Goal: Task Accomplishment & Management: Complete application form

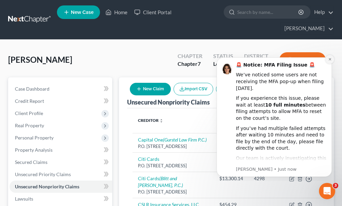
click at [328, 57] on button "Dismiss notification" at bounding box center [330, 59] width 9 height 9
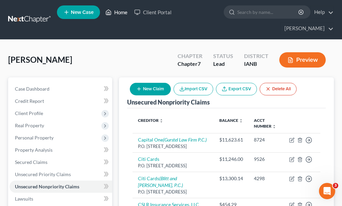
click at [122, 13] on link "Home" at bounding box center [116, 12] width 29 height 12
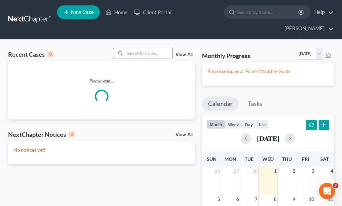
click at [137, 48] on input "search" at bounding box center [148, 53] width 47 height 10
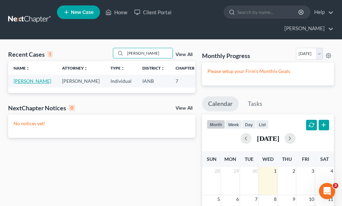
type input "[PERSON_NAME]"
click at [21, 78] on link "[PERSON_NAME]" at bounding box center [33, 81] width 38 height 6
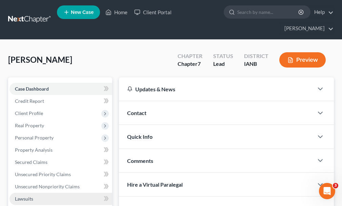
click at [29, 193] on link "Lawsuits" at bounding box center [60, 199] width 103 height 12
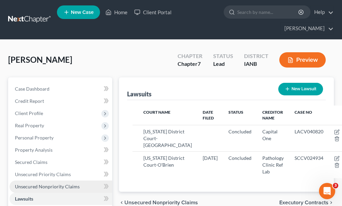
click at [44, 184] on span "Unsecured Nonpriority Claims" at bounding box center [47, 187] width 65 height 6
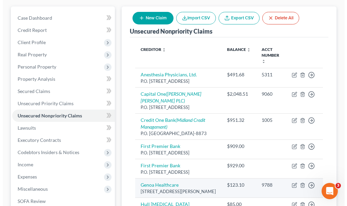
scroll to position [102, 0]
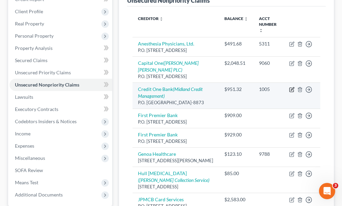
click at [290, 87] on icon "button" at bounding box center [291, 89] width 5 height 5
select select "31"
select select "2"
select select "0"
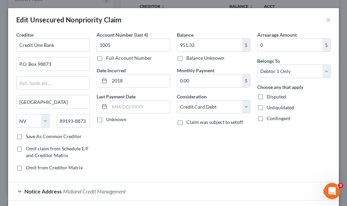
scroll to position [51, 0]
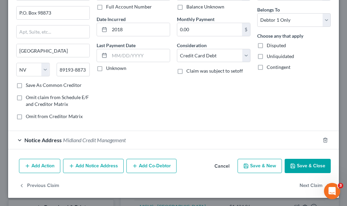
click at [113, 166] on button "Add Notice Address" at bounding box center [93, 166] width 61 height 14
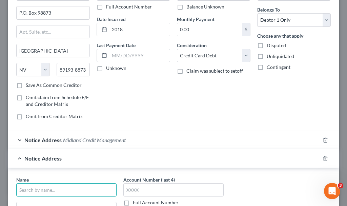
click at [80, 186] on input "text" at bounding box center [66, 190] width 100 height 14
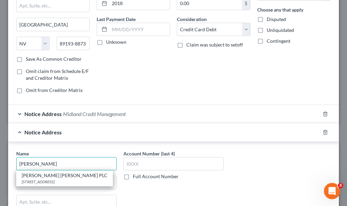
scroll to position [119, 0]
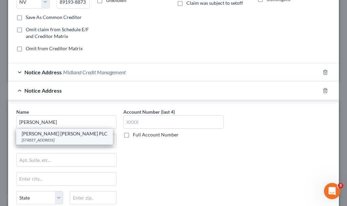
click at [52, 138] on div "[STREET_ADDRESS]" at bounding box center [65, 140] width 86 height 6
type input "[PERSON_NAME] [PERSON_NAME] PLC"
type input "[STREET_ADDRESS]"
type input "[GEOGRAPHIC_DATA]"
select select "16"
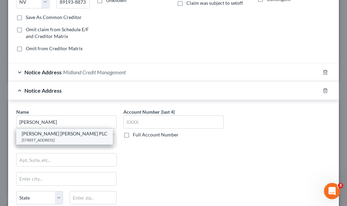
type input "50265"
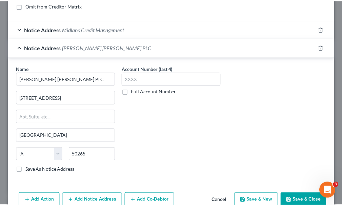
scroll to position [197, 0]
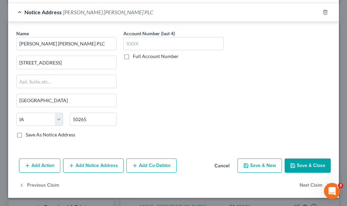
click at [298, 200] on div "Edit Unsecured Nonpriority Claim × Creditor * Credit One Bank P.O. [GEOGRAPHIC_…" at bounding box center [173, 103] width 347 height 206
click at [305, 164] on button "Save & Close" at bounding box center [308, 165] width 46 height 14
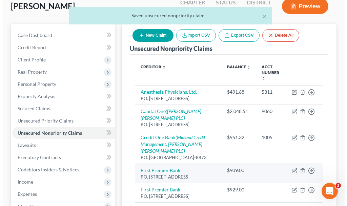
scroll to position [34, 0]
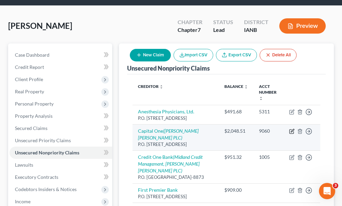
click at [292, 129] on icon "button" at bounding box center [291, 131] width 5 height 5
select select "46"
select select "2"
select select "0"
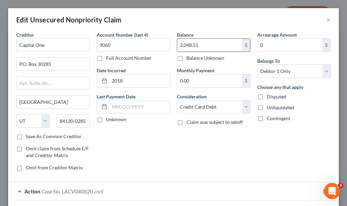
click at [213, 42] on input "2,048.51" at bounding box center [209, 45] width 65 height 13
type input "2,342.69"
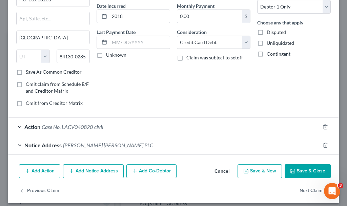
scroll to position [70, 0]
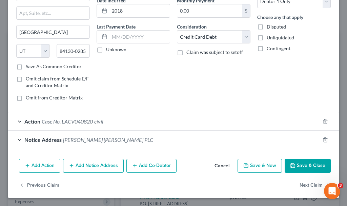
click at [298, 165] on button "Save & Close" at bounding box center [308, 166] width 46 height 14
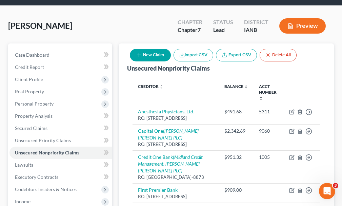
click at [156, 49] on button "New Claim" at bounding box center [150, 55] width 41 height 13
select select "0"
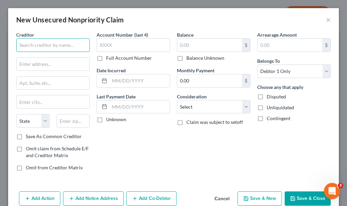
click at [72, 45] on input "text" at bounding box center [53, 45] width 74 height 14
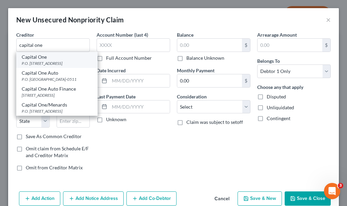
click at [41, 66] on div "P.O. [STREET_ADDRESS]" at bounding box center [57, 63] width 71 height 6
type input "Capital One"
type input "P.O. Box 30285"
type input "[GEOGRAPHIC_DATA]"
select select "46"
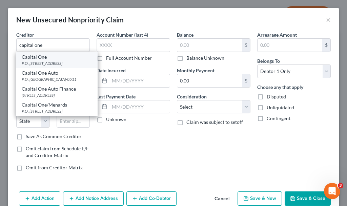
type input "84130-0285"
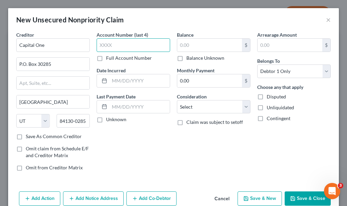
click at [137, 47] on input "text" at bounding box center [134, 45] width 74 height 14
type input "1398"
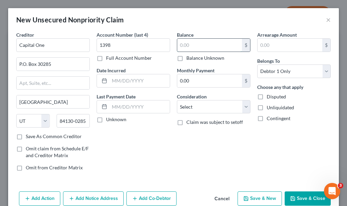
click at [192, 48] on input "text" at bounding box center [209, 45] width 65 height 13
type input "701.55"
click at [206, 107] on select "Select Cable / Satellite Services Collection Agency Credit Card Debt Debt Couns…" at bounding box center [214, 107] width 74 height 14
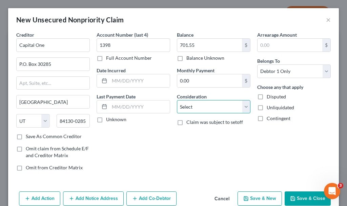
select select "2"
click at [177, 100] on select "Select Cable / Satellite Services Collection Agency Credit Card Debt Debt Couns…" at bounding box center [214, 107] width 74 height 14
click at [290, 196] on icon "button" at bounding box center [292, 198] width 5 height 5
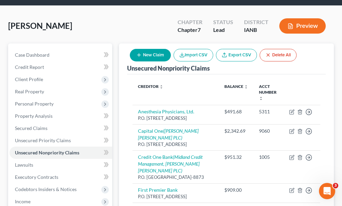
click at [157, 49] on button "New Claim" at bounding box center [150, 55] width 41 height 13
select select "0"
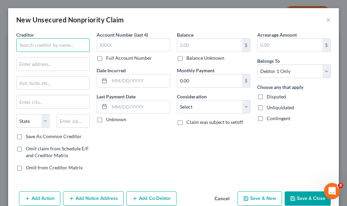
click at [62, 42] on input "text" at bounding box center [53, 45] width 74 height 14
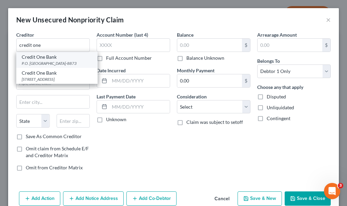
click at [44, 62] on div "P.O. [GEOGRAPHIC_DATA]-8873" at bounding box center [57, 63] width 71 height 6
type input "Credit One Bank"
type input "P.O. Box 98873"
type input "[GEOGRAPHIC_DATA]"
select select "31"
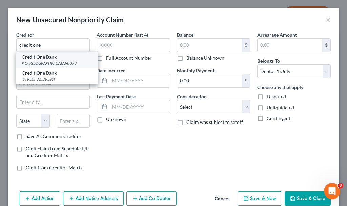
type input "89193-8873"
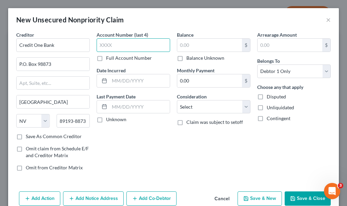
click at [119, 46] on input "text" at bounding box center [134, 45] width 74 height 14
type input "0799"
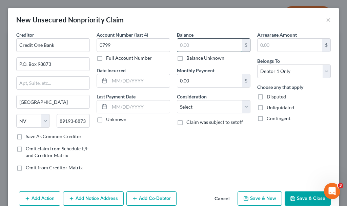
click at [195, 45] on input "text" at bounding box center [209, 45] width 65 height 13
type input "620.23"
click at [205, 106] on select "Select Cable / Satellite Services Collection Agency Credit Card Debt Debt Couns…" at bounding box center [214, 107] width 74 height 14
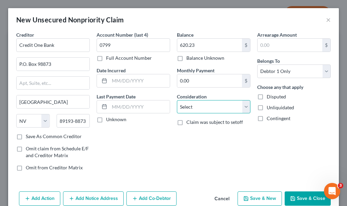
select select "2"
click at [177, 100] on select "Select Cable / Satellite Services Collection Agency Credit Card Debt Debt Couns…" at bounding box center [214, 107] width 74 height 14
click at [303, 197] on button "Save & Close" at bounding box center [308, 198] width 46 height 14
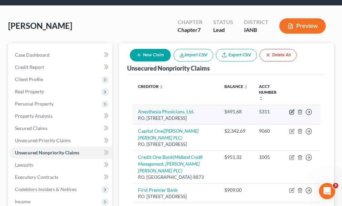
click at [292, 109] on icon "button" at bounding box center [291, 111] width 5 height 5
select select "30"
select select "9"
select select "0"
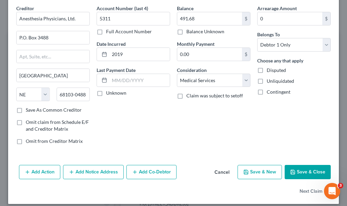
scroll to position [33, 0]
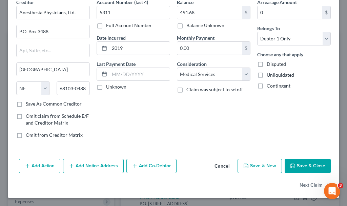
click at [95, 167] on button "Add Notice Address" at bounding box center [93, 166] width 61 height 14
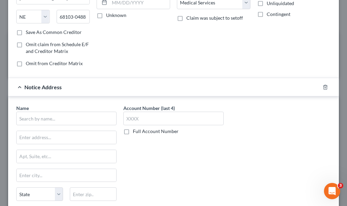
scroll to position [168, 0]
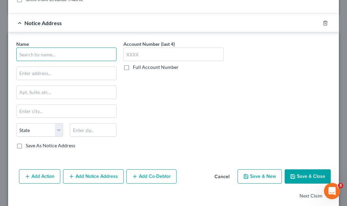
click at [77, 56] on input "text" at bounding box center [66, 54] width 100 height 14
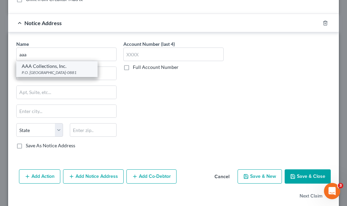
click at [48, 71] on div "P.O. [GEOGRAPHIC_DATA]-0881" at bounding box center [57, 73] width 71 height 6
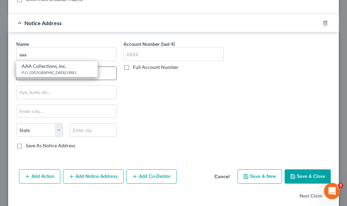
type input "AAA Collections, Inc."
type input "P.O. Box 881"
type input "[GEOGRAPHIC_DATA]"
select select "43"
type input "57101-0881"
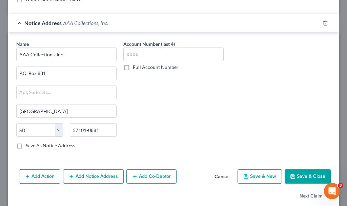
click at [95, 174] on button "Add Notice Address" at bounding box center [93, 176] width 61 height 14
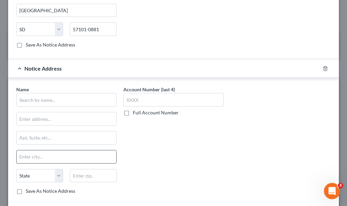
scroll to position [270, 0]
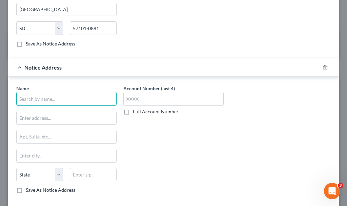
click at [70, 99] on input "text" at bounding box center [66, 99] width 100 height 14
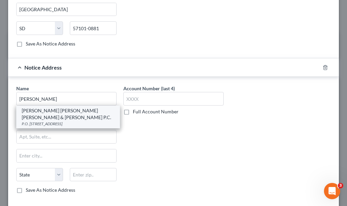
click at [51, 121] on div "P.O. [STREET_ADDRESS]" at bounding box center [68, 124] width 93 height 6
type input "[PERSON_NAME] [PERSON_NAME] [PERSON_NAME] & [PERSON_NAME] P.C."
type input "P.O. Box 5027"
type input "[GEOGRAPHIC_DATA]"
select select "43"
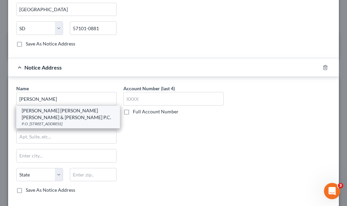
type input "57117-5027"
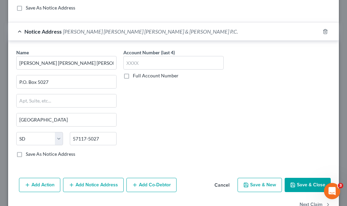
scroll to position [325, 0]
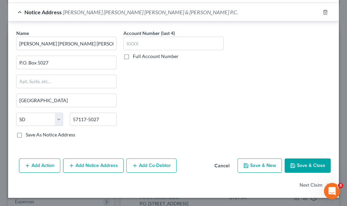
click at [51, 164] on button "Add Action" at bounding box center [39, 165] width 41 height 14
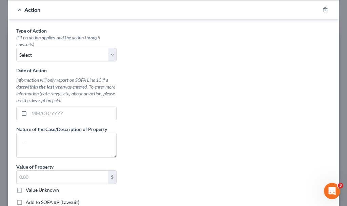
scroll to position [168, 0]
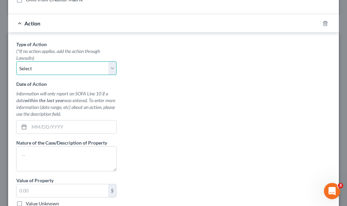
click at [50, 68] on select "Select Repossession Garnishment Foreclosure Personal Injury Attached, Seized, O…" at bounding box center [66, 68] width 100 height 14
select select "1"
click at [16, 61] on select "Select Repossession Garnishment Foreclosure Personal Injury Attached, Seized, O…" at bounding box center [66, 68] width 100 height 14
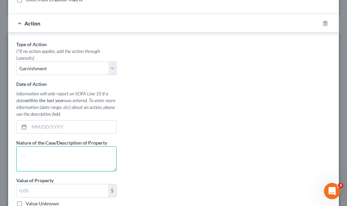
click at [51, 155] on textarea at bounding box center [66, 158] width 100 height 25
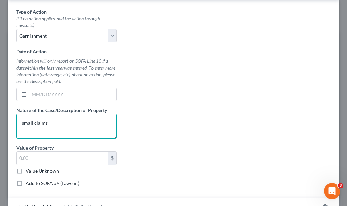
scroll to position [202, 0]
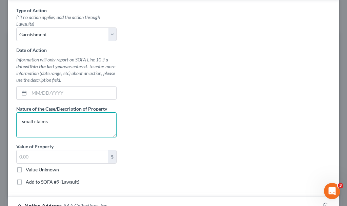
type textarea "small claims"
click at [26, 179] on label "Add to SOFA #9 (Lawsuit)" at bounding box center [53, 181] width 54 height 7
click at [28, 179] on input "Add to SOFA #9 (Lawsuit)" at bounding box center [30, 180] width 4 height 4
checkbox input "true"
select select "0"
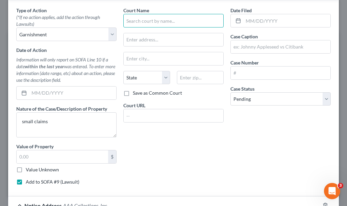
click at [185, 23] on input "text" at bounding box center [173, 21] width 100 height 14
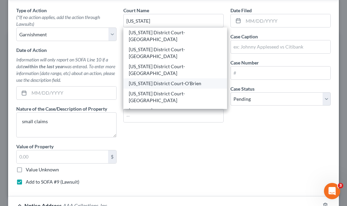
click at [176, 80] on div "[US_STATE] District Court-O'Brien" at bounding box center [175, 83] width 93 height 7
type input "[US_STATE] District Court-O'Brien"
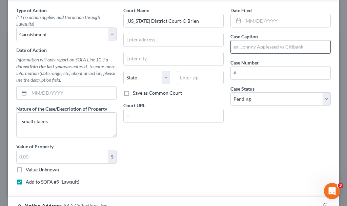
click at [253, 49] on input "text" at bounding box center [281, 46] width 100 height 13
type input "AAA Collections, Inc. vs. [PERSON_NAME]"
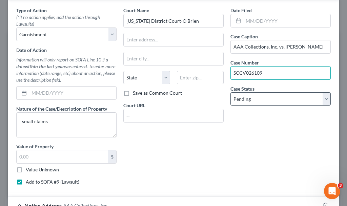
type input "SCCV026109"
click at [273, 95] on select "Select Pending On Appeal Concluded" at bounding box center [281, 99] width 100 height 14
select select "2"
click at [231, 92] on select "Select Pending On Appeal Concluded" at bounding box center [281, 99] width 100 height 14
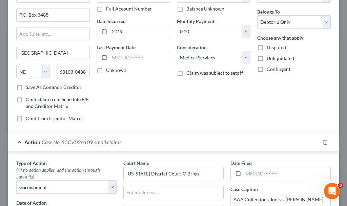
scroll to position [0, 0]
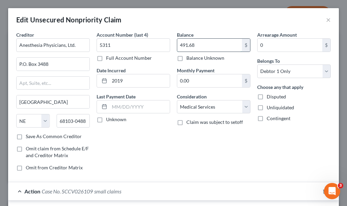
click at [201, 42] on input "491.68" at bounding box center [209, 45] width 65 height 13
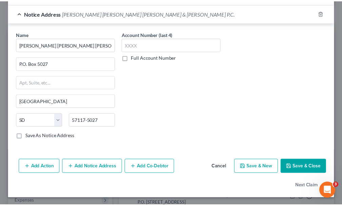
scroll to position [541, 0]
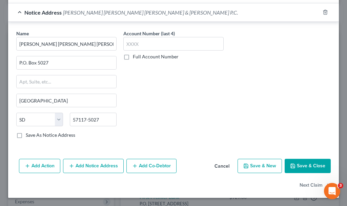
click at [304, 164] on button "Save & Close" at bounding box center [308, 166] width 46 height 14
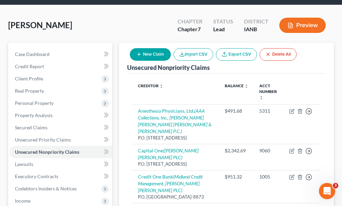
scroll to position [0, 0]
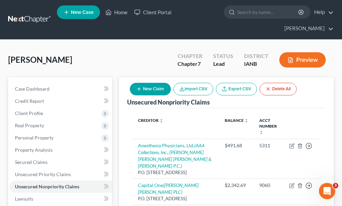
click at [151, 83] on button "New Claim" at bounding box center [150, 89] width 41 height 13
select select "0"
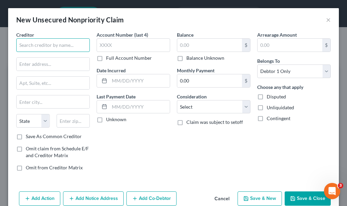
click at [42, 45] on input "text" at bounding box center [53, 45] width 74 height 14
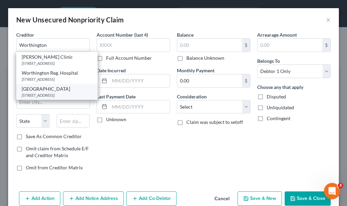
click at [51, 98] on div "[STREET_ADDRESS]" at bounding box center [57, 95] width 71 height 6
type input "[GEOGRAPHIC_DATA]"
type input "[STREET_ADDRESS]"
type input "Worthington"
select select "24"
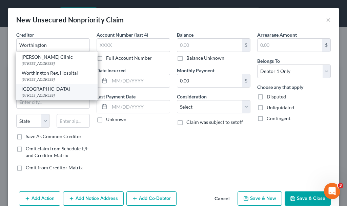
type input "56187"
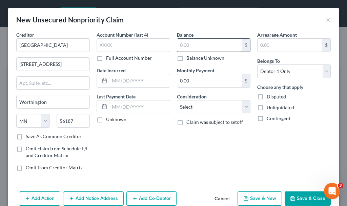
click at [201, 44] on input "text" at bounding box center [209, 45] width 65 height 13
type input "564.78"
click at [190, 109] on select "Select Cable / Satellite Services Collection Agency Credit Card Debt Debt Couns…" at bounding box center [214, 107] width 74 height 14
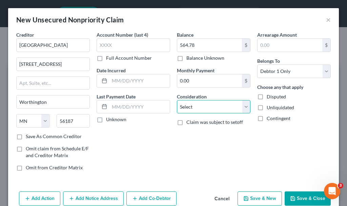
select select "9"
click at [177, 100] on select "Select Cable / Satellite Services Collection Agency Credit Card Debt Debt Couns…" at bounding box center [214, 107] width 74 height 14
click at [295, 198] on button "Save & Close" at bounding box center [308, 198] width 46 height 14
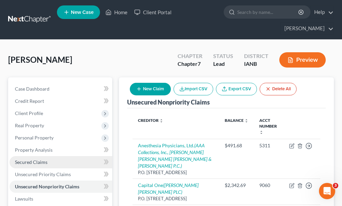
click at [30, 156] on link "Secured Claims" at bounding box center [60, 162] width 103 height 12
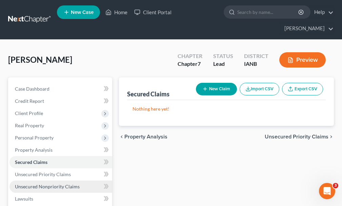
click at [34, 184] on span "Unsecured Nonpriority Claims" at bounding box center [47, 187] width 65 height 6
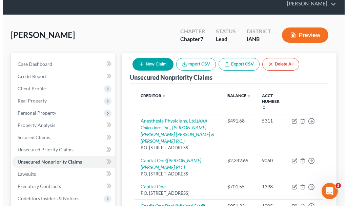
scroll to position [14, 0]
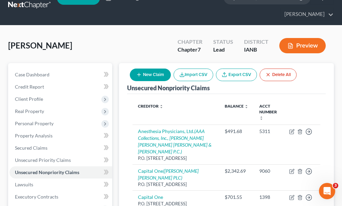
click at [153, 69] on button "New Claim" at bounding box center [150, 75] width 41 height 13
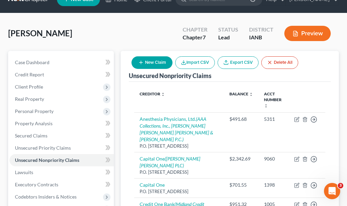
select select "0"
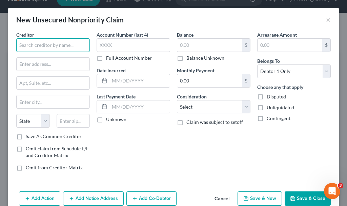
click at [58, 43] on input "text" at bounding box center [53, 45] width 74 height 14
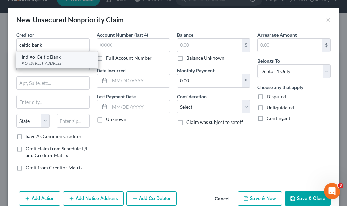
click at [53, 60] on div "Indigo-Celtic Bank" at bounding box center [57, 57] width 71 height 7
type input "Indigo-Celtic Bank"
type input "P.O. Box 4499"
type input "Beaverton"
select select "38"
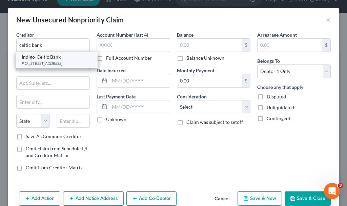
type input "97076"
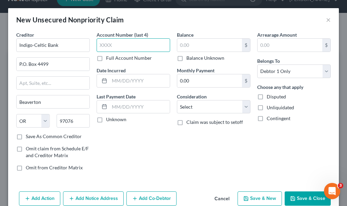
click at [113, 42] on input "text" at bounding box center [134, 45] width 74 height 14
type input "0287"
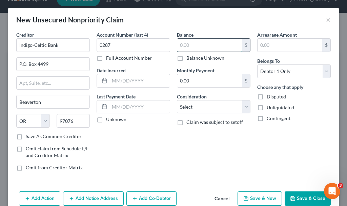
click at [204, 44] on input "text" at bounding box center [209, 45] width 65 height 13
type input "898.04"
click at [198, 105] on select "Select Cable / Satellite Services Collection Agency Credit Card Debt Debt Couns…" at bounding box center [214, 107] width 74 height 14
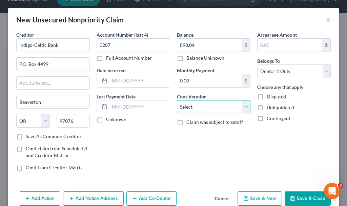
select select "2"
click at [177, 100] on select "Select Cable / Satellite Services Collection Agency Credit Card Debt Debt Couns…" at bounding box center [214, 107] width 74 height 14
click at [110, 200] on button "Add Notice Address" at bounding box center [93, 198] width 61 height 14
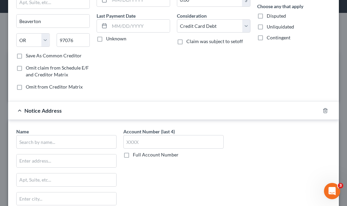
scroll to position [102, 0]
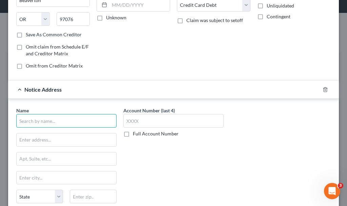
click at [97, 121] on input "text" at bounding box center [66, 121] width 100 height 14
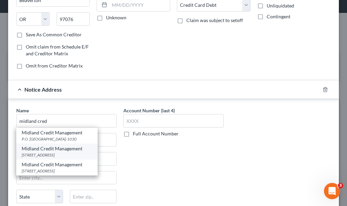
click at [47, 152] on div "Midland Credit Management" at bounding box center [57, 148] width 71 height 7
type input "Midland Credit Management"
type input "[STREET_ADDRESS]"
type input "[GEOGRAPHIC_DATA]"
select select "4"
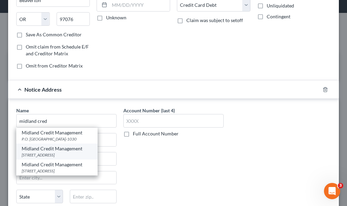
type input "92108"
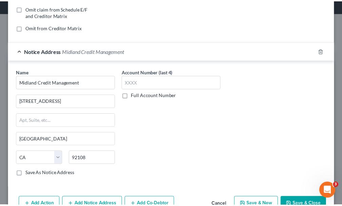
scroll to position [159, 0]
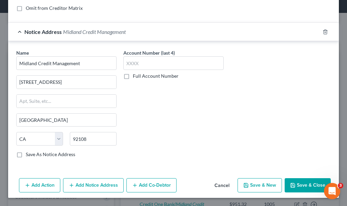
click at [300, 183] on button "Save & Close" at bounding box center [308, 185] width 46 height 14
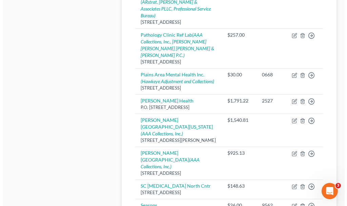
scroll to position [625, 0]
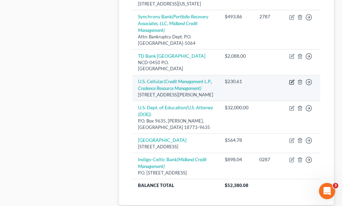
click at [291, 85] on icon "button" at bounding box center [291, 81] width 5 height 5
select select "16"
select select "19"
select select "0"
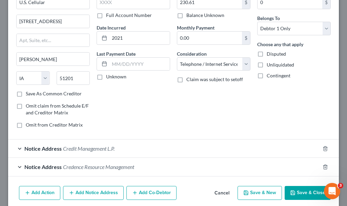
scroll to position [70, 0]
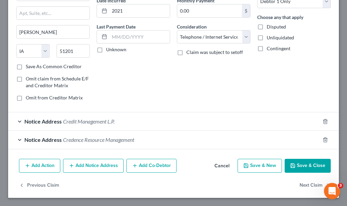
click at [88, 165] on button "Add Notice Address" at bounding box center [93, 166] width 61 height 14
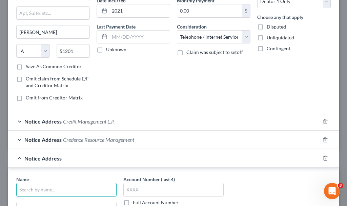
click at [86, 190] on input "text" at bounding box center [66, 190] width 100 height 14
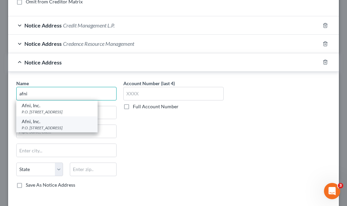
scroll to position [172, 0]
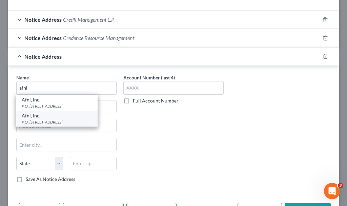
click at [35, 117] on div "Afni, Inc." at bounding box center [57, 115] width 71 height 7
type input "Afni, Inc."
type input "P.O. Box 3517"
type input "Bloomington"
select select "14"
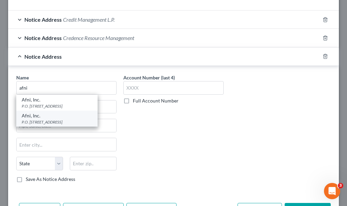
type input "61702-3517"
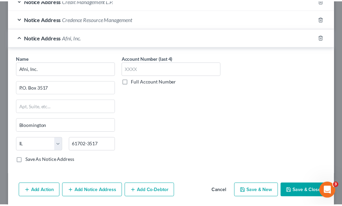
scroll to position [216, 0]
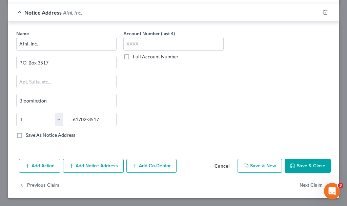
click at [302, 163] on button "Save & Close" at bounding box center [308, 166] width 46 height 14
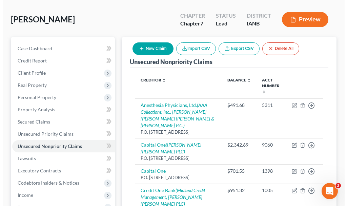
scroll to position [0, 0]
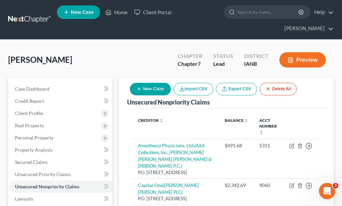
click at [154, 83] on button "New Claim" at bounding box center [150, 89] width 41 height 13
select select "0"
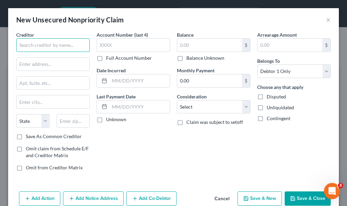
click at [41, 46] on input "text" at bounding box center [53, 45] width 74 height 14
type input "T-Mobile"
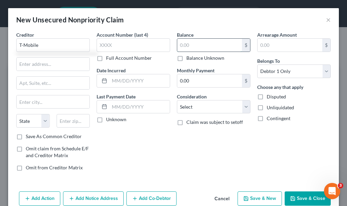
click at [196, 44] on input "text" at bounding box center [209, 45] width 65 height 13
type input "842.3"
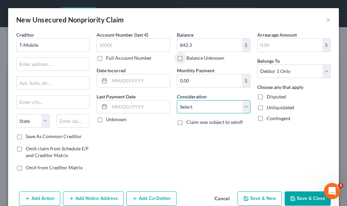
click at [192, 107] on select "Select Cable / Satellite Services Collection Agency Credit Card Debt Debt Couns…" at bounding box center [214, 107] width 74 height 14
select select "19"
click at [177, 100] on select "Select Cable / Satellite Services Collection Agency Credit Card Debt Debt Couns…" at bounding box center [214, 107] width 74 height 14
click at [95, 197] on button "Add Notice Address" at bounding box center [93, 198] width 61 height 14
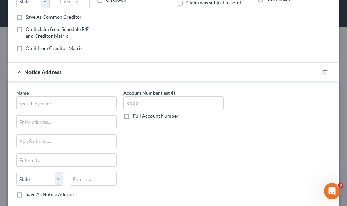
scroll to position [136, 0]
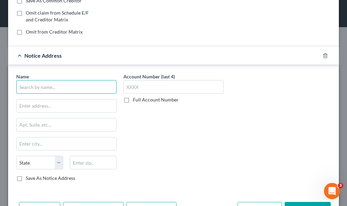
click at [63, 90] on input "text" at bounding box center [66, 87] width 100 height 14
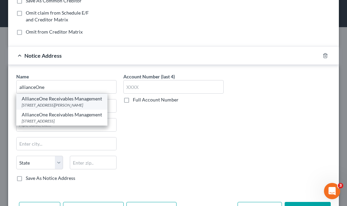
click at [50, 106] on div "[STREET_ADDRESS][PERSON_NAME]" at bounding box center [62, 105] width 80 height 6
type input "AllianceOne Receivables Management"
type input "[STREET_ADDRESS][PERSON_NAME]"
type input "Plymouth Meeting"
select select "39"
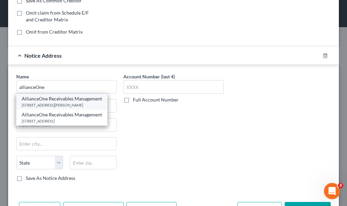
type input "19462"
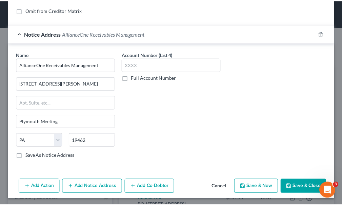
scroll to position [159, 0]
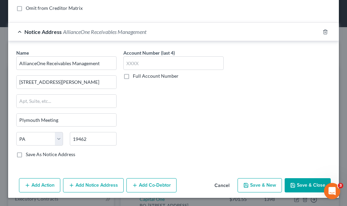
click at [299, 187] on button "Save & Close" at bounding box center [308, 185] width 46 height 14
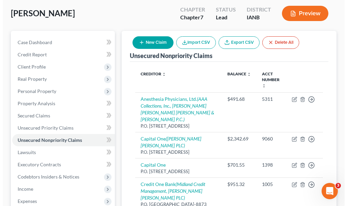
scroll to position [0, 0]
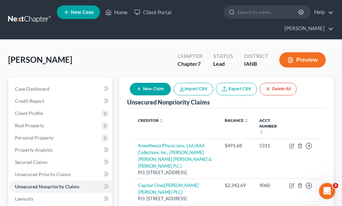
click at [147, 83] on button "New Claim" at bounding box center [150, 89] width 41 height 13
select select "0"
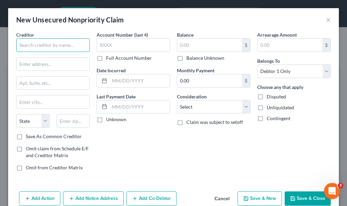
click at [62, 43] on input "text" at bounding box center [53, 45] width 74 height 14
type input "City of [PERSON_NAME]"
type input "P.O. Box 276"
type input "W"
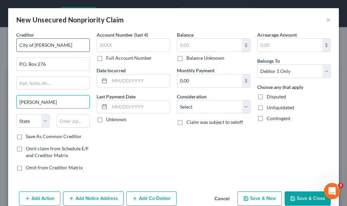
type input "[PERSON_NAME]"
select select "16"
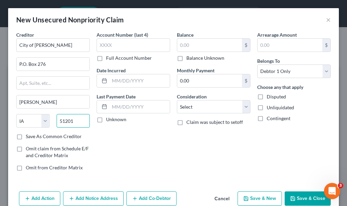
type input "51201"
click at [26, 137] on label "Save As Common Creditor" at bounding box center [54, 136] width 56 height 7
click at [28, 137] on input "Save As Common Creditor" at bounding box center [30, 135] width 4 height 4
checkbox input "true"
click at [196, 46] on input "text" at bounding box center [209, 45] width 65 height 13
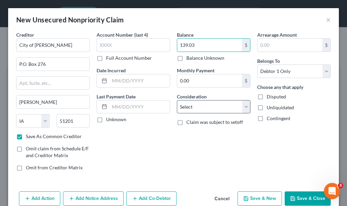
type input "139.03"
click at [204, 104] on select "Select Cable / Satellite Services Collection Agency Credit Card Debt Debt Couns…" at bounding box center [214, 107] width 74 height 14
select select "20"
click at [177, 100] on select "Select Cable / Satellite Services Collection Agency Credit Card Debt Debt Couns…" at bounding box center [214, 107] width 74 height 14
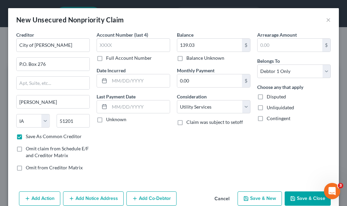
click at [296, 197] on button "Save & Close" at bounding box center [308, 198] width 46 height 14
checkbox input "false"
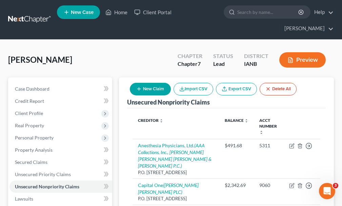
click at [151, 83] on button "New Claim" at bounding box center [150, 89] width 41 height 13
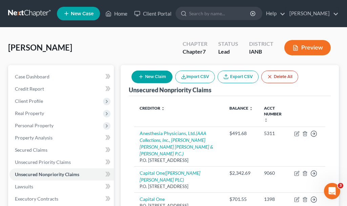
select select "0"
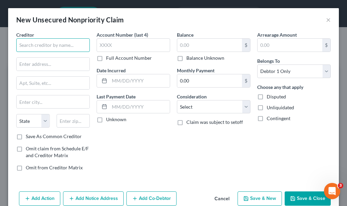
click at [43, 43] on input "text" at bounding box center [53, 45] width 74 height 14
type input "TCA"
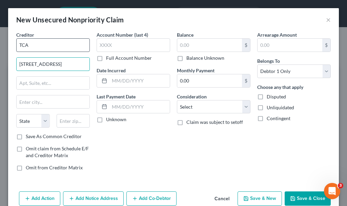
type input "[STREET_ADDRESS]"
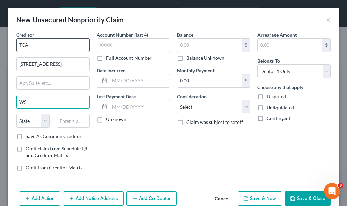
type input "W"
type input "[PERSON_NAME]"
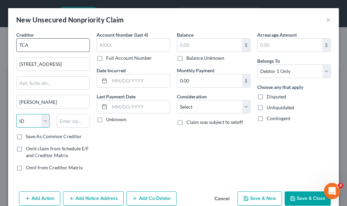
select select "16"
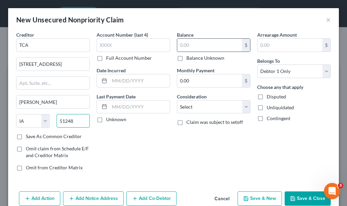
type input "51248"
click at [193, 46] on input "text" at bounding box center [209, 45] width 65 height 13
type input "200.56"
click at [256, 200] on button "Save & New" at bounding box center [260, 198] width 44 height 14
select select "0"
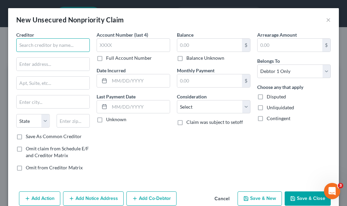
click at [65, 46] on input "text" at bounding box center [53, 45] width 74 height 14
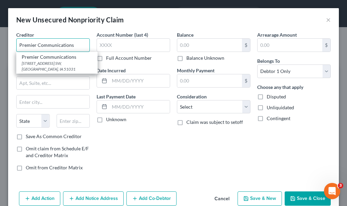
type input "Premier Communications"
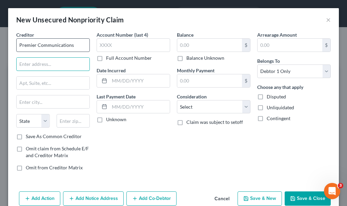
type input "2"
type input "P.O. Box 200"
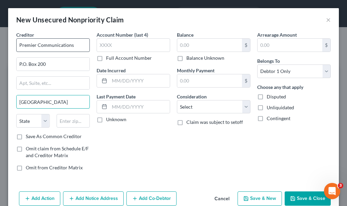
type input "[GEOGRAPHIC_DATA]"
select select "16"
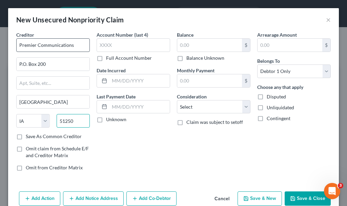
type input "51250"
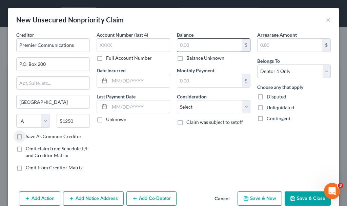
click at [198, 46] on input "text" at bounding box center [209, 45] width 65 height 13
type input "161.36"
click at [255, 198] on button "Save & New" at bounding box center [260, 198] width 44 height 14
select select "0"
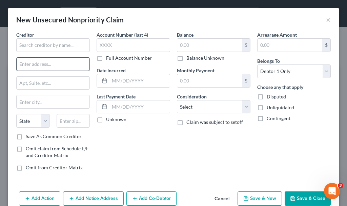
type input "0.00"
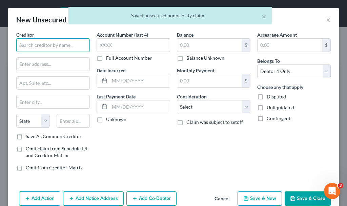
click at [52, 43] on input "text" at bounding box center [53, 45] width 74 height 14
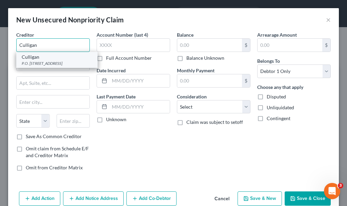
type input "Culligan"
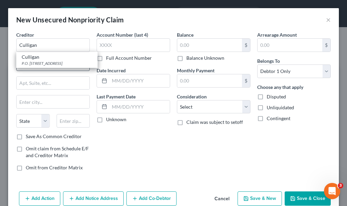
click at [47, 61] on div "P.O. [STREET_ADDRESS]" at bounding box center [57, 63] width 71 height 6
type input "P.O. Box 3686"
type input "[GEOGRAPHIC_DATA]"
select select "16"
type input "51102"
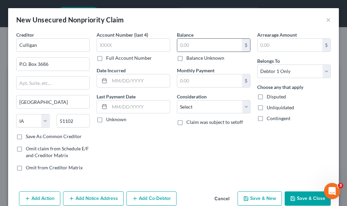
click at [188, 45] on input "text" at bounding box center [209, 45] width 65 height 13
type input "273.91"
click at [112, 196] on button "Add Notice Address" at bounding box center [93, 198] width 61 height 14
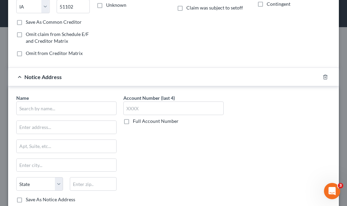
scroll to position [136, 0]
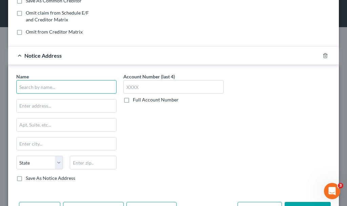
click at [96, 85] on input "text" at bounding box center [66, 87] width 100 height 14
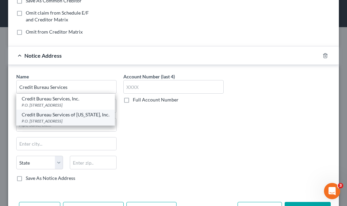
click at [44, 119] on div "P.O. [STREET_ADDRESS]" at bounding box center [66, 121] width 88 height 6
type input "Credit Bureau Services of [US_STATE], Inc."
type input "P.O. Box 180"
type input "Oskaloosa"
select select "16"
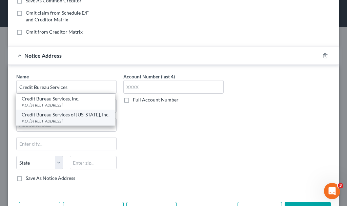
type input "52577"
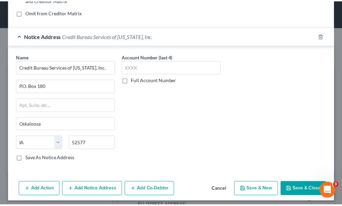
scroll to position [159, 0]
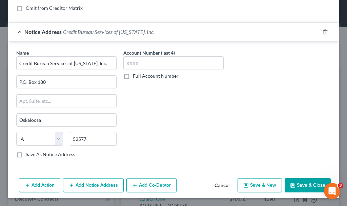
click at [298, 186] on button "Save & Close" at bounding box center [308, 185] width 46 height 14
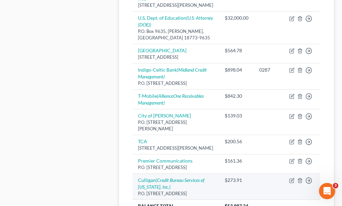
scroll to position [862, 0]
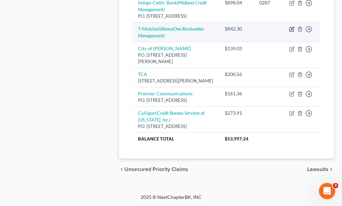
click at [293, 32] on icon "button" at bounding box center [291, 28] width 5 height 5
select select "19"
select select "0"
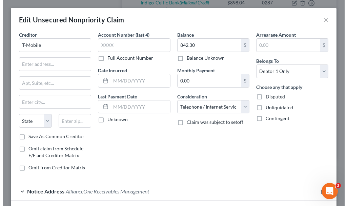
scroll to position [825, 0]
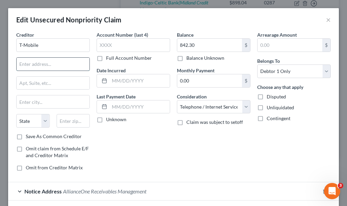
click at [58, 62] on input "text" at bounding box center [53, 64] width 73 height 13
type input "P.O. Box 37380"
type input "[GEOGRAPHIC_DATA]"
select select "34"
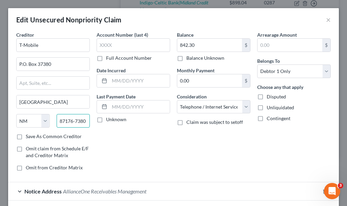
type input "87176-7380"
click at [26, 136] on label "Save As Common Creditor" at bounding box center [54, 136] width 56 height 7
click at [28, 136] on input "Save As Common Creditor" at bounding box center [30, 135] width 4 height 4
checkbox input "true"
click at [132, 43] on input "text" at bounding box center [134, 45] width 74 height 14
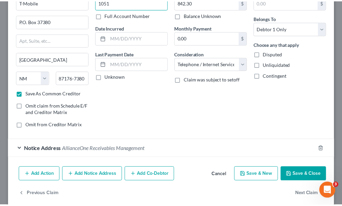
scroll to position [51, 0]
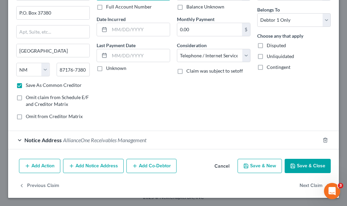
type input "1051"
click at [294, 165] on button "Save & Close" at bounding box center [308, 166] width 46 height 14
checkbox input "false"
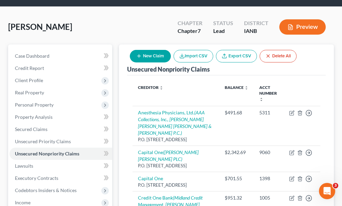
scroll to position [11, 0]
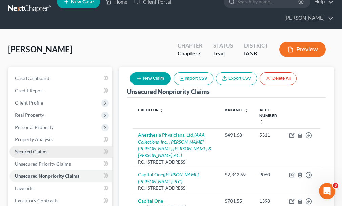
click at [32, 149] on span "Secured Claims" at bounding box center [31, 152] width 33 height 6
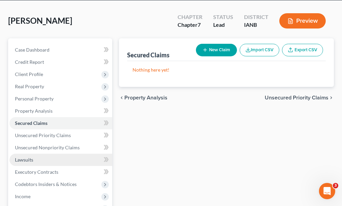
scroll to position [102, 0]
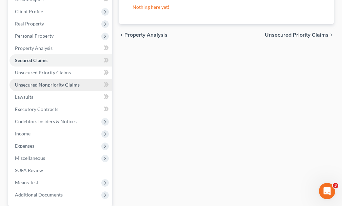
click at [35, 82] on span "Unsecured Nonpriority Claims" at bounding box center [47, 85] width 65 height 6
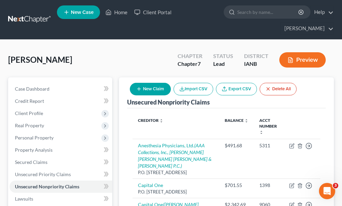
click at [152, 83] on button "New Claim" at bounding box center [150, 89] width 41 height 13
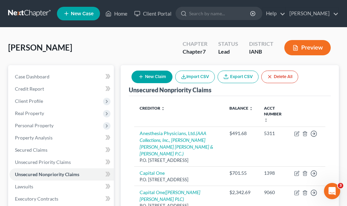
select select "0"
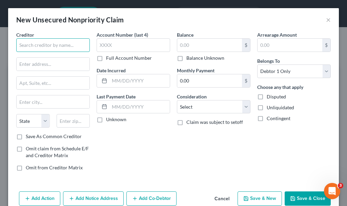
click at [64, 42] on input "text" at bounding box center [53, 45] width 74 height 14
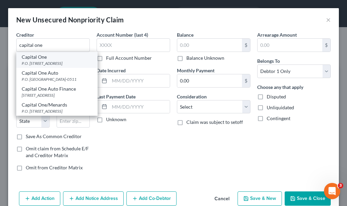
click at [37, 63] on div "P.O. [STREET_ADDRESS]" at bounding box center [57, 63] width 71 height 6
type input "Capital One"
type input "P.O. Box 30285"
type input "[GEOGRAPHIC_DATA]"
select select "46"
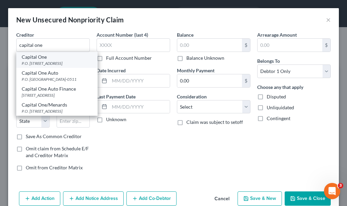
type input "84130-0285"
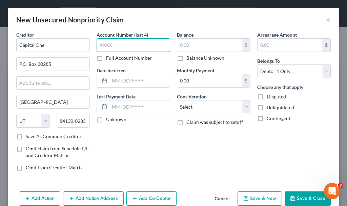
click at [109, 44] on input "text" at bounding box center [134, 45] width 74 height 14
type input "7290"
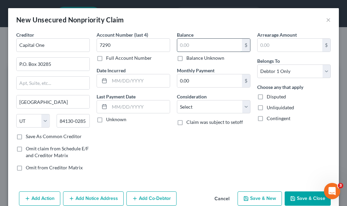
click at [194, 44] on input "text" at bounding box center [209, 45] width 65 height 13
type input "722.67"
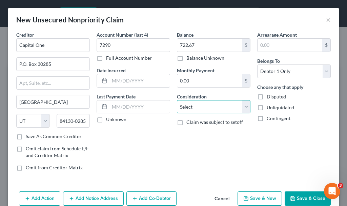
click at [206, 105] on select "Select Cable / Satellite Services Collection Agency Credit Card Debt Debt Couns…" at bounding box center [214, 107] width 74 height 14
select select "2"
click at [177, 100] on select "Select Cable / Satellite Services Collection Agency Credit Card Debt Debt Couns…" at bounding box center [214, 107] width 74 height 14
click at [247, 196] on button "Save & New" at bounding box center [260, 198] width 44 height 14
select select "0"
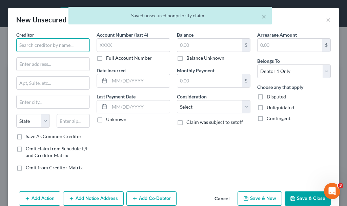
click at [63, 44] on input "text" at bounding box center [53, 45] width 74 height 14
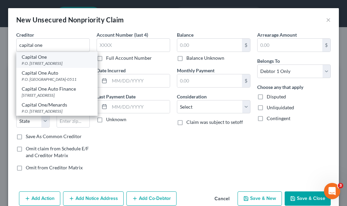
click at [44, 62] on div "P.O. [STREET_ADDRESS]" at bounding box center [57, 63] width 71 height 6
type input "Capital One"
type input "P.O. Box 30285"
type input "[GEOGRAPHIC_DATA]"
select select "46"
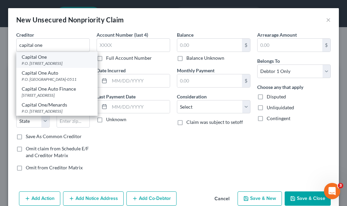
type input "84130-0285"
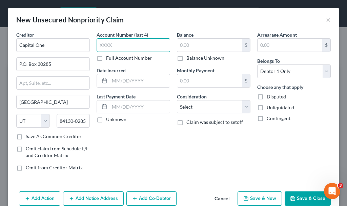
click at [103, 44] on input "text" at bounding box center [134, 45] width 74 height 14
type input "8029"
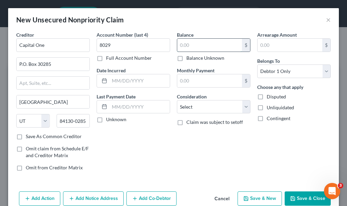
click at [199, 43] on input "text" at bounding box center [209, 45] width 65 height 13
type input "700.23"
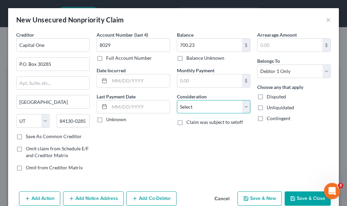
click at [200, 106] on select "Select Cable / Satellite Services Collection Agency Credit Card Debt Debt Couns…" at bounding box center [214, 107] width 74 height 14
select select "2"
click at [177, 100] on select "Select Cable / Satellite Services Collection Agency Credit Card Debt Debt Couns…" at bounding box center [214, 107] width 74 height 14
click at [250, 198] on button "Save & New" at bounding box center [260, 198] width 44 height 14
select select "0"
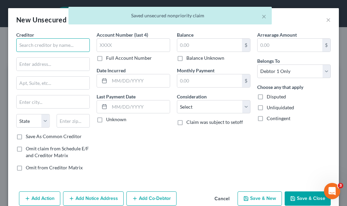
click at [59, 43] on input "text" at bounding box center [53, 45] width 74 height 14
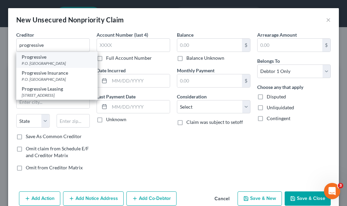
click at [41, 59] on div "Progressive" at bounding box center [57, 57] width 71 height 7
type input "Progressive"
type input "P.O. Box 31260"
type input "[GEOGRAPHIC_DATA]"
select select "9"
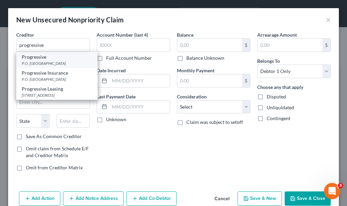
type input "33631"
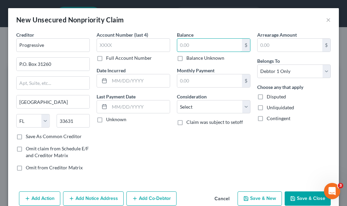
drag, startPoint x: 201, startPoint y: 42, endPoint x: 199, endPoint y: 37, distance: 5.4
click at [199, 37] on div "Balance $ Balance Unknown Balance Undetermined $ Balance Unknown" at bounding box center [214, 46] width 74 height 30
type input "112.8"
click at [105, 196] on button "Add Notice Address" at bounding box center [93, 198] width 61 height 14
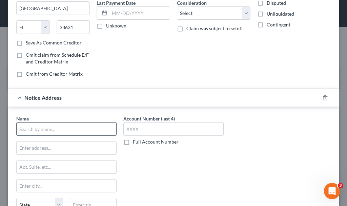
scroll to position [102, 0]
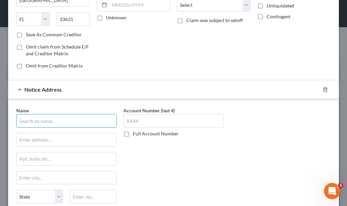
click at [88, 120] on input "text" at bounding box center [66, 121] width 100 height 14
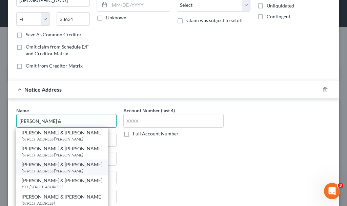
scroll to position [10, 0]
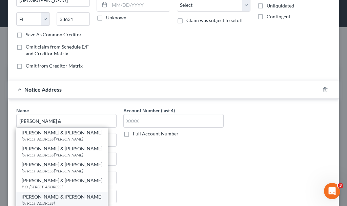
click at [55, 199] on div "[PERSON_NAME] & [PERSON_NAME]" at bounding box center [62, 196] width 81 height 7
type input "[PERSON_NAME] & [PERSON_NAME]"
type input "[STREET_ADDRESS]"
type input "[GEOGRAPHIC_DATA]"
select select "45"
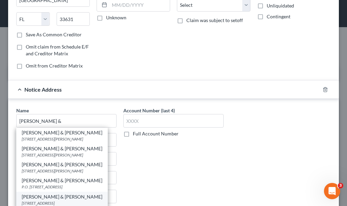
type input "75234"
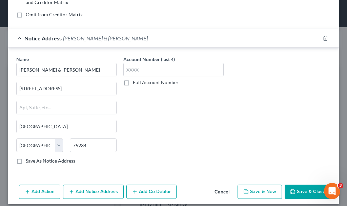
scroll to position [159, 0]
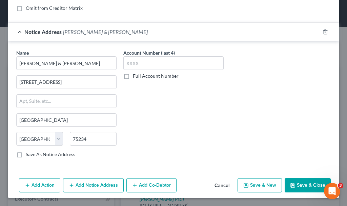
click at [249, 180] on button "Save & New" at bounding box center [260, 185] width 44 height 14
select select "0"
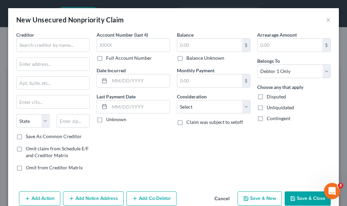
type input "0.00"
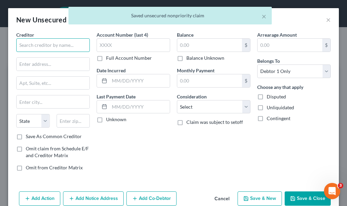
click at [69, 43] on input "text" at bounding box center [53, 45] width 74 height 14
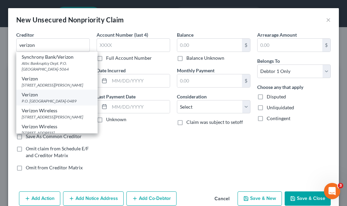
click at [42, 104] on div "P.O. [GEOGRAPHIC_DATA]-0489" at bounding box center [57, 101] width 71 height 6
type input "Verizon"
type input "P.O. Box 489"
type input "[GEOGRAPHIC_DATA]"
select select "33"
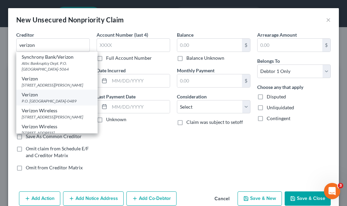
type input "07101-0489"
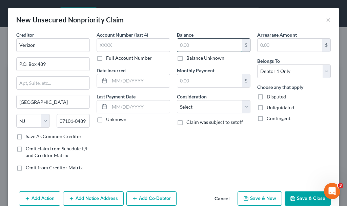
click at [202, 45] on input "text" at bounding box center [209, 45] width 65 height 13
type input "783.34"
click at [193, 106] on select "Select Cable / Satellite Services Collection Agency Credit Card Debt Debt Couns…" at bounding box center [214, 107] width 74 height 14
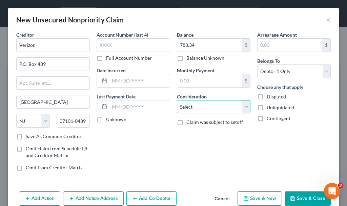
select select "19"
click at [177, 100] on select "Select Cable / Satellite Services Collection Agency Credit Card Debt Debt Couns…" at bounding box center [214, 107] width 74 height 14
click at [249, 197] on button "Save & New" at bounding box center [260, 198] width 44 height 14
select select "0"
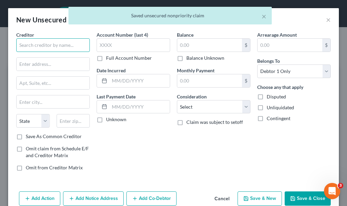
click at [63, 44] on input "text" at bounding box center [53, 45] width 74 height 14
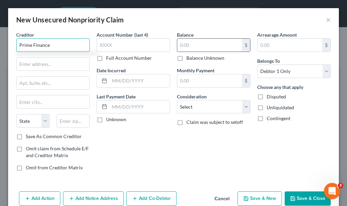
type input "Prime Finance"
click at [196, 42] on input "text" at bounding box center [209, 45] width 65 height 13
type input "9,945.45"
click at [99, 193] on button "Add Notice Address" at bounding box center [93, 198] width 61 height 14
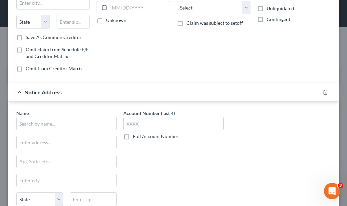
scroll to position [136, 0]
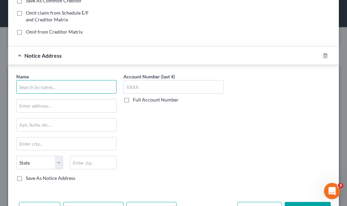
click at [58, 85] on input "text" at bounding box center [66, 87] width 100 height 14
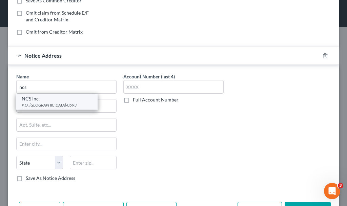
click at [46, 103] on div "P.O. [GEOGRAPHIC_DATA]-0593" at bounding box center [57, 105] width 71 height 6
type input "NCS Inc."
type input "P.O. Box 593"
type input "[GEOGRAPHIC_DATA]"
select select "16"
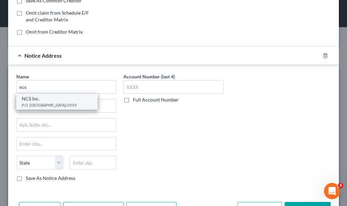
type input "51102-0593"
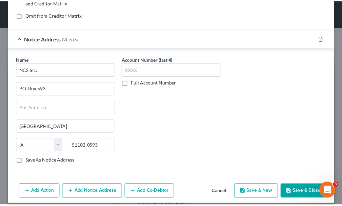
scroll to position [159, 0]
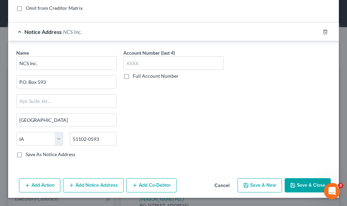
click at [295, 185] on button "Save & Close" at bounding box center [308, 185] width 46 height 14
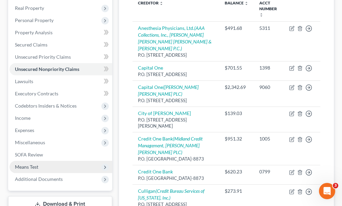
scroll to position [136, 0]
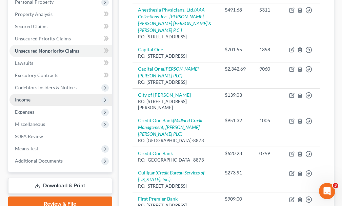
click at [28, 97] on span "Income" at bounding box center [23, 100] width 16 height 6
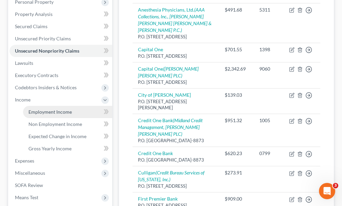
click at [38, 109] on span "Employment Income" at bounding box center [49, 112] width 43 height 6
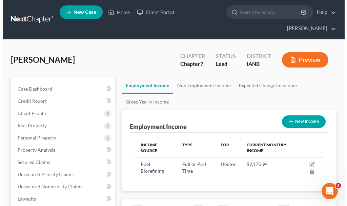
scroll to position [94, 202]
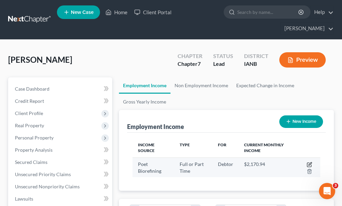
click at [308, 162] on icon "button" at bounding box center [309, 164] width 5 height 5
select select "0"
select select "16"
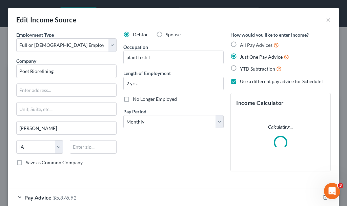
scroll to position [96, 205]
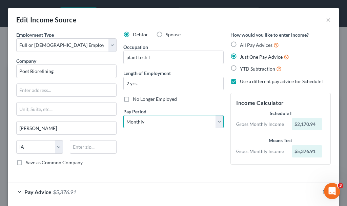
click at [145, 118] on select "Select Monthly Twice Monthly Every Other Week Weekly" at bounding box center [173, 122] width 100 height 14
select select "2"
click at [123, 115] on select "Select Monthly Twice Monthly Every Other Week Weekly" at bounding box center [173, 122] width 100 height 14
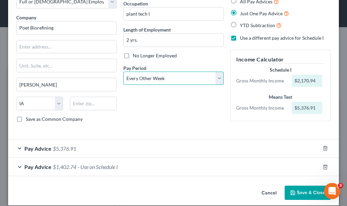
scroll to position [51, 0]
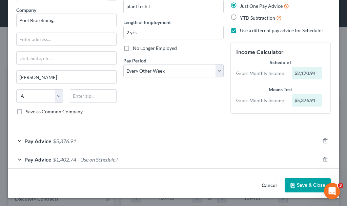
click at [68, 159] on span "$1,402.74" at bounding box center [64, 159] width 23 height 6
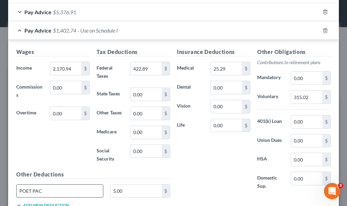
scroll to position [230, 0]
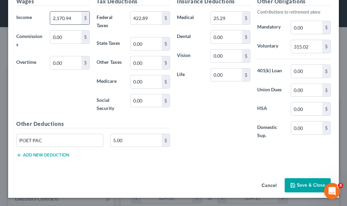
click at [73, 18] on input "2,170.94" at bounding box center [65, 18] width 31 height 13
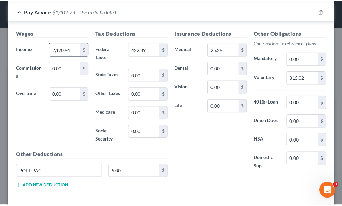
scroll to position [262, 0]
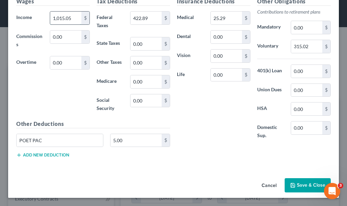
type input "1,015.05"
type input "154.51"
type input "206.35"
click at [301, 183] on button "Save & Close" at bounding box center [308, 185] width 46 height 14
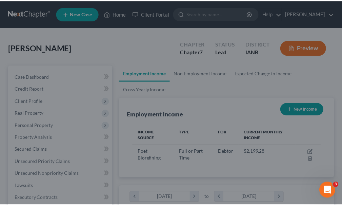
scroll to position [339191, 339083]
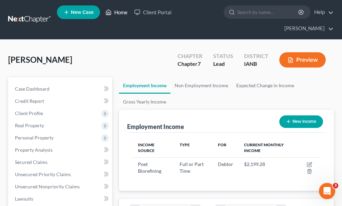
click at [122, 13] on link "Home" at bounding box center [116, 12] width 29 height 12
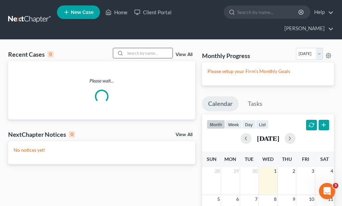
click at [140, 48] on input "search" at bounding box center [148, 53] width 47 height 10
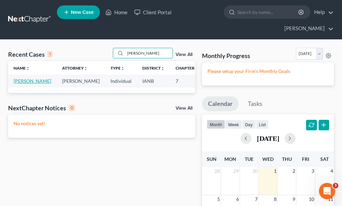
type input "[PERSON_NAME]"
click at [19, 78] on link "[PERSON_NAME]" at bounding box center [33, 81] width 38 height 6
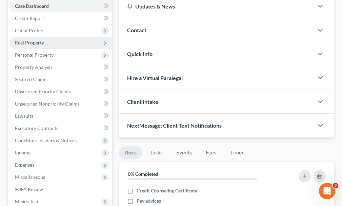
scroll to position [102, 0]
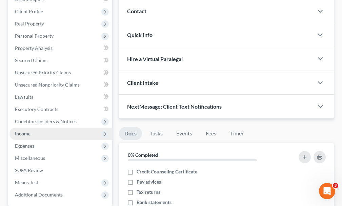
click at [23, 131] on span "Income" at bounding box center [23, 134] width 16 height 6
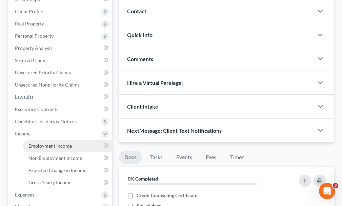
click at [39, 143] on span "Employment Income" at bounding box center [49, 146] width 43 height 6
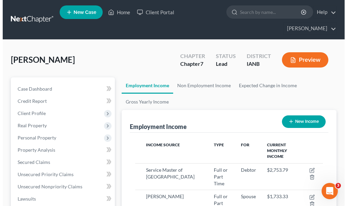
scroll to position [94, 202]
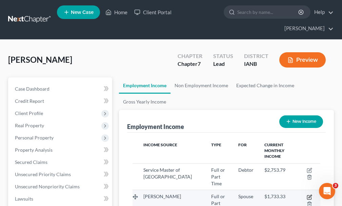
click at [310, 195] on icon "button" at bounding box center [310, 196] width 3 height 3
select select "0"
select select "2"
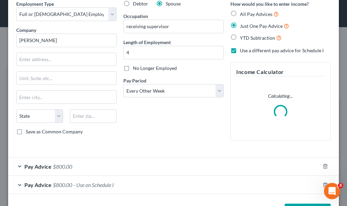
scroll to position [56, 0]
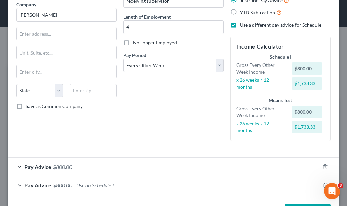
click at [99, 184] on span "- Use on Schedule I" at bounding box center [94, 185] width 40 height 6
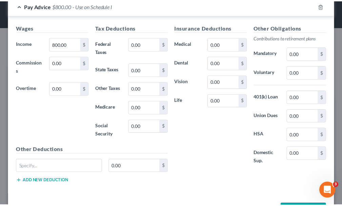
scroll to position [260, 0]
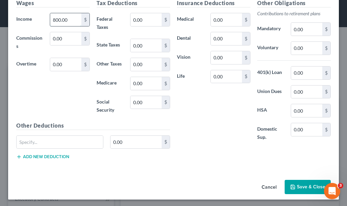
click at [71, 21] on input "800.00" at bounding box center [65, 19] width 31 height 13
click at [296, 184] on button "Save & Close" at bounding box center [308, 187] width 46 height 14
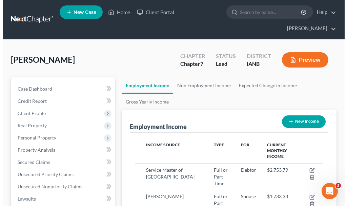
scroll to position [339191, 339083]
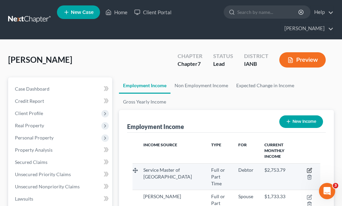
click at [309, 168] on icon "button" at bounding box center [309, 170] width 5 height 5
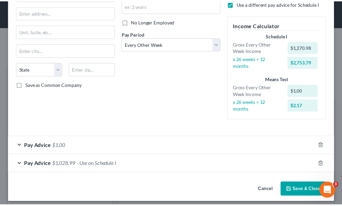
scroll to position [82, 0]
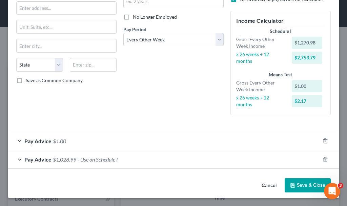
click at [299, 183] on button "Save & Close" at bounding box center [308, 185] width 46 height 14
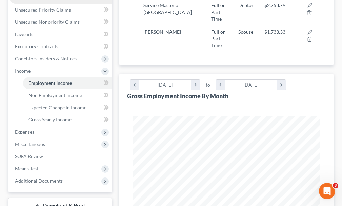
scroll to position [170, 0]
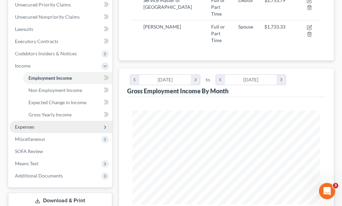
click at [26, 124] on span "Expenses" at bounding box center [24, 127] width 19 height 6
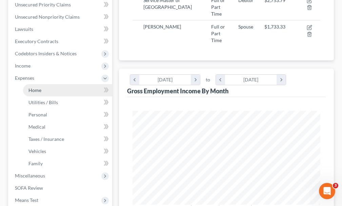
click at [36, 87] on span "Home" at bounding box center [34, 90] width 13 height 6
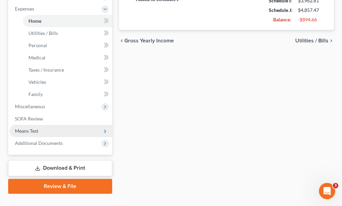
scroll to position [240, 0]
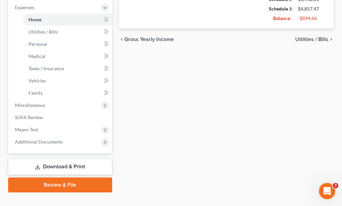
click at [62, 159] on link "Download & Print" at bounding box center [60, 167] width 104 height 16
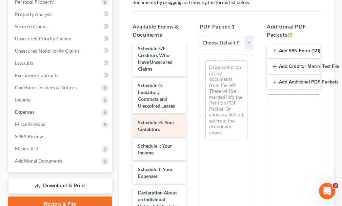
scroll to position [170, 0]
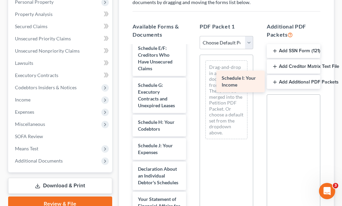
drag, startPoint x: 150, startPoint y: 137, endPoint x: 234, endPoint y: 81, distance: 100.4
click at [192, 81] on div "Schedule I: Your Income Voluntary Petition for Individuals Filing for Bankruptc…" at bounding box center [159, 149] width 64 height 546
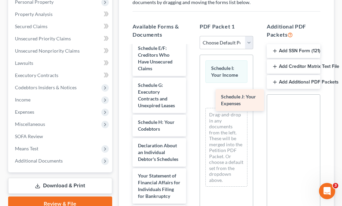
drag, startPoint x: 145, startPoint y: 139, endPoint x: 229, endPoint y: 102, distance: 91.4
click at [192, 102] on div "Schedule J: Your Expenses Voluntary Petition for Individuals Filing for Bankrup…" at bounding box center [159, 137] width 64 height 522
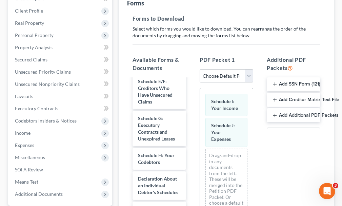
scroll to position [0, 0]
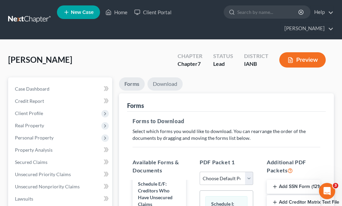
click at [168, 77] on link "Download" at bounding box center [165, 83] width 35 height 13
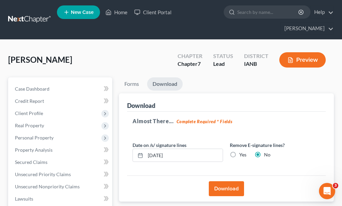
click at [229, 181] on button "Download" at bounding box center [226, 188] width 35 height 15
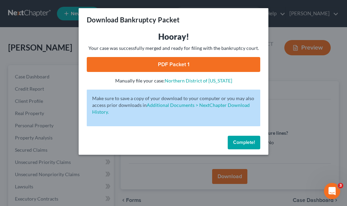
click at [156, 64] on link "PDF Packet 1" at bounding box center [174, 64] width 174 height 15
click at [249, 139] on span "Complete!" at bounding box center [244, 142] width 22 height 6
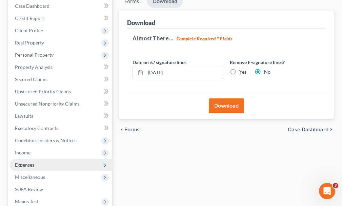
scroll to position [136, 0]
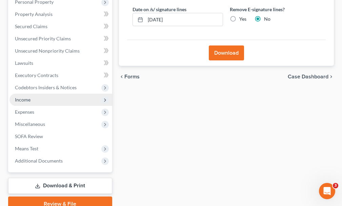
click at [20, 97] on span "Income" at bounding box center [23, 100] width 16 height 6
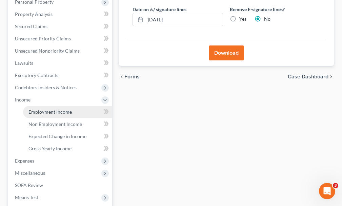
click at [48, 109] on span "Employment Income" at bounding box center [49, 112] width 43 height 6
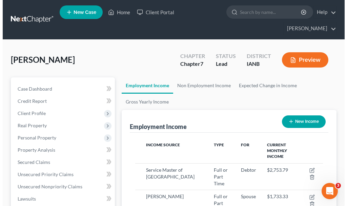
scroll to position [94, 202]
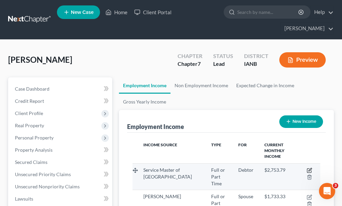
click at [309, 169] on icon "button" at bounding box center [309, 171] width 4 height 4
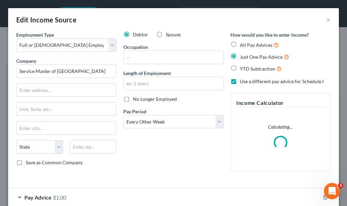
scroll to position [96, 205]
click at [175, 120] on select "Select Monthly Twice Monthly Every Other Week Weekly" at bounding box center [173, 122] width 100 height 14
click at [123, 115] on select "Select Monthly Twice Monthly Every Other Week Weekly" at bounding box center [173, 122] width 100 height 14
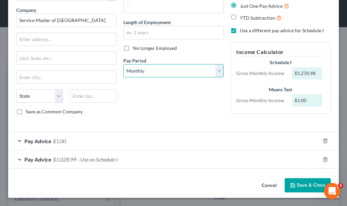
scroll to position [51, 0]
click at [60, 141] on span "$1.00" at bounding box center [59, 141] width 13 height 6
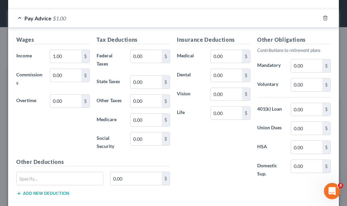
scroll to position [187, 0]
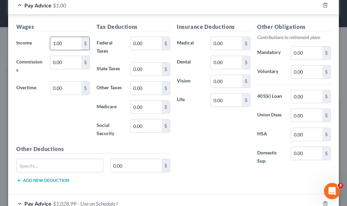
click at [69, 45] on input "1.00" at bounding box center [65, 43] width 31 height 13
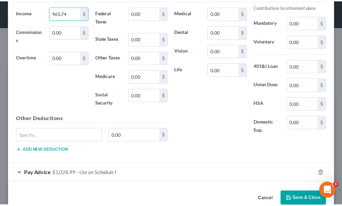
scroll to position [231, 0]
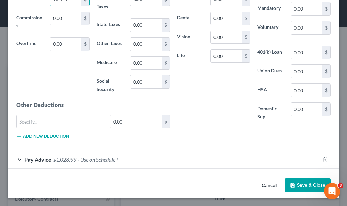
click at [297, 180] on button "Save & Close" at bounding box center [308, 185] width 46 height 14
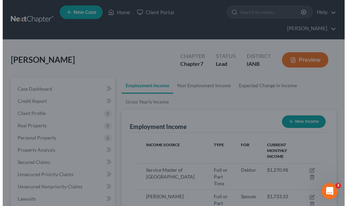
scroll to position [339191, 339083]
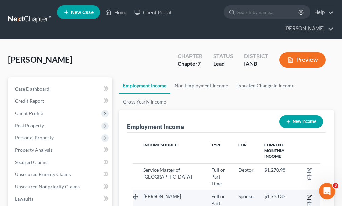
click at [308, 194] on icon "button" at bounding box center [309, 196] width 5 height 5
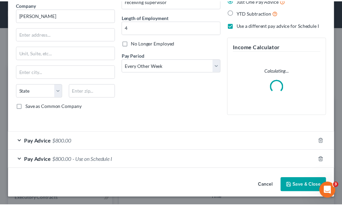
scroll to position [56, 0]
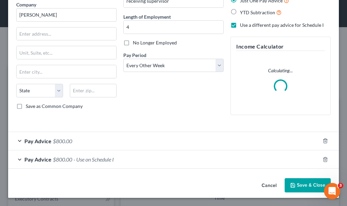
click at [296, 182] on button "Save & Close" at bounding box center [308, 185] width 46 height 14
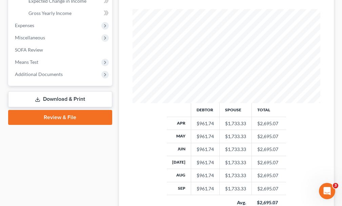
scroll to position [271, 0]
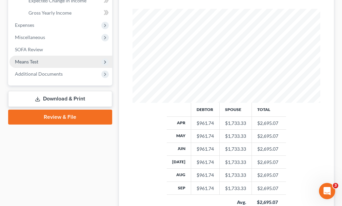
click at [32, 59] on span "Means Test" at bounding box center [26, 62] width 23 height 6
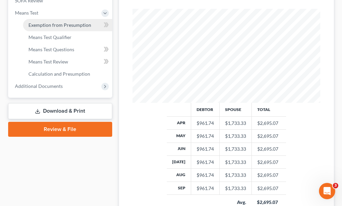
click at [65, 22] on span "Exemption from Presumption" at bounding box center [59, 25] width 63 height 6
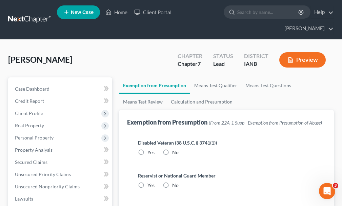
click at [172, 149] on label "No" at bounding box center [175, 152] width 6 height 7
click at [175, 149] on input "No" at bounding box center [177, 151] width 4 height 4
click at [172, 182] on label "No" at bounding box center [175, 185] width 6 height 7
click at [175, 182] on input "No" at bounding box center [177, 184] width 4 height 4
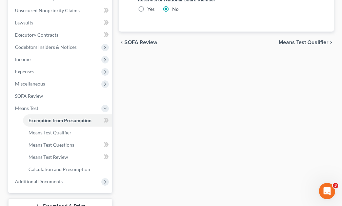
scroll to position [216, 0]
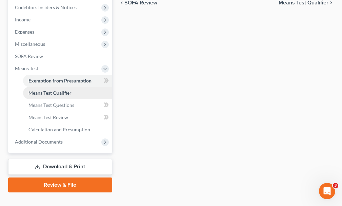
click at [51, 90] on span "Means Test Qualifier" at bounding box center [49, 93] width 43 height 6
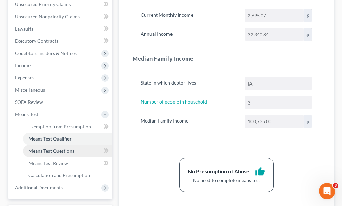
scroll to position [216, 0]
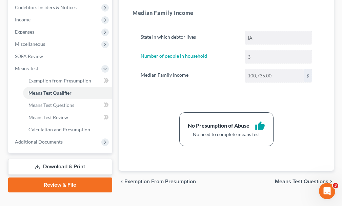
click at [71, 159] on link "Download & Print" at bounding box center [60, 167] width 104 height 16
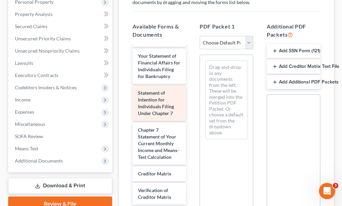
scroll to position [339, 0]
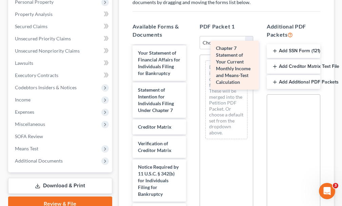
drag, startPoint x: 147, startPoint y: 153, endPoint x: 225, endPoint y: 66, distance: 116.8
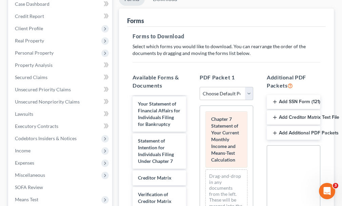
scroll to position [0, 0]
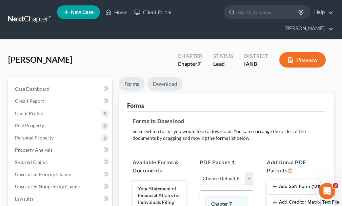
click at [165, 77] on link "Download" at bounding box center [165, 83] width 35 height 13
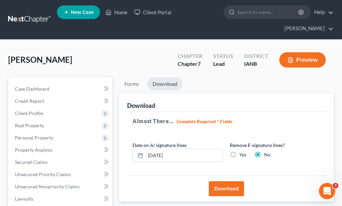
click at [240, 151] on label "Yes" at bounding box center [243, 154] width 7 height 7
click at [242, 151] on input "Yes" at bounding box center [244, 153] width 4 height 4
click at [227, 181] on button "Download" at bounding box center [226, 188] width 35 height 15
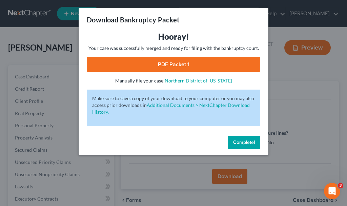
click at [164, 62] on link "PDF Packet 1" at bounding box center [174, 64] width 174 height 15
click at [242, 138] on button "Complete!" at bounding box center [244, 143] width 33 height 14
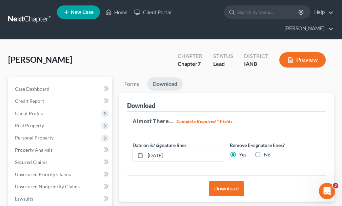
click at [80, 11] on span "New Case" at bounding box center [82, 12] width 23 height 5
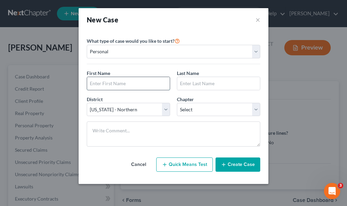
click at [141, 85] on input "text" at bounding box center [128, 83] width 83 height 13
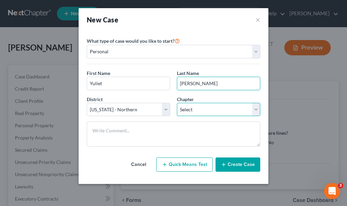
click at [203, 108] on select "Select 7 11 12 13" at bounding box center [218, 110] width 83 height 14
click at [177, 103] on select "Select 7 11 12 13" at bounding box center [218, 110] width 83 height 14
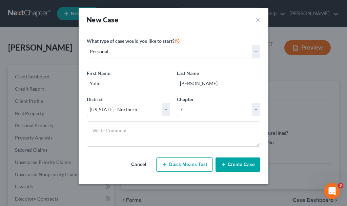
click at [239, 164] on button "Create Case" at bounding box center [238, 164] width 45 height 14
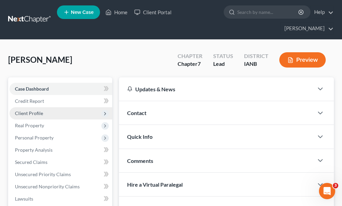
click at [30, 110] on span "Client Profile" at bounding box center [29, 113] width 28 height 6
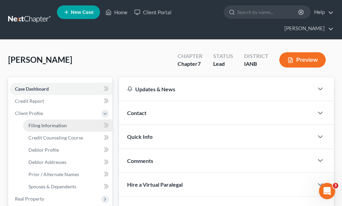
click at [46, 122] on span "Filing Information" at bounding box center [47, 125] width 38 height 6
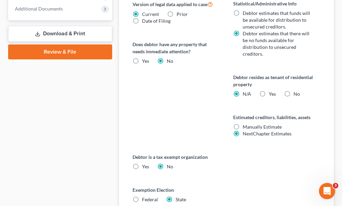
scroll to position [436, 0]
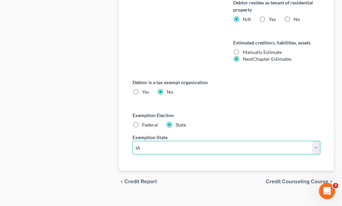
click at [172, 141] on select "State [US_STATE] AK AR AZ CA CO CT DE DC [GEOGRAPHIC_DATA] [GEOGRAPHIC_DATA] GU…" at bounding box center [227, 148] width 188 height 14
click at [133, 141] on select "State [US_STATE] AK AR AZ CA CO CT DE DC [GEOGRAPHIC_DATA] [GEOGRAPHIC_DATA] GU…" at bounding box center [227, 148] width 188 height 14
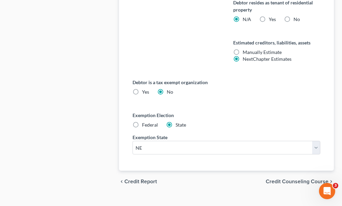
click at [276, 179] on span "Credit Counseling Course" at bounding box center [297, 181] width 63 height 5
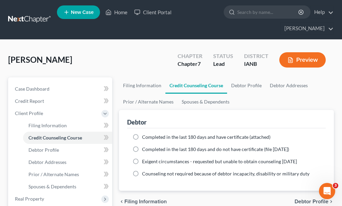
click at [142, 134] on label "Completed in the last 180 days and have certificate (attached)" at bounding box center [206, 137] width 129 height 7
click at [145, 134] on input "Completed in the last 180 days and have certificate (attached)" at bounding box center [147, 136] width 4 height 4
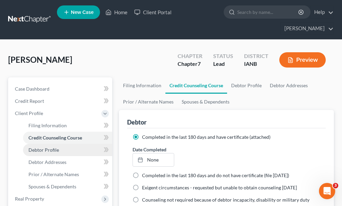
click at [50, 147] on span "Debtor Profile" at bounding box center [43, 150] width 31 height 6
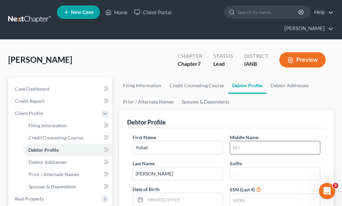
click at [252, 141] on input "text" at bounding box center [275, 147] width 90 height 13
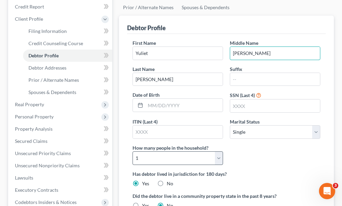
scroll to position [102, 0]
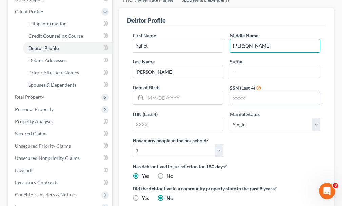
click at [248, 92] on input "text" at bounding box center [275, 98] width 90 height 13
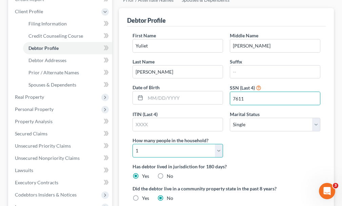
click at [182, 144] on select "Select 1 2 3 4 5 6 7 8 9 10 11 12 13 14 15 16 17 18 19 20" at bounding box center [178, 151] width 91 height 14
click at [133, 144] on select "Select 1 2 3 4 5 6 7 8 9 10 11 12 13 14 15 16 17 18 19 20" at bounding box center [178, 151] width 91 height 14
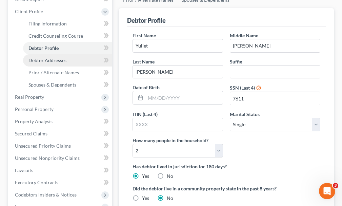
click at [48, 57] on span "Debtor Addresses" at bounding box center [47, 60] width 38 height 6
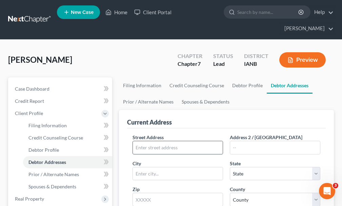
click at [182, 141] on input "text" at bounding box center [178, 147] width 90 height 13
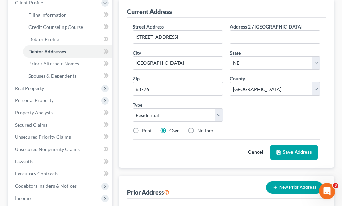
click at [142, 127] on label "Rent" at bounding box center [147, 130] width 10 height 7
click at [145, 127] on input "Rent" at bounding box center [147, 129] width 4 height 4
click at [301, 145] on button "Save Address" at bounding box center [294, 152] width 47 height 14
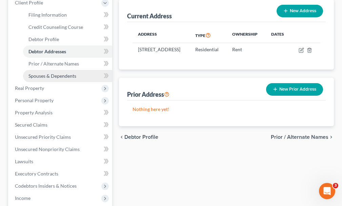
click at [43, 73] on span "Spouses & Dependents" at bounding box center [52, 76] width 48 height 6
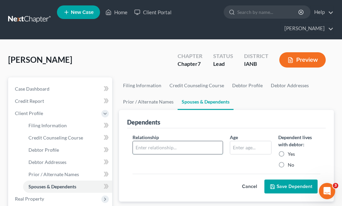
click at [167, 141] on input "text" at bounding box center [178, 147] width 90 height 13
click at [240, 141] on input "text" at bounding box center [250, 147] width 41 height 13
click at [281, 179] on button "Save Dependent" at bounding box center [291, 186] width 53 height 14
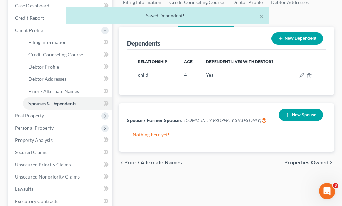
scroll to position [228, 0]
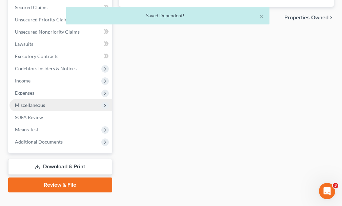
click at [35, 102] on span "Miscellaneous" at bounding box center [30, 105] width 30 height 6
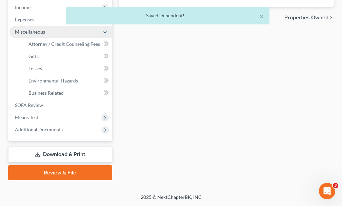
scroll to position [155, 0]
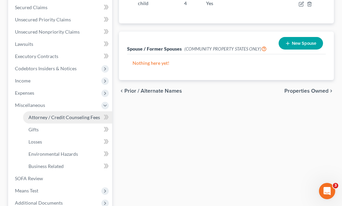
click at [47, 114] on span "Attorney / Credit Counseling Fees" at bounding box center [64, 117] width 72 height 6
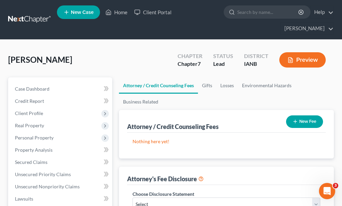
click at [309, 115] on button "New Fee" at bounding box center [304, 121] width 37 height 13
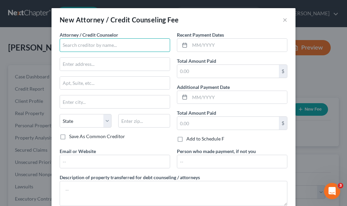
click at [88, 45] on input "text" at bounding box center [115, 45] width 111 height 14
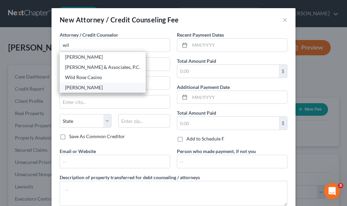
click at [75, 88] on div "[PERSON_NAME]" at bounding box center [102, 87] width 75 height 7
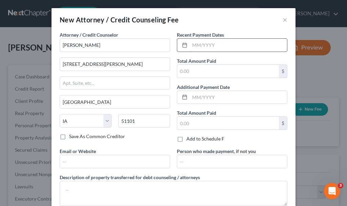
click at [216, 45] on input "text" at bounding box center [238, 45] width 97 height 13
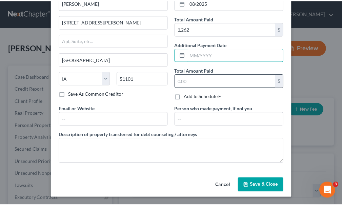
scroll to position [43, 0]
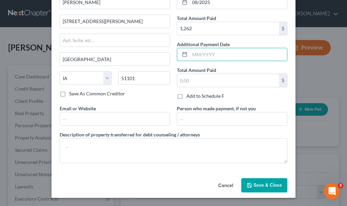
click at [261, 179] on button "Save & Close" at bounding box center [265, 185] width 46 height 14
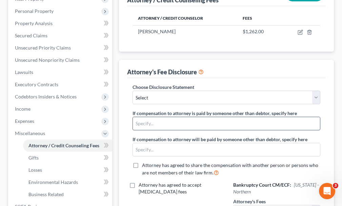
scroll to position [136, 0]
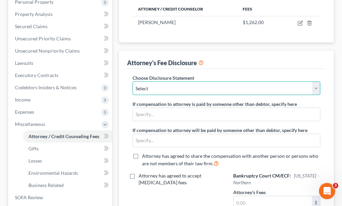
click at [162, 81] on select "Select Attorney" at bounding box center [227, 88] width 188 height 14
click at [133, 81] on select "Select Attorney" at bounding box center [227, 88] width 188 height 14
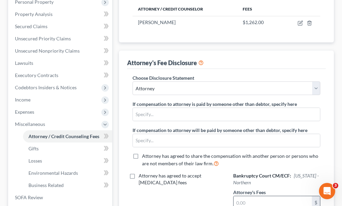
click at [254, 196] on input "text" at bounding box center [273, 202] width 78 height 13
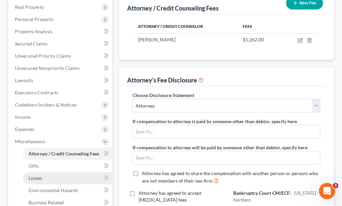
scroll to position [37, 0]
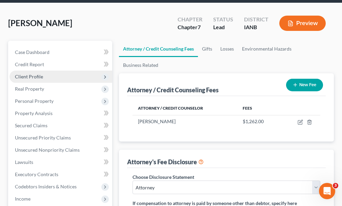
click at [37, 74] on span "Client Profile" at bounding box center [29, 77] width 28 height 6
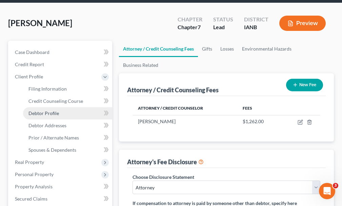
click at [45, 110] on span "Debtor Profile" at bounding box center [43, 113] width 31 height 6
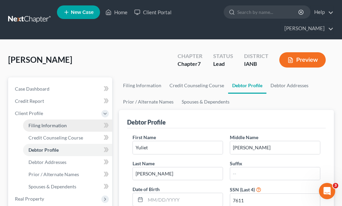
click at [45, 122] on span "Filing Information" at bounding box center [47, 125] width 38 height 6
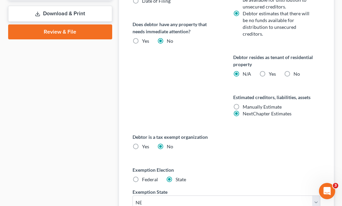
scroll to position [436, 0]
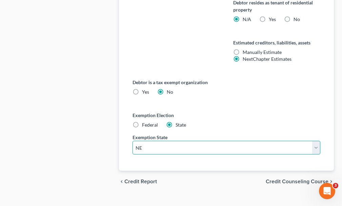
click at [190, 141] on select "State [US_STATE] AK AR AZ CA CO CT DE DC [GEOGRAPHIC_DATA] [GEOGRAPHIC_DATA] GU…" at bounding box center [227, 148] width 188 height 14
click at [133, 141] on select "State [US_STATE] AK AR AZ CA CO CT DE DC [GEOGRAPHIC_DATA] [GEOGRAPHIC_DATA] GU…" at bounding box center [227, 148] width 188 height 14
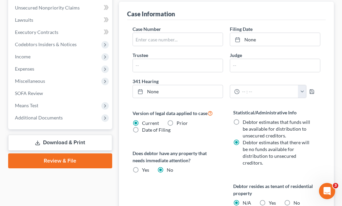
scroll to position [130, 0]
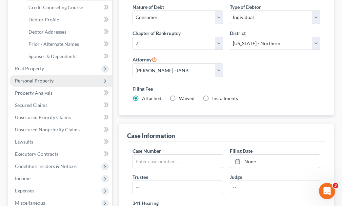
click at [38, 78] on span "Personal Property" at bounding box center [34, 81] width 39 height 6
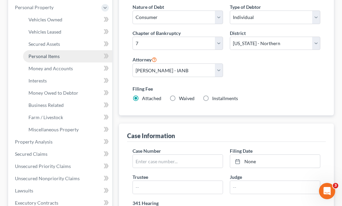
click at [45, 53] on span "Personal Items" at bounding box center [43, 56] width 31 height 6
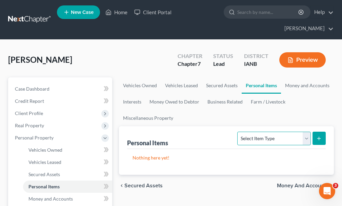
click at [260, 132] on select "Select Item Type Clothing Collectibles Of Value Electronics Firearms Household …" at bounding box center [273, 139] width 73 height 14
click at [239, 132] on select "Select Item Type Clothing Collectibles Of Value Electronics Firearms Household …" at bounding box center [273, 139] width 73 height 14
click at [320, 136] on icon "submit" at bounding box center [319, 138] width 5 height 5
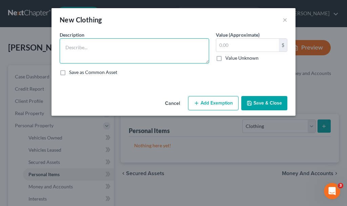
click at [128, 50] on textarea at bounding box center [135, 50] width 150 height 25
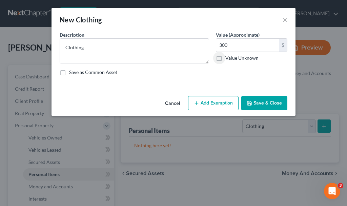
click at [215, 101] on button "Add Exemption" at bounding box center [213, 103] width 51 height 14
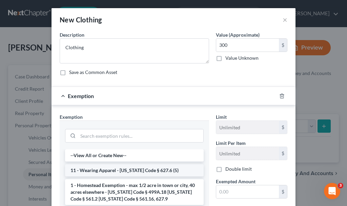
click at [99, 170] on li "11 - Wearing Apparel - [US_STATE] Code § 627.6 (5)" at bounding box center [134, 170] width 139 height 12
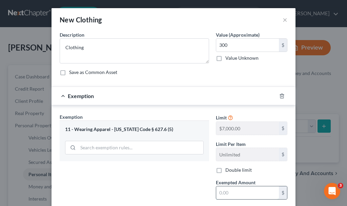
click at [228, 191] on input "text" at bounding box center [247, 192] width 63 height 13
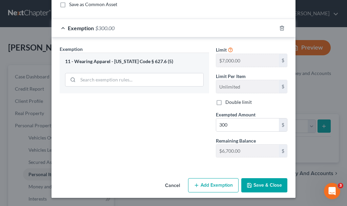
click at [259, 183] on button "Save & Close" at bounding box center [265, 185] width 46 height 14
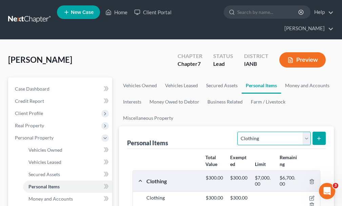
click at [257, 132] on select "Select Item Type Clothing Collectibles Of Value Electronics Firearms Household …" at bounding box center [273, 139] width 73 height 14
click at [239, 132] on select "Select Item Type Clothing Collectibles Of Value Electronics Firearms Household …" at bounding box center [273, 139] width 73 height 14
click at [319, 136] on icon "submit" at bounding box center [319, 138] width 5 height 5
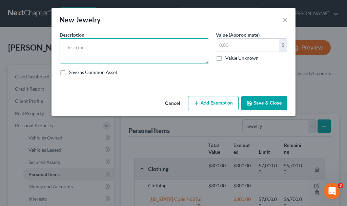
click at [93, 45] on textarea at bounding box center [135, 50] width 150 height 25
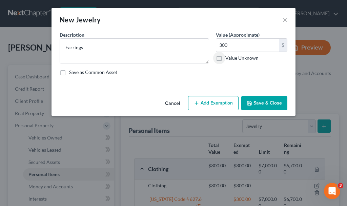
click at [202, 101] on button "Add Exemption" at bounding box center [213, 103] width 51 height 14
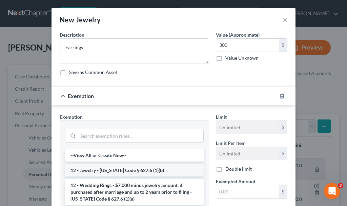
click at [132, 168] on li "12 - Jewelry - [US_STATE] Code § 627.6 (1)(b)" at bounding box center [134, 170] width 139 height 12
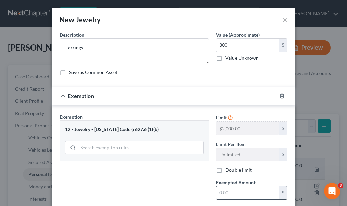
click at [227, 194] on input "text" at bounding box center [247, 192] width 63 height 13
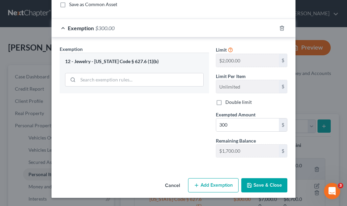
click at [262, 185] on button "Save & Close" at bounding box center [265, 185] width 46 height 14
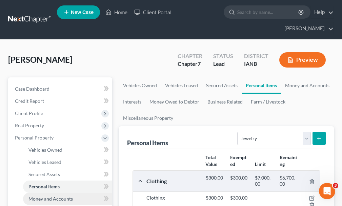
click at [49, 196] on span "Money and Accounts" at bounding box center [50, 199] width 44 height 6
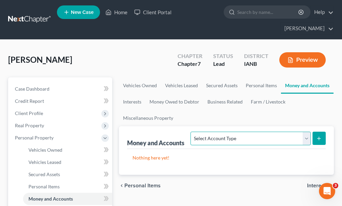
click at [240, 132] on select "Select Account Type Brokerage Cash on Hand Certificates of Deposit Checking Acc…" at bounding box center [251, 139] width 120 height 14
click at [192, 132] on select "Select Account Type Brokerage Cash on Hand Certificates of Deposit Checking Acc…" at bounding box center [251, 139] width 120 height 14
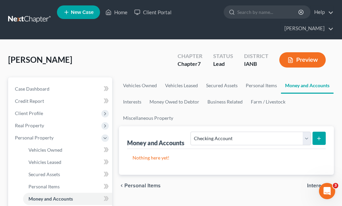
click at [317, 132] on button "submit" at bounding box center [319, 138] width 13 height 13
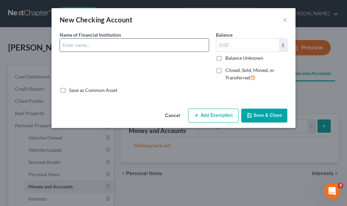
click at [93, 45] on input "text" at bounding box center [134, 45] width 149 height 13
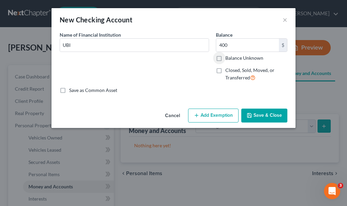
click at [214, 115] on button "Add Exemption" at bounding box center [213, 116] width 51 height 14
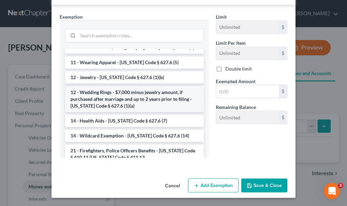
scroll to position [68, 0]
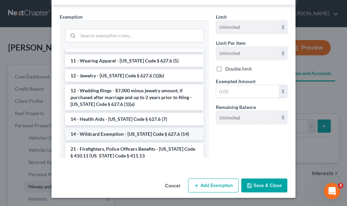
click at [121, 133] on li "14 - Wildcard Exemption - [US_STATE] Code § 627.6 (14)" at bounding box center [134, 134] width 139 height 12
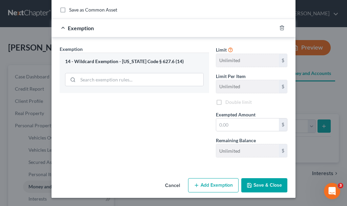
scroll to position [80, 0]
click at [234, 125] on input "text" at bounding box center [247, 124] width 63 height 13
click at [265, 183] on button "Save & Close" at bounding box center [265, 185] width 46 height 14
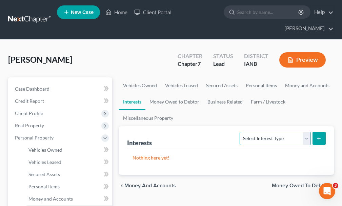
click at [270, 132] on select "Select Interest Type 401K Annuity Bond Education IRA Government Bond Government…" at bounding box center [275, 139] width 71 height 14
click at [241, 132] on select "Select Interest Type 401K Annuity Bond Education IRA Government Bond Government…" at bounding box center [275, 139] width 71 height 14
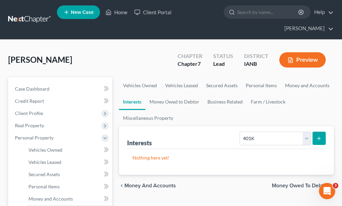
click at [318, 136] on icon "submit" at bounding box center [319, 138] width 5 height 5
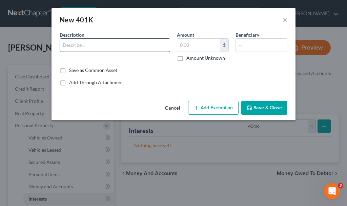
click at [108, 45] on input "text" at bounding box center [115, 45] width 110 height 13
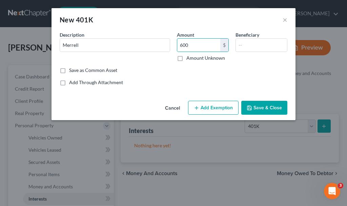
click at [218, 110] on button "Add Exemption" at bounding box center [213, 108] width 51 height 14
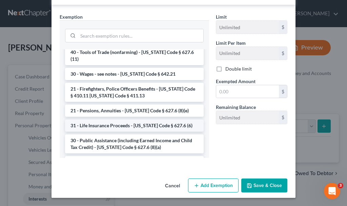
scroll to position [305, 0]
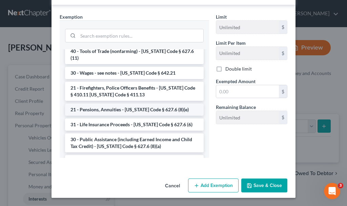
click at [115, 103] on li "21 - Pensions, Annuities - [US_STATE] Code § 627.6 (8)(e)" at bounding box center [134, 109] width 139 height 12
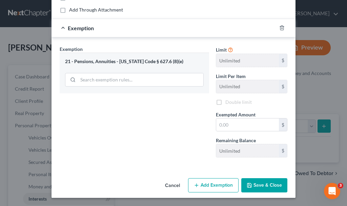
scroll to position [73, 0]
click at [230, 123] on input "text" at bounding box center [247, 124] width 63 height 13
click at [262, 184] on button "Save & Close" at bounding box center [265, 185] width 46 height 14
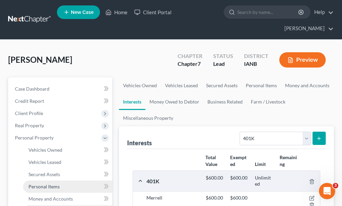
click at [46, 180] on link "Personal Items" at bounding box center [67, 186] width 89 height 12
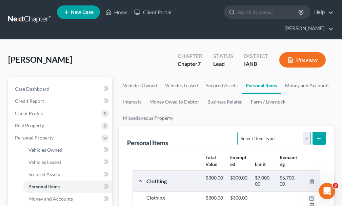
click at [267, 132] on select "Select Item Type Clothing Collectibles Of Value Electronics Firearms Household …" at bounding box center [273, 139] width 73 height 14
click at [239, 132] on select "Select Item Type Clothing Collectibles Of Value Electronics Firearms Household …" at bounding box center [273, 139] width 73 height 14
click at [318, 136] on icon "submit" at bounding box center [319, 138] width 5 height 5
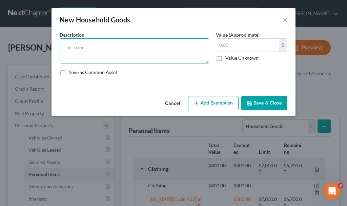
click at [104, 53] on textarea at bounding box center [135, 50] width 150 height 25
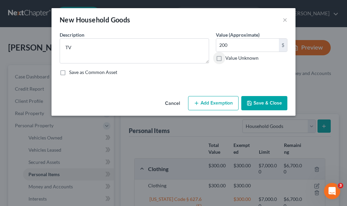
click at [227, 105] on button "Add Exemption" at bounding box center [213, 103] width 51 height 14
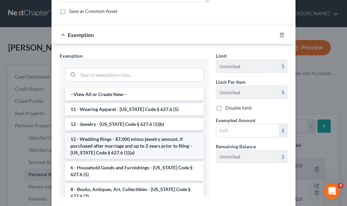
scroll to position [100, 0]
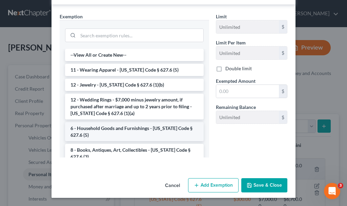
click at [118, 130] on li "6 - Household Goods and Furnishings - [US_STATE] Code § 627.6 (5)" at bounding box center [134, 131] width 139 height 19
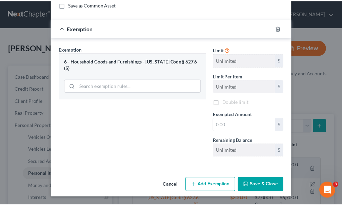
scroll to position [68, 0]
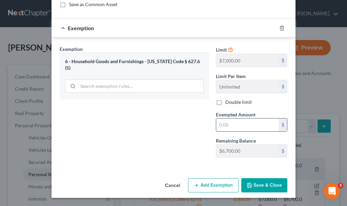
click at [244, 124] on input "text" at bounding box center [247, 124] width 63 height 13
click at [260, 182] on button "Save & Close" at bounding box center [265, 185] width 46 height 14
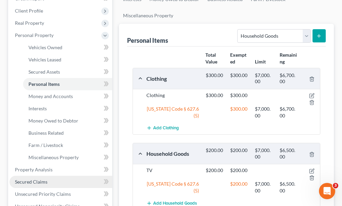
scroll to position [136, 0]
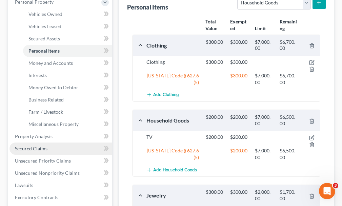
click at [39, 146] on span "Secured Claims" at bounding box center [31, 149] width 33 height 6
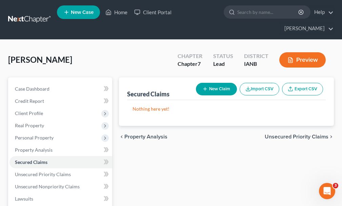
click at [220, 83] on button "New Claim" at bounding box center [216, 89] width 41 height 13
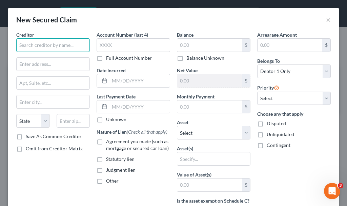
click at [42, 40] on input "text" at bounding box center [53, 45] width 74 height 14
click at [106, 142] on label "Agreement you made (such as mortgage or secured car loan)" at bounding box center [138, 145] width 64 height 14
click at [109, 142] on input "Agreement you made (such as mortgage or secured car loan)" at bounding box center [111, 140] width 4 height 4
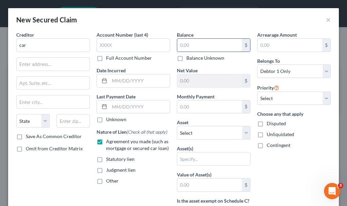
click at [195, 41] on input "text" at bounding box center [209, 45] width 65 height 13
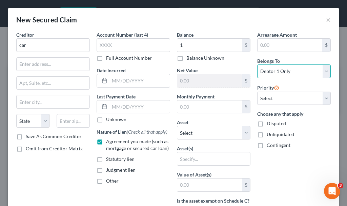
click at [269, 70] on select "Select Debtor 1 Only Debtor 2 Only Debtor 1 And Debtor 2 Only At Least One Of T…" at bounding box center [295, 71] width 74 height 14
click at [258, 64] on select "Select Debtor 1 Only Debtor 2 Only Debtor 1 And Debtor 2 Only At Least One Of T…" at bounding box center [295, 71] width 74 height 14
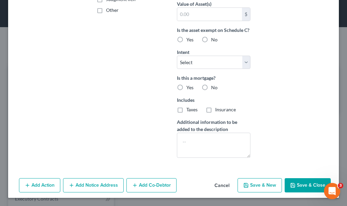
click at [156, 186] on button "Add Co-Debtor" at bounding box center [152, 185] width 50 height 14
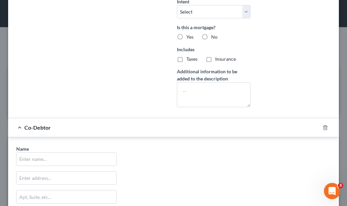
scroll to position [313, 0]
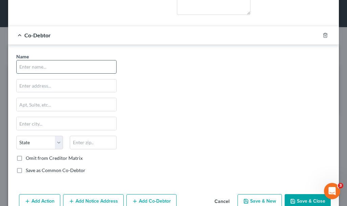
click at [77, 73] on input "text" at bounding box center [67, 66] width 100 height 13
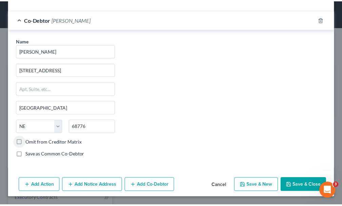
scroll to position [336, 0]
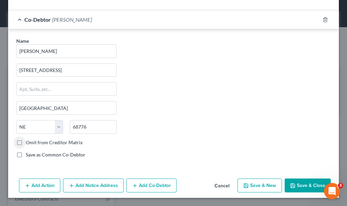
click at [300, 184] on button "Save & Close" at bounding box center [308, 185] width 46 height 14
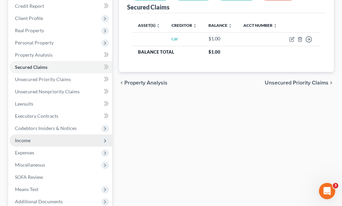
scroll to position [102, 0]
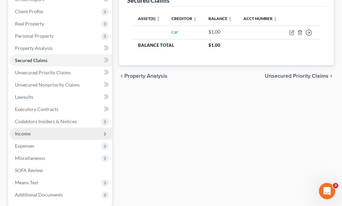
click at [25, 131] on span "Income" at bounding box center [23, 134] width 16 height 6
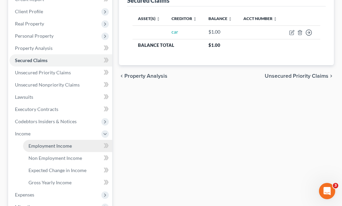
click at [49, 143] on span "Employment Income" at bounding box center [49, 146] width 43 height 6
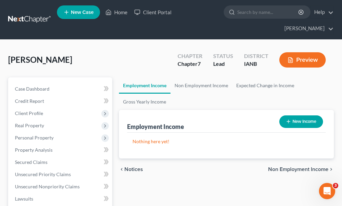
click at [312, 115] on button "New Income" at bounding box center [302, 121] width 44 height 13
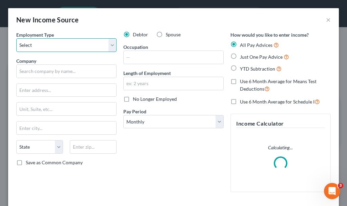
click at [44, 44] on select "Select Full or [DEMOGRAPHIC_DATA] Employment Self Employment" at bounding box center [66, 45] width 100 height 14
click at [16, 38] on select "Select Full or [DEMOGRAPHIC_DATA] Employment Self Employment" at bounding box center [66, 45] width 100 height 14
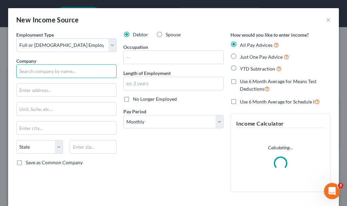
click at [61, 69] on input "text" at bounding box center [66, 71] width 100 height 14
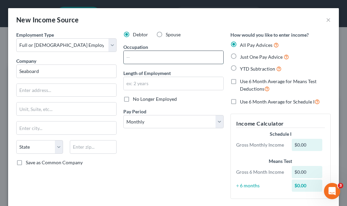
click at [156, 55] on input "text" at bounding box center [174, 57] width 100 height 13
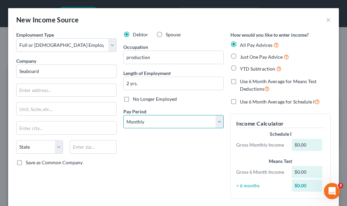
click at [155, 123] on select "Select Monthly Twice Monthly Every Other Week Weekly" at bounding box center [173, 122] width 100 height 14
click at [123, 115] on select "Select Monthly Twice Monthly Every Other Week Weekly" at bounding box center [173, 122] width 100 height 14
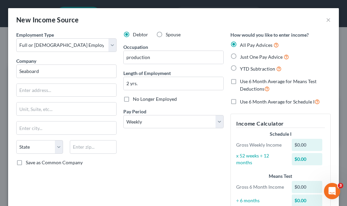
click at [240, 56] on label "Just One Pay Advice" at bounding box center [264, 57] width 49 height 8
click at [243, 56] on input "Just One Pay Advice" at bounding box center [245, 55] width 4 height 4
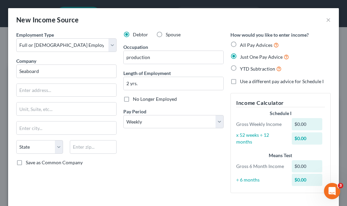
click at [240, 80] on label "Use a different pay advice for Schedule I" at bounding box center [282, 81] width 84 height 7
click at [243, 80] on input "Use a different pay advice for Schedule I" at bounding box center [245, 80] width 4 height 4
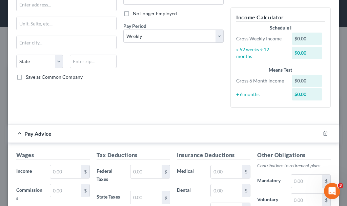
scroll to position [136, 0]
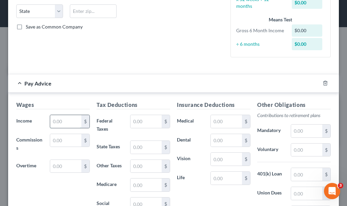
click at [66, 121] on input "text" at bounding box center [65, 121] width 31 height 13
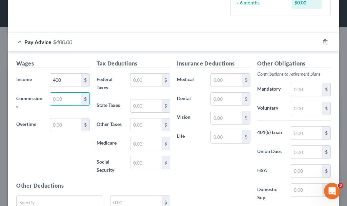
scroll to position [239, 0]
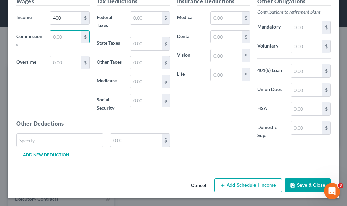
click at [239, 184] on button "Add Schedule I Income" at bounding box center [248, 185] width 68 height 14
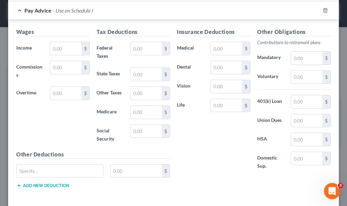
scroll to position [409, 0]
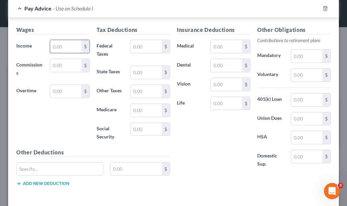
click at [68, 48] on input "text" at bounding box center [65, 46] width 31 height 13
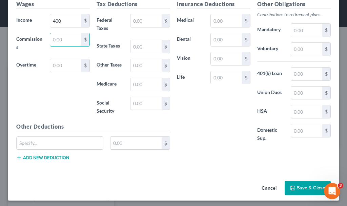
scroll to position [437, 0]
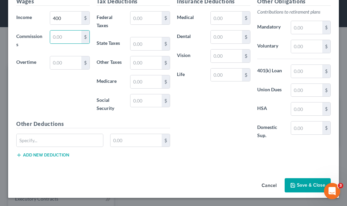
click at [298, 184] on button "Save & Close" at bounding box center [308, 185] width 46 height 14
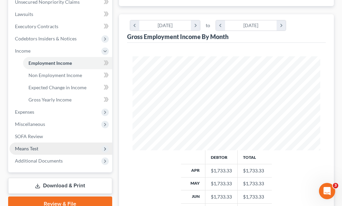
scroll to position [204, 0]
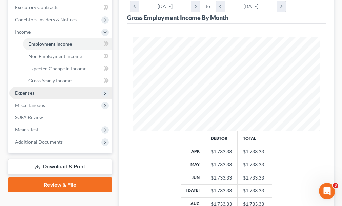
click at [27, 90] on span "Expenses" at bounding box center [24, 93] width 19 height 6
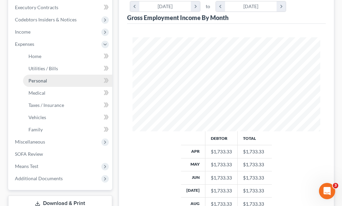
click at [39, 78] on span "Personal" at bounding box center [37, 81] width 19 height 6
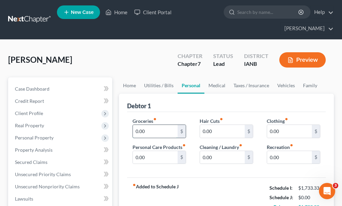
click at [160, 125] on input "0.00" at bounding box center [155, 131] width 45 height 13
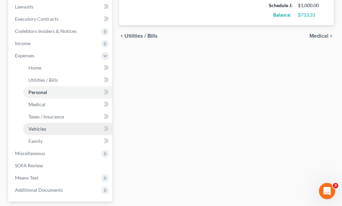
scroll to position [204, 0]
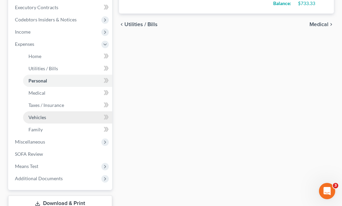
click at [39, 114] on span "Vehicles" at bounding box center [37, 117] width 18 height 6
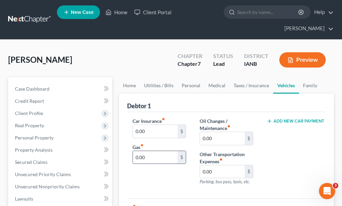
click at [156, 151] on input "0.00" at bounding box center [155, 157] width 45 height 13
click at [152, 125] on input "0.00" at bounding box center [155, 131] width 45 height 13
click at [292, 118] on button "Add New Car Payment" at bounding box center [294, 120] width 54 height 5
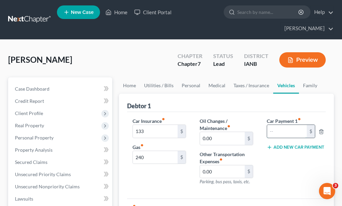
click at [284, 125] on input "text" at bounding box center [287, 131] width 40 height 13
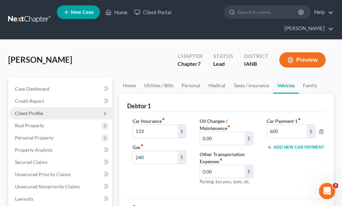
click at [35, 110] on span "Client Profile" at bounding box center [29, 113] width 28 height 6
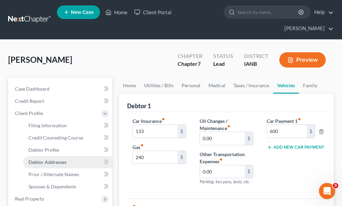
click at [46, 159] on span "Debtor Addresses" at bounding box center [47, 162] width 38 height 6
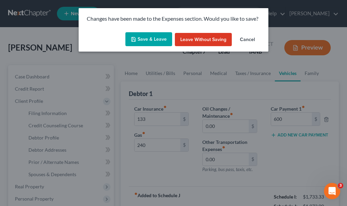
click at [152, 36] on button "Save & Leave" at bounding box center [149, 39] width 47 height 14
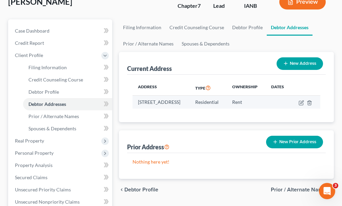
scroll to position [102, 0]
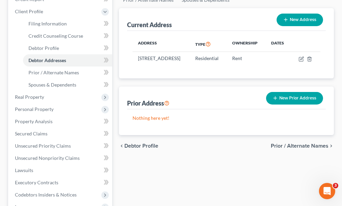
click at [294, 92] on button "New Prior Address" at bounding box center [294, 98] width 57 height 13
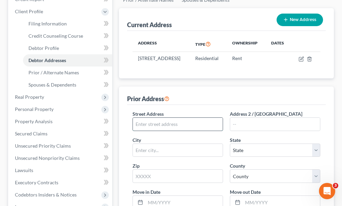
drag, startPoint x: 172, startPoint y: 121, endPoint x: 176, endPoint y: 116, distance: 5.8
click at [172, 121] on input "text" at bounding box center [178, 124] width 90 height 13
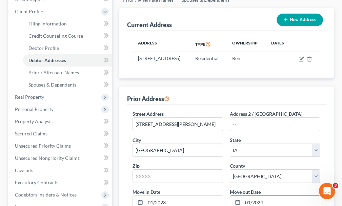
scroll to position [210, 0]
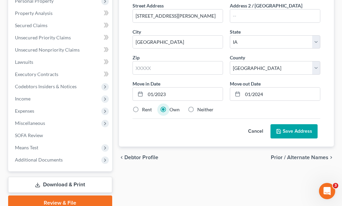
click at [142, 106] on label "Rent" at bounding box center [147, 109] width 10 height 7
click at [145, 106] on input "Rent" at bounding box center [147, 108] width 4 height 4
click at [297, 124] on button "Save Address" at bounding box center [294, 131] width 47 height 14
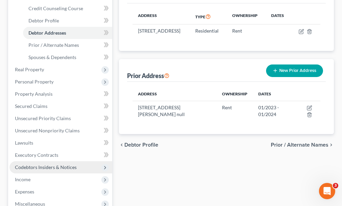
scroll to position [108, 0]
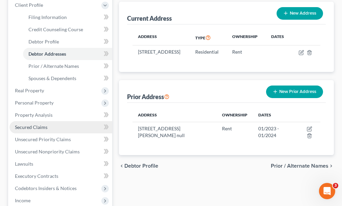
click at [36, 124] on span "Secured Claims" at bounding box center [31, 127] width 33 height 6
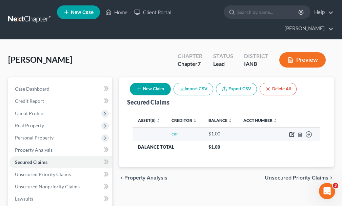
click at [292, 132] on icon "button" at bounding box center [291, 134] width 5 height 5
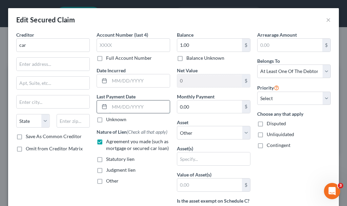
click at [130, 105] on input "text" at bounding box center [140, 106] width 60 height 13
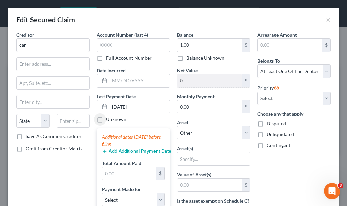
click at [127, 152] on button "Add Additional Payment Date" at bounding box center [133, 151] width 63 height 5
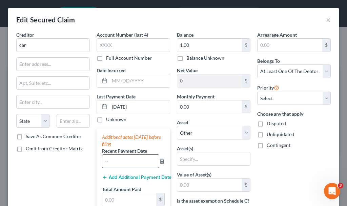
click at [125, 155] on input "text" at bounding box center [130, 161] width 57 height 13
click at [135, 177] on button "Add Additional Payment Date" at bounding box center [133, 177] width 63 height 5
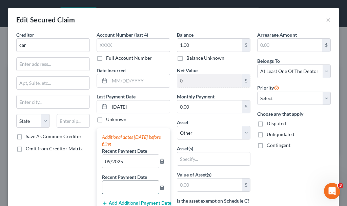
click at [132, 188] on input "text" at bounding box center [130, 187] width 57 height 13
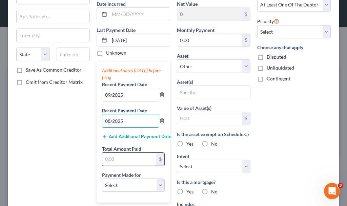
scroll to position [68, 0]
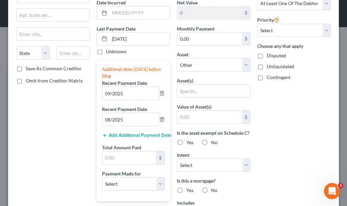
click at [127, 133] on button "Add Additional Payment Date" at bounding box center [133, 135] width 63 height 5
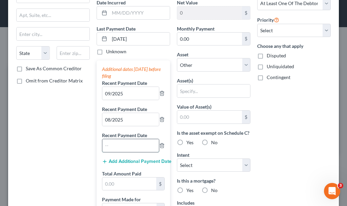
click at [125, 141] on input "text" at bounding box center [130, 145] width 57 height 13
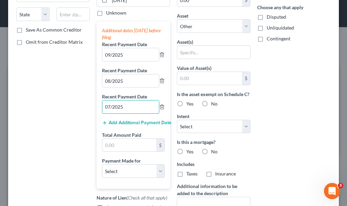
scroll to position [136, 0]
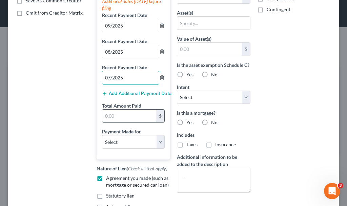
click at [119, 115] on input "text" at bounding box center [129, 116] width 54 height 13
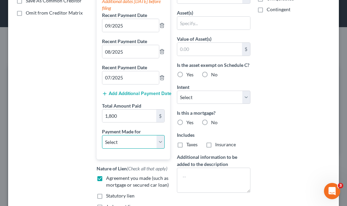
click at [125, 141] on select "Select Car Credit Card Loan Repayment Mortgage Other Suppliers Or Vendors" at bounding box center [133, 142] width 63 height 14
click at [102, 135] on select "Select Car Credit Card Loan Repayment Mortgage Other Suppliers Or Vendors" at bounding box center [133, 142] width 63 height 14
click at [187, 78] on label "Yes" at bounding box center [190, 74] width 7 height 7
click at [189, 76] on input "Yes" at bounding box center [191, 73] width 4 height 4
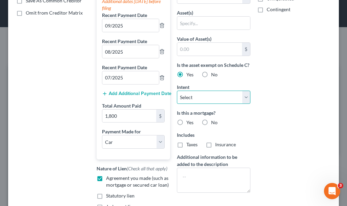
click at [200, 104] on select "Select Surrender Redeem Reaffirm Avoid Other" at bounding box center [214, 98] width 74 height 14
click at [177, 97] on select "Select Surrender Redeem Reaffirm Avoid Other" at bounding box center [214, 98] width 74 height 14
click at [211, 126] on label "No" at bounding box center [214, 122] width 6 height 7
click at [214, 123] on input "No" at bounding box center [216, 121] width 4 height 4
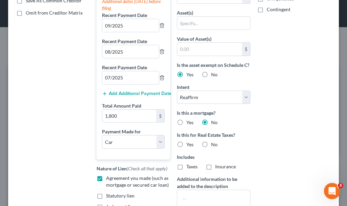
click at [211, 148] on label "No" at bounding box center [214, 144] width 6 height 7
click at [214, 146] on input "No" at bounding box center [216, 143] width 4 height 4
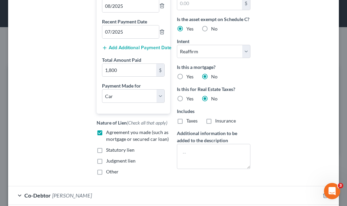
scroll to position [224, 0]
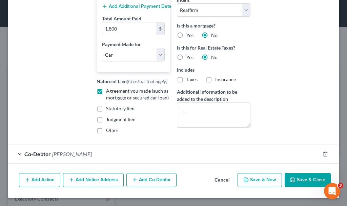
click at [293, 179] on button "Save & Close" at bounding box center [308, 180] width 46 height 14
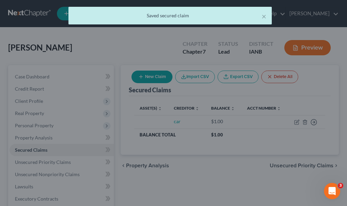
scroll to position [0, 0]
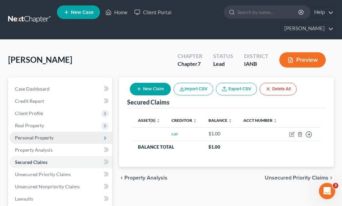
click at [39, 135] on span "Personal Property" at bounding box center [34, 138] width 39 height 6
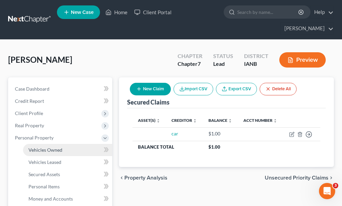
click at [46, 144] on link "Vehicles Owned" at bounding box center [67, 150] width 89 height 12
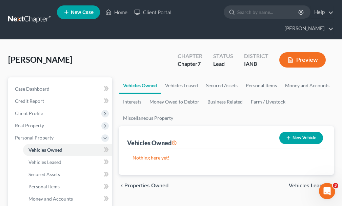
click at [300, 132] on button "New Vehicle" at bounding box center [302, 138] width 44 height 13
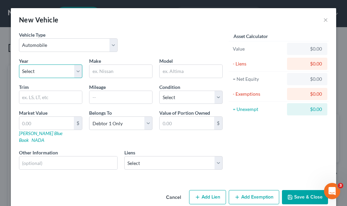
click at [47, 71] on select "Select 2026 2025 2024 2023 2022 2021 2020 2019 2018 2017 2016 2015 2014 2013 20…" at bounding box center [50, 71] width 63 height 14
click at [19, 64] on select "Select 2026 2025 2024 2023 2022 2021 2020 2019 2018 2017 2016 2015 2014 2013 20…" at bounding box center [50, 71] width 63 height 14
click at [112, 71] on input "text" at bounding box center [121, 71] width 63 height 13
click at [177, 72] on input "text" at bounding box center [191, 71] width 63 height 13
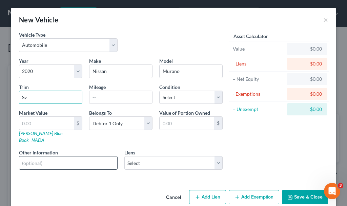
click at [52, 156] on input "text" at bounding box center [68, 162] width 98 height 13
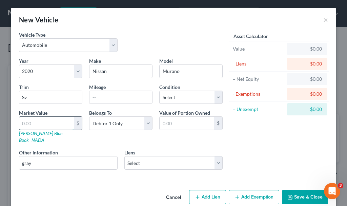
click at [37, 119] on input "text" at bounding box center [46, 123] width 55 height 13
click at [248, 190] on button "Add Exemption" at bounding box center [254, 197] width 51 height 14
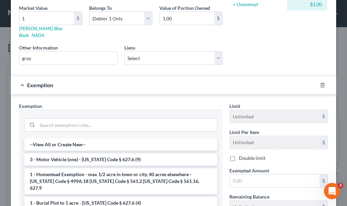
scroll to position [136, 0]
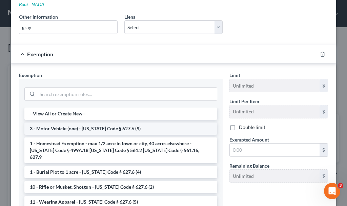
click at [63, 122] on li "3 - Motor Vehicle (one) - [US_STATE] Code § 627.6 (9)" at bounding box center [120, 128] width 193 height 12
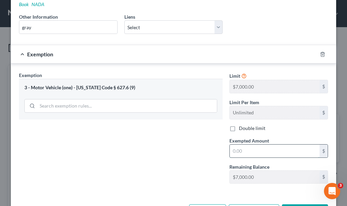
click at [259, 147] on input "text" at bounding box center [275, 151] width 90 height 13
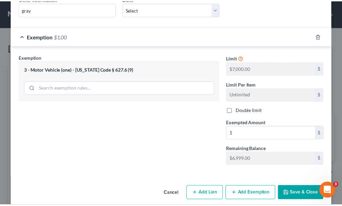
scroll to position [155, 0]
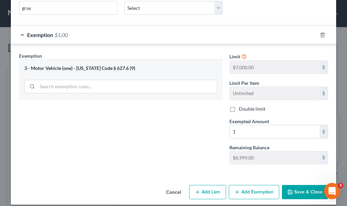
click at [301, 193] on div "Cancel Add Lien Add Lease Add Exemption Save & Close" at bounding box center [174, 193] width 326 height 22
click at [296, 185] on button "Save & Close" at bounding box center [305, 192] width 46 height 14
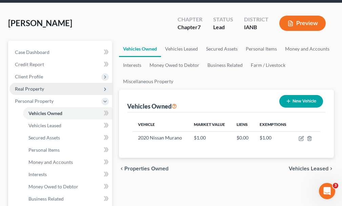
scroll to position [136, 0]
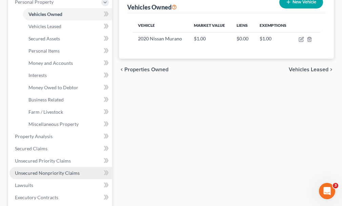
click at [59, 170] on span "Unsecured Nonpriority Claims" at bounding box center [47, 173] width 65 height 6
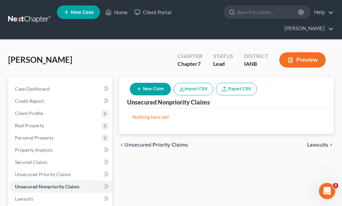
click at [160, 83] on button "New Claim" at bounding box center [150, 89] width 41 height 13
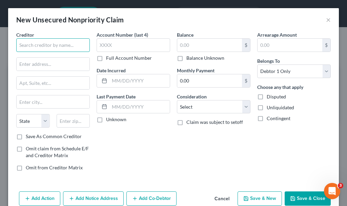
click at [56, 45] on input "text" at bounding box center [53, 45] width 74 height 14
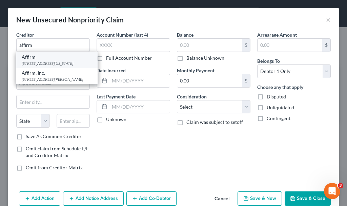
click at [32, 66] on div "[STREET_ADDRESS][US_STATE]" at bounding box center [57, 63] width 71 height 6
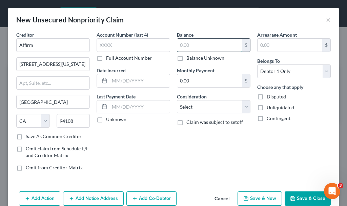
click at [191, 43] on input "text" at bounding box center [209, 45] width 65 height 13
click at [201, 106] on select "Select Cable / Satellite Services Collection Agency Credit Card Debt Debt Couns…" at bounding box center [214, 107] width 74 height 14
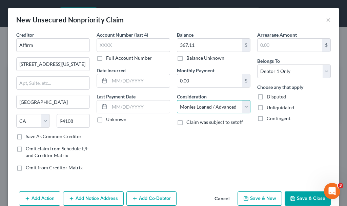
click at [177, 100] on select "Select Cable / Satellite Services Collection Agency Credit Card Debt Debt Couns…" at bounding box center [214, 107] width 74 height 14
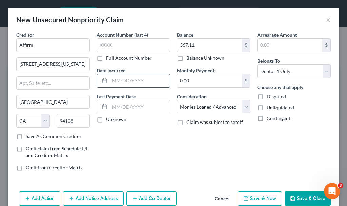
click at [128, 79] on input "text" at bounding box center [140, 80] width 60 height 13
click at [253, 198] on button "Save & New" at bounding box center [260, 198] width 44 height 14
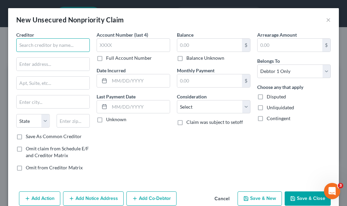
click at [55, 42] on input "text" at bounding box center [53, 45] width 74 height 14
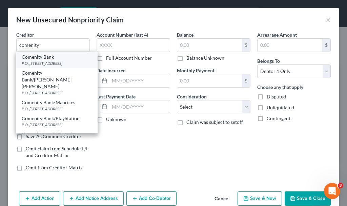
click at [48, 63] on div "P.O. [STREET_ADDRESS]" at bounding box center [57, 63] width 71 height 6
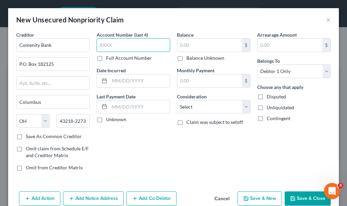
click at [112, 45] on input "text" at bounding box center [134, 45] width 74 height 14
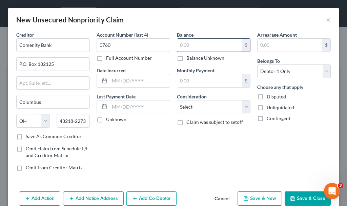
click at [191, 45] on input "text" at bounding box center [209, 45] width 65 height 13
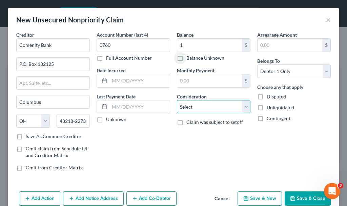
click at [199, 108] on select "Select Cable / Satellite Services Collection Agency Credit Card Debt Debt Couns…" at bounding box center [214, 107] width 74 height 14
click at [177, 100] on select "Select Cable / Satellite Services Collection Agency Credit Card Debt Debt Couns…" at bounding box center [214, 107] width 74 height 14
click at [259, 196] on button "Save & New" at bounding box center [260, 198] width 44 height 14
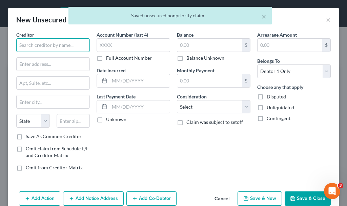
click at [49, 45] on input "text" at bounding box center [53, 45] width 74 height 14
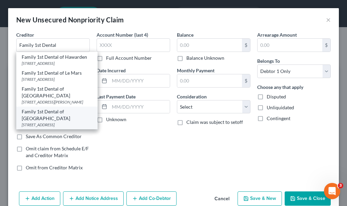
click at [46, 121] on div "Family 1st Dental of [GEOGRAPHIC_DATA]" at bounding box center [57, 115] width 71 height 14
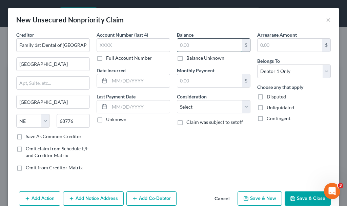
click at [190, 45] on input "text" at bounding box center [209, 45] width 65 height 13
click at [196, 107] on select "Select Cable / Satellite Services Collection Agency Credit Card Debt Debt Couns…" at bounding box center [214, 107] width 74 height 14
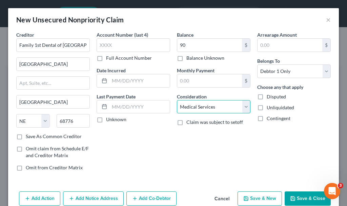
click at [177, 100] on select "Select Cable / Satellite Services Collection Agency Credit Card Debt Debt Couns…" at bounding box center [214, 107] width 74 height 14
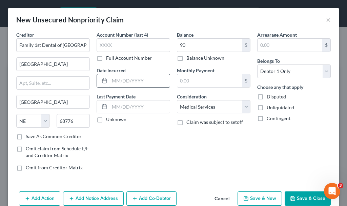
click at [133, 80] on input "text" at bounding box center [140, 80] width 60 height 13
click at [297, 199] on button "Save & Close" at bounding box center [308, 198] width 46 height 14
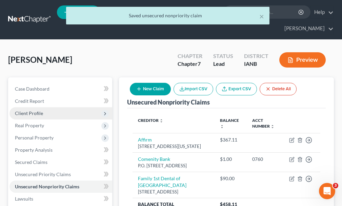
click at [32, 110] on span "Client Profile" at bounding box center [29, 113] width 28 height 6
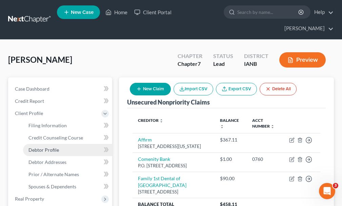
click at [38, 147] on span "Debtor Profile" at bounding box center [43, 150] width 31 height 6
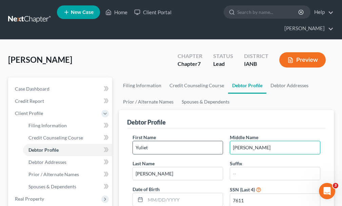
drag, startPoint x: 267, startPoint y: 135, endPoint x: 205, endPoint y: 138, distance: 61.8
click at [205, 138] on div "First Name [PERSON_NAME] Middle Name [PERSON_NAME] Last Name [PERSON_NAME] Suff…" at bounding box center [226, 199] width 195 height 131
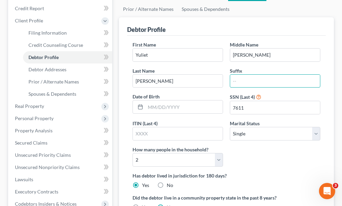
scroll to position [232, 0]
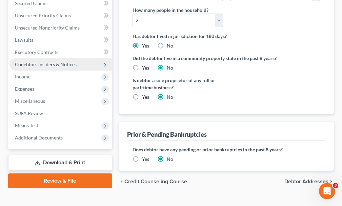
click at [32, 61] on span "Codebtors Insiders & Notices" at bounding box center [46, 64] width 62 height 6
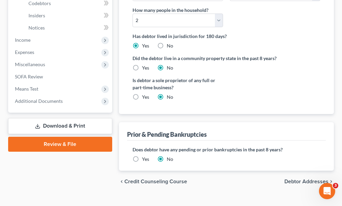
scroll to position [159, 0]
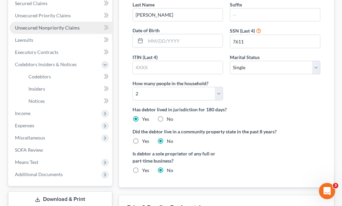
click at [50, 25] on span "Unsecured Nonpriority Claims" at bounding box center [47, 28] width 65 height 6
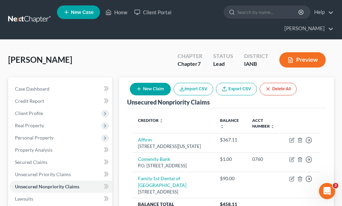
click at [150, 83] on button "New Claim" at bounding box center [150, 89] width 41 height 13
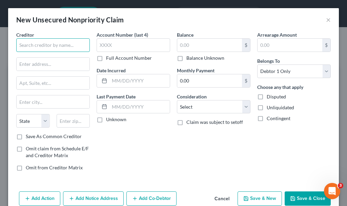
click at [60, 43] on input "text" at bounding box center [53, 45] width 74 height 14
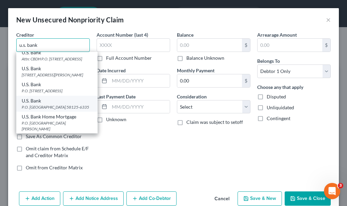
scroll to position [48, 0]
click at [42, 106] on div "P.O. [GEOGRAPHIC_DATA] 58125-6335" at bounding box center [57, 107] width 71 height 6
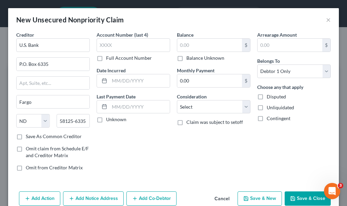
scroll to position [0, 0]
click at [46, 46] on input "U.S. Bank" at bounding box center [53, 45] width 74 height 14
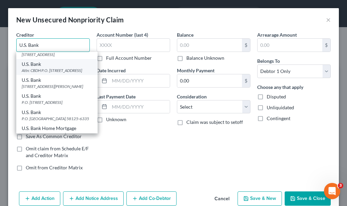
scroll to position [34, 0]
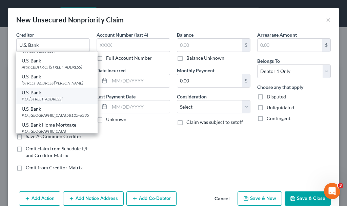
click at [44, 102] on div "P.O. [STREET_ADDRESS]" at bounding box center [57, 99] width 71 height 6
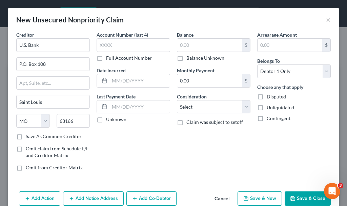
scroll to position [0, 0]
click at [122, 47] on input "text" at bounding box center [134, 45] width 74 height 14
click at [200, 46] on input "text" at bounding box center [209, 45] width 65 height 13
click at [215, 199] on button "Cancel" at bounding box center [222, 199] width 26 height 14
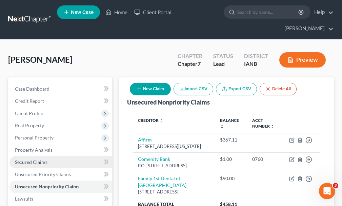
click at [44, 159] on span "Secured Claims" at bounding box center [31, 162] width 33 height 6
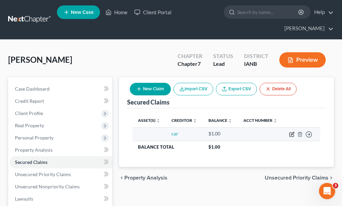
click at [292, 132] on icon "button" at bounding box center [291, 134] width 5 height 5
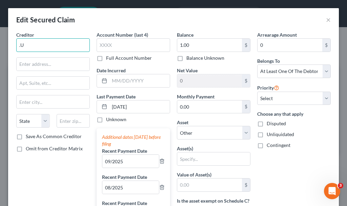
click at [43, 44] on input ".U" at bounding box center [53, 45] width 74 height 14
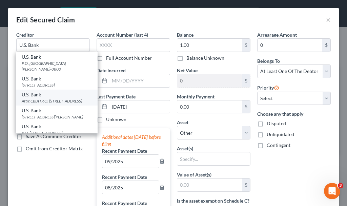
click at [41, 101] on div "Attn: CBDH P.O. [STREET_ADDRESS]" at bounding box center [57, 101] width 71 height 6
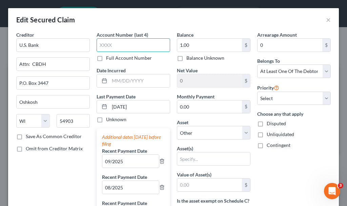
click at [119, 44] on input "text" at bounding box center [134, 45] width 74 height 14
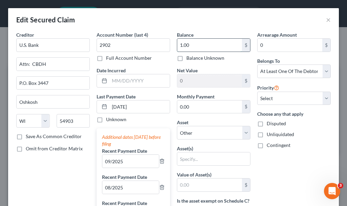
click at [202, 45] on input "1.00" at bounding box center [209, 45] width 65 height 13
click at [197, 107] on input "0.00" at bounding box center [209, 106] width 65 height 13
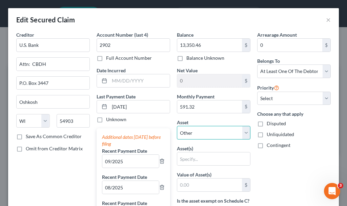
click at [190, 132] on select "Select Other Multiple Assets UBI (Checking Account) - $400.0 Jewelry - Earrings…" at bounding box center [214, 133] width 74 height 14
click at [177, 126] on select "Select Other Multiple Assets UBI (Checking Account) - $400.0 Jewelry - Earrings…" at bounding box center [214, 133] width 74 height 14
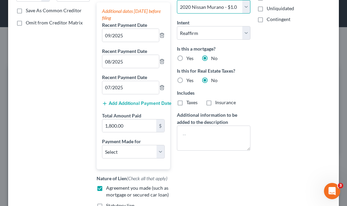
scroll to position [223, 0]
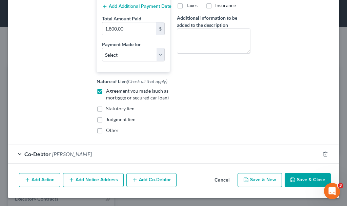
click at [291, 178] on icon "button" at bounding box center [292, 179] width 5 height 5
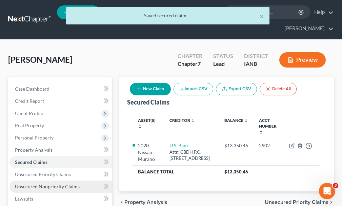
click at [48, 184] on span "Unsecured Nonpriority Claims" at bounding box center [47, 187] width 65 height 6
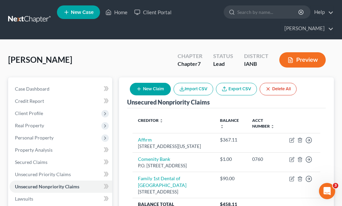
click at [150, 83] on button "New Claim" at bounding box center [150, 89] width 41 height 13
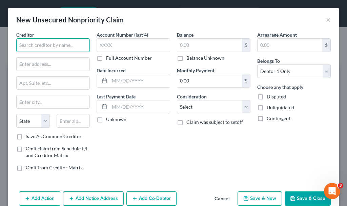
click at [53, 41] on input "text" at bounding box center [53, 45] width 74 height 14
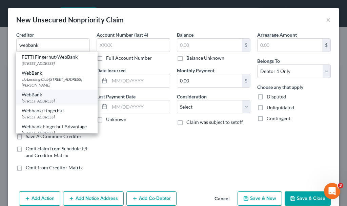
click at [35, 104] on div "[STREET_ADDRESS]" at bounding box center [57, 101] width 71 height 6
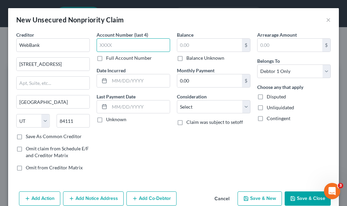
click at [125, 44] on input "text" at bounding box center [134, 45] width 74 height 14
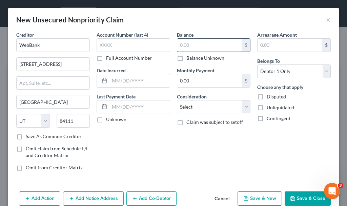
click at [186, 45] on input "text" at bounding box center [209, 45] width 65 height 13
click at [207, 104] on select "Select Cable / Satellite Services Collection Agency Credit Card Debt Debt Couns…" at bounding box center [214, 107] width 74 height 14
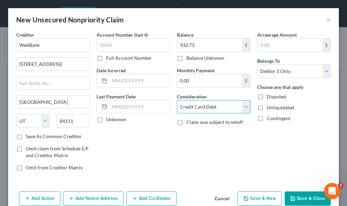
click at [177, 100] on select "Select Cable / Satellite Services Collection Agency Credit Card Debt Debt Couns…" at bounding box center [214, 107] width 74 height 14
click at [255, 198] on button "Save & New" at bounding box center [260, 198] width 44 height 14
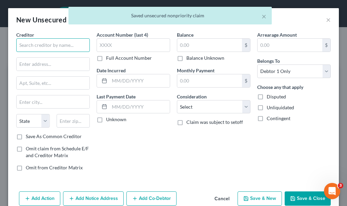
click at [55, 40] on input "text" at bounding box center [53, 45] width 74 height 14
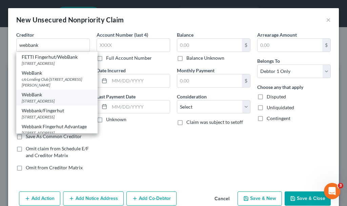
click at [43, 104] on div "[STREET_ADDRESS]" at bounding box center [57, 101] width 71 height 6
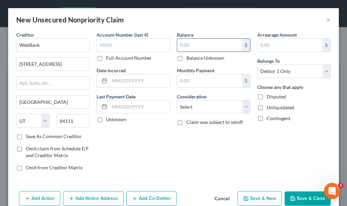
click at [198, 46] on input "text" at bounding box center [209, 45] width 65 height 13
click at [202, 107] on select "Select Cable / Satellite Services Collection Agency Credit Card Debt Debt Couns…" at bounding box center [214, 107] width 74 height 14
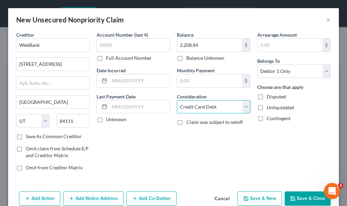
click at [177, 100] on select "Select Cable / Satellite Services Collection Agency Credit Card Debt Debt Couns…" at bounding box center [214, 107] width 74 height 14
click at [253, 199] on button "Save & New" at bounding box center [260, 198] width 44 height 14
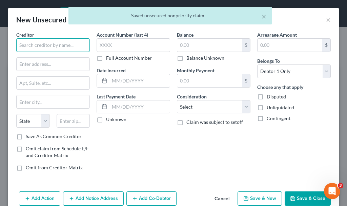
click at [52, 44] on input "text" at bounding box center [53, 45] width 74 height 14
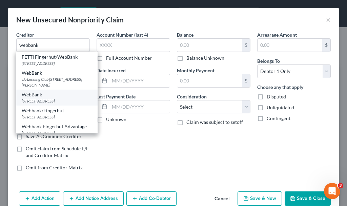
click at [48, 104] on div "[STREET_ADDRESS]" at bounding box center [57, 101] width 71 height 6
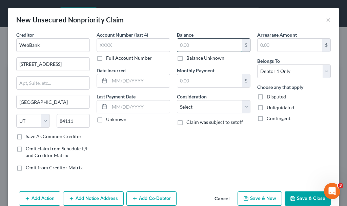
click at [204, 45] on input "text" at bounding box center [209, 45] width 65 height 13
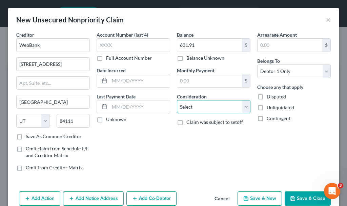
click at [202, 107] on select "Select Cable / Satellite Services Collection Agency Credit Card Debt Debt Couns…" at bounding box center [214, 107] width 74 height 14
click at [177, 100] on select "Select Cable / Satellite Services Collection Agency Credit Card Debt Debt Couns…" at bounding box center [214, 107] width 74 height 14
click at [252, 198] on button "Save & New" at bounding box center [260, 198] width 44 height 14
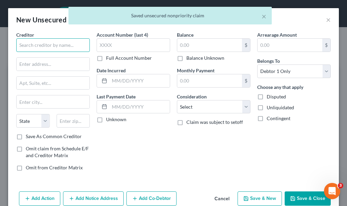
click at [54, 43] on input "text" at bounding box center [53, 45] width 74 height 14
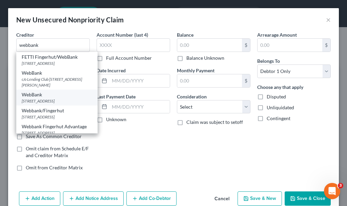
click at [41, 104] on div "[STREET_ADDRESS]" at bounding box center [57, 101] width 71 height 6
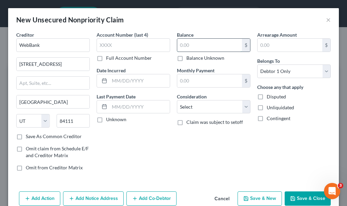
click at [205, 44] on input "text" at bounding box center [209, 45] width 65 height 13
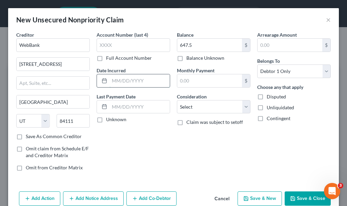
click at [138, 82] on input "text" at bounding box center [140, 80] width 60 height 13
click at [203, 107] on select "Select Cable / Satellite Services Collection Agency Credit Card Debt Debt Couns…" at bounding box center [214, 107] width 74 height 14
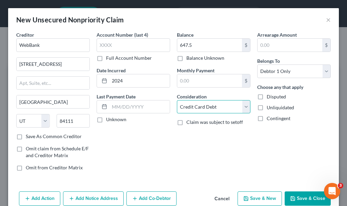
click at [177, 100] on select "Select Cable / Satellite Services Collection Agency Credit Card Debt Debt Couns…" at bounding box center [214, 107] width 74 height 14
click at [303, 201] on button "Save & Close" at bounding box center [308, 198] width 46 height 14
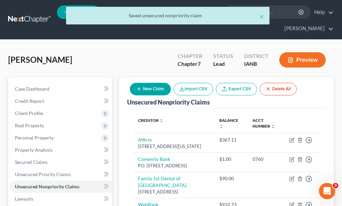
click at [152, 83] on button "New Claim" at bounding box center [150, 89] width 41 height 13
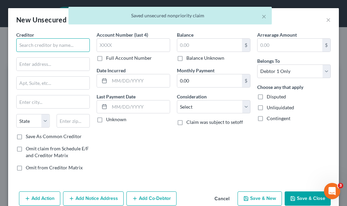
click at [53, 41] on input "text" at bounding box center [53, 45] width 74 height 14
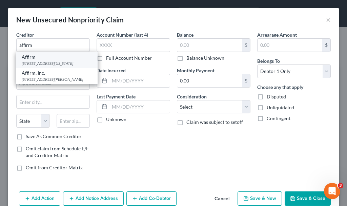
click at [40, 65] on div "[STREET_ADDRESS][US_STATE]" at bounding box center [57, 63] width 71 height 6
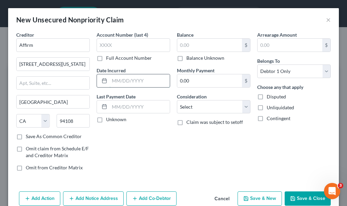
click at [135, 80] on input "text" at bounding box center [140, 80] width 60 height 13
click at [195, 46] on input "text" at bounding box center [209, 45] width 65 height 13
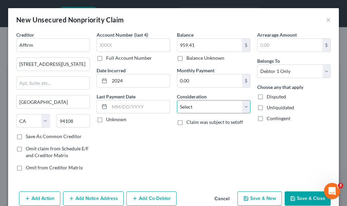
click at [206, 107] on select "Select Cable / Satellite Services Collection Agency Credit Card Debt Debt Couns…" at bounding box center [214, 107] width 74 height 14
click at [177, 100] on select "Select Cable / Satellite Services Collection Agency Credit Card Debt Debt Couns…" at bounding box center [214, 107] width 74 height 14
click at [250, 197] on button "Save & New" at bounding box center [260, 198] width 44 height 14
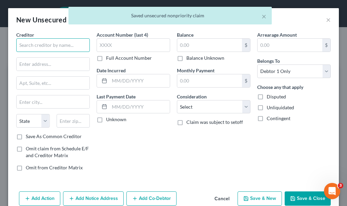
click at [53, 43] on input "text" at bounding box center [53, 45] width 74 height 14
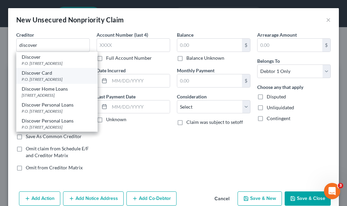
click at [38, 76] on div "Discover Card" at bounding box center [57, 73] width 71 height 7
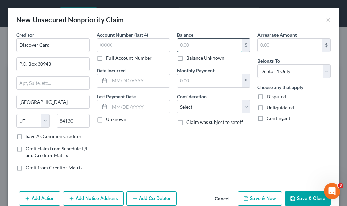
click at [195, 45] on input "text" at bounding box center [209, 45] width 65 height 13
click at [197, 107] on select "Select Cable / Satellite Services Collection Agency Credit Card Debt Debt Couns…" at bounding box center [214, 107] width 74 height 14
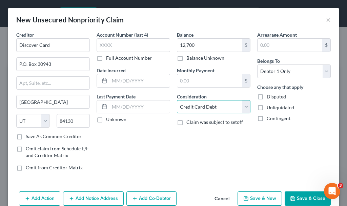
click at [177, 100] on select "Select Cable / Satellite Services Collection Agency Credit Card Debt Debt Couns…" at bounding box center [214, 107] width 74 height 14
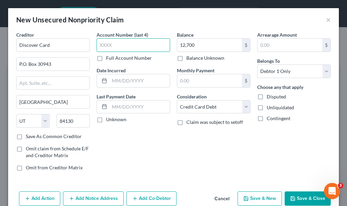
click at [123, 46] on input "text" at bounding box center [134, 45] width 74 height 14
click at [294, 195] on button "Save & Close" at bounding box center [308, 198] width 46 height 14
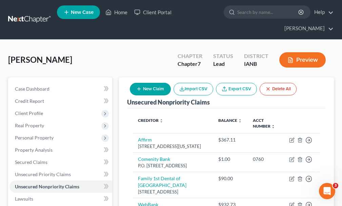
click at [148, 83] on button "New Claim" at bounding box center [150, 89] width 41 height 13
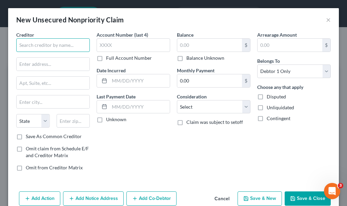
click at [51, 42] on input "text" at bounding box center [53, 45] width 74 height 14
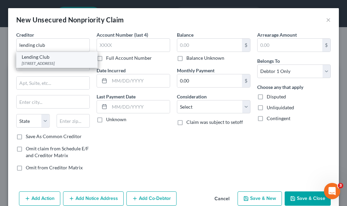
click at [39, 66] on div "[STREET_ADDRESS]" at bounding box center [57, 63] width 71 height 6
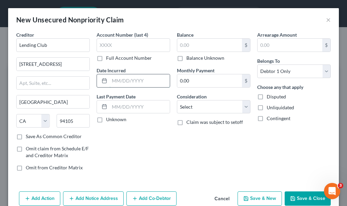
click at [134, 78] on input "text" at bounding box center [140, 80] width 60 height 13
click at [197, 47] on input "text" at bounding box center [209, 45] width 65 height 13
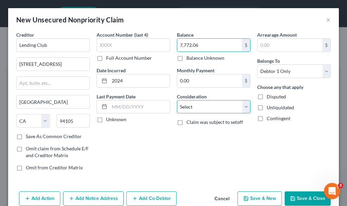
click at [201, 108] on select "Select Cable / Satellite Services Collection Agency Credit Card Debt Debt Couns…" at bounding box center [214, 107] width 74 height 14
click at [177, 100] on select "Select Cable / Satellite Services Collection Agency Credit Card Debt Debt Couns…" at bounding box center [214, 107] width 74 height 14
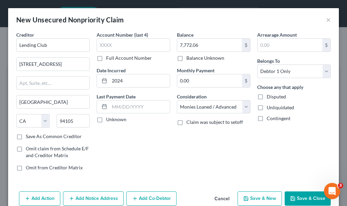
click at [294, 196] on button "Save & Close" at bounding box center [308, 198] width 46 height 14
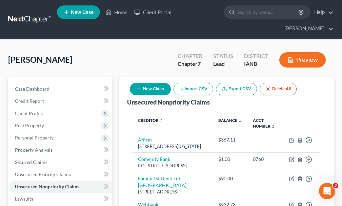
click at [151, 83] on button "New Claim" at bounding box center [150, 89] width 41 height 13
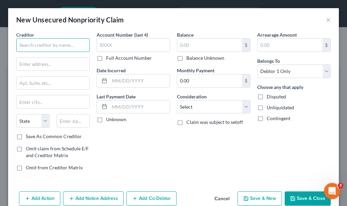
click at [45, 44] on input "text" at bounding box center [53, 45] width 74 height 14
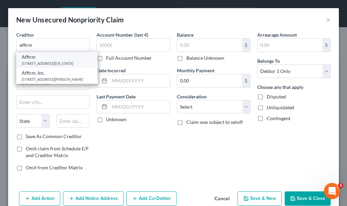
click at [36, 66] on div "[STREET_ADDRESS][US_STATE]" at bounding box center [57, 63] width 71 height 6
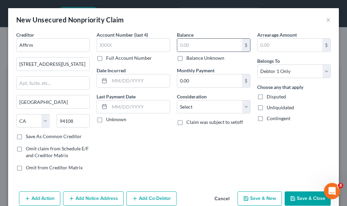
drag, startPoint x: 195, startPoint y: 43, endPoint x: 201, endPoint y: 51, distance: 9.3
click at [200, 51] on input "text" at bounding box center [209, 45] width 65 height 13
click at [196, 104] on select "Select Cable / Satellite Services Collection Agency Credit Card Debt Debt Couns…" at bounding box center [214, 107] width 74 height 14
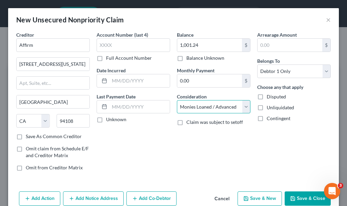
click at [177, 100] on select "Select Cable / Satellite Services Collection Agency Credit Card Debt Debt Couns…" at bounding box center [214, 107] width 74 height 14
click at [252, 197] on button "Save & New" at bounding box center [260, 198] width 44 height 14
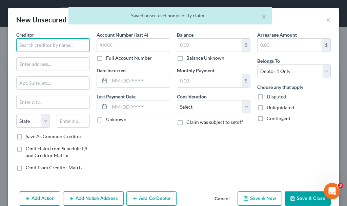
click at [59, 47] on input "text" at bounding box center [53, 45] width 74 height 14
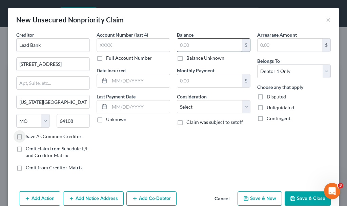
click at [199, 43] on input "text" at bounding box center [209, 45] width 65 height 13
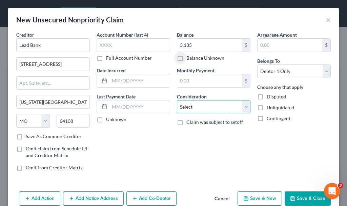
click at [195, 103] on select "Select Cable / Satellite Services Collection Agency Credit Card Debt Debt Couns…" at bounding box center [214, 107] width 74 height 14
click at [177, 100] on select "Select Cable / Satellite Services Collection Agency Credit Card Debt Debt Couns…" at bounding box center [214, 107] width 74 height 14
click at [103, 198] on button "Add Notice Address" at bounding box center [93, 198] width 61 height 14
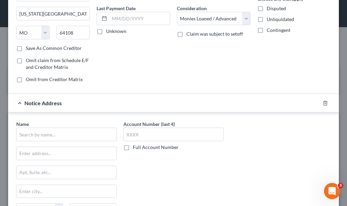
scroll to position [102, 0]
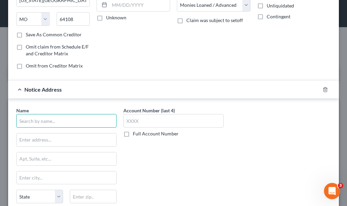
click at [79, 117] on input "text" at bounding box center [66, 121] width 100 height 14
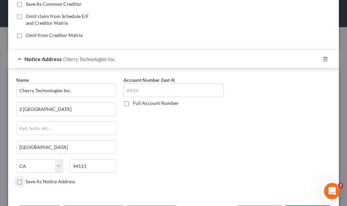
scroll to position [0, 0]
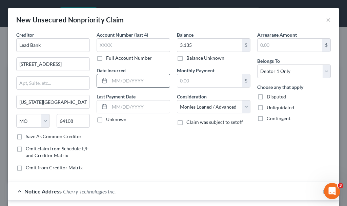
click at [143, 81] on input "text" at bounding box center [140, 80] width 60 height 13
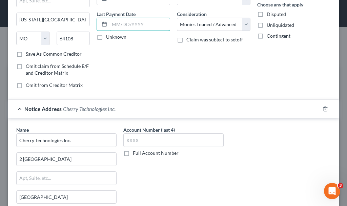
scroll to position [159, 0]
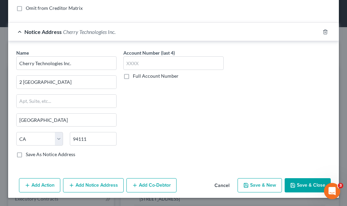
click at [256, 185] on button "Save & New" at bounding box center [260, 185] width 44 height 14
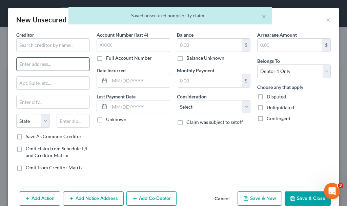
scroll to position [0, 0]
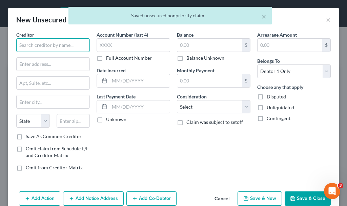
click at [54, 42] on input "text" at bounding box center [53, 45] width 74 height 14
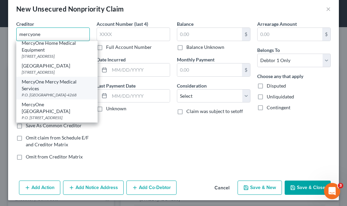
scroll to position [13, 0]
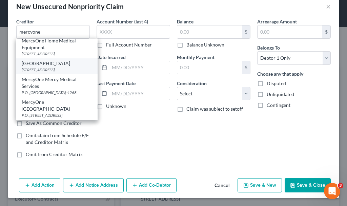
click at [49, 60] on div "[GEOGRAPHIC_DATA]" at bounding box center [57, 63] width 71 height 7
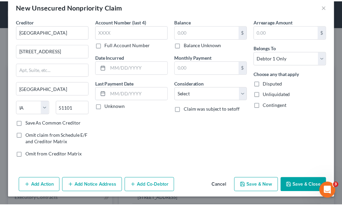
scroll to position [0, 0]
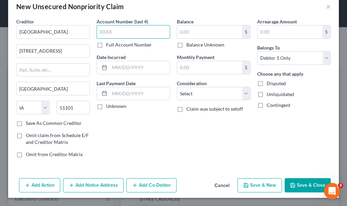
click at [114, 31] on input "text" at bounding box center [134, 32] width 74 height 14
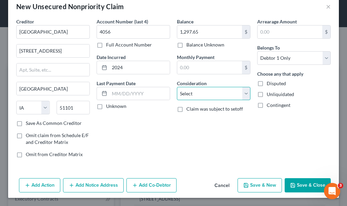
click at [196, 92] on select "Select Cable / Satellite Services Collection Agency Credit Card Debt Debt Couns…" at bounding box center [214, 94] width 74 height 14
click at [177, 87] on select "Select Cable / Satellite Services Collection Agency Credit Card Debt Debt Couns…" at bounding box center [214, 94] width 74 height 14
click at [295, 182] on button "Save & Close" at bounding box center [308, 185] width 46 height 14
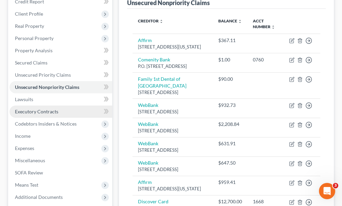
scroll to position [102, 0]
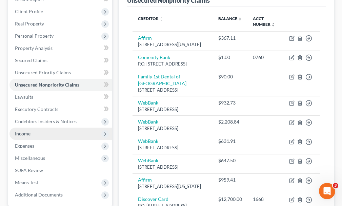
click at [21, 131] on span "Income" at bounding box center [23, 134] width 16 height 6
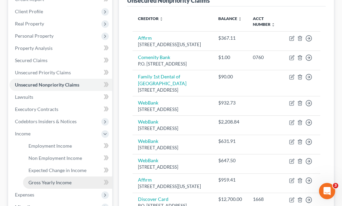
click at [51, 179] on span "Gross Yearly Income" at bounding box center [49, 182] width 43 height 6
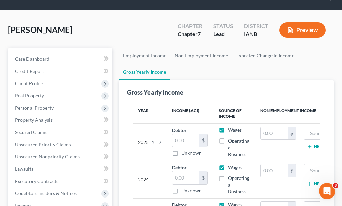
scroll to position [68, 0]
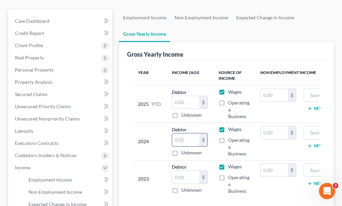
click at [188, 133] on input "text" at bounding box center [185, 139] width 27 height 13
click at [186, 171] on input "text" at bounding box center [185, 177] width 27 height 13
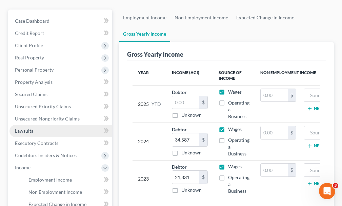
click at [26, 128] on span "Lawsuits" at bounding box center [24, 131] width 18 height 6
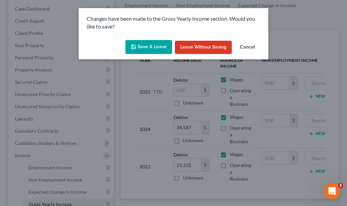
click at [144, 47] on button "Save & Leave" at bounding box center [149, 47] width 47 height 14
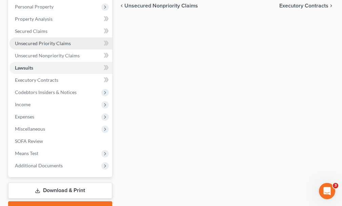
scroll to position [136, 0]
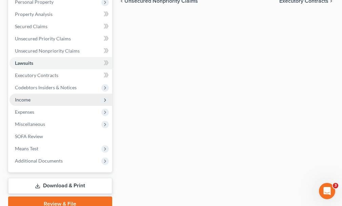
click at [24, 97] on span "Income" at bounding box center [23, 100] width 16 height 6
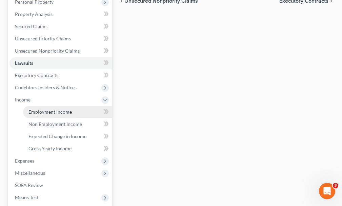
click at [46, 109] on span "Employment Income" at bounding box center [49, 112] width 43 height 6
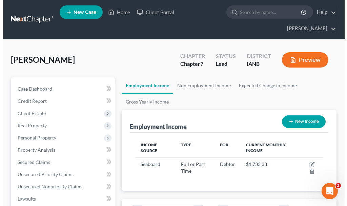
scroll to position [94, 202]
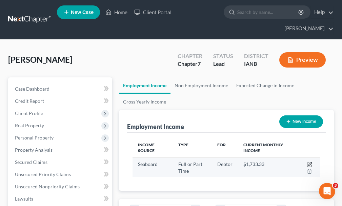
click at [310, 162] on icon "button" at bounding box center [310, 163] width 3 height 3
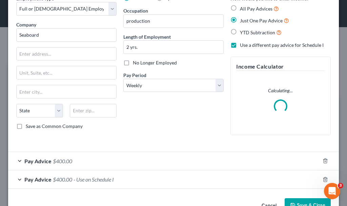
scroll to position [56, 0]
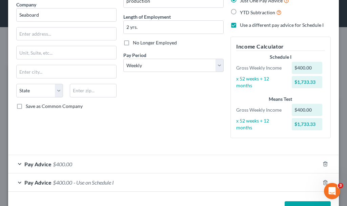
click at [62, 182] on span "$400.00" at bounding box center [62, 182] width 19 height 6
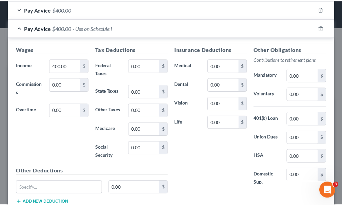
scroll to position [259, 0]
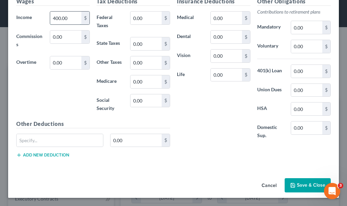
click at [73, 19] on input "400.00" at bounding box center [65, 18] width 31 height 13
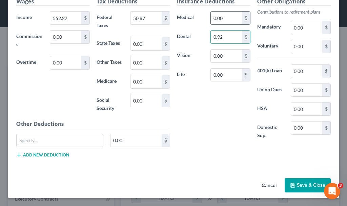
click at [225, 18] on input "0.00" at bounding box center [226, 18] width 31 height 13
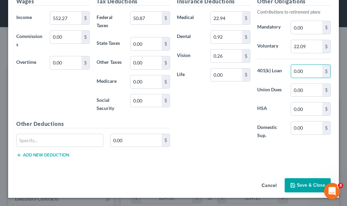
click at [302, 183] on button "Save & Close" at bounding box center [308, 185] width 46 height 14
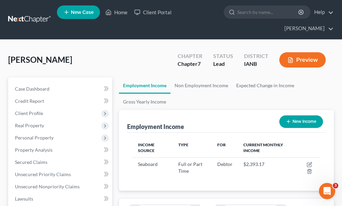
scroll to position [339191, 339083]
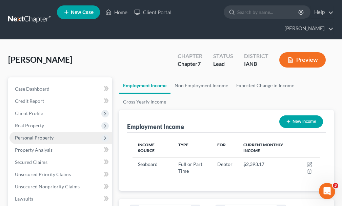
click at [31, 135] on span "Personal Property" at bounding box center [34, 138] width 39 height 6
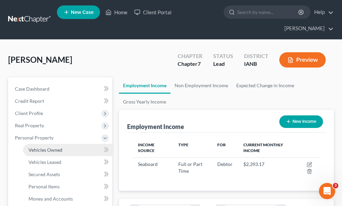
click at [46, 147] on span "Vehicles Owned" at bounding box center [45, 150] width 34 height 6
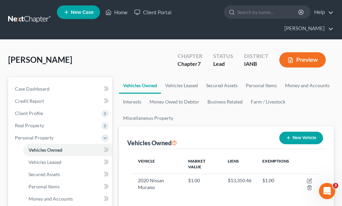
click at [305, 132] on button "New Vehicle" at bounding box center [302, 138] width 44 height 13
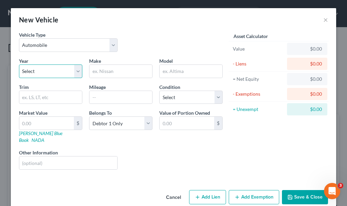
click at [42, 70] on select "Select 2026 2025 2024 2023 2022 2021 2020 2019 2018 2017 2016 2015 2014 2013 20…" at bounding box center [50, 71] width 63 height 14
click at [19, 64] on select "Select 2026 2025 2024 2023 2022 2021 2020 2019 2018 2017 2016 2015 2014 2013 20…" at bounding box center [50, 71] width 63 height 14
click at [105, 70] on input "text" at bounding box center [121, 71] width 63 height 13
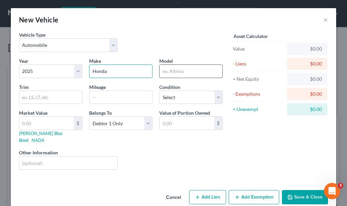
click at [166, 72] on input "text" at bounding box center [191, 71] width 63 height 13
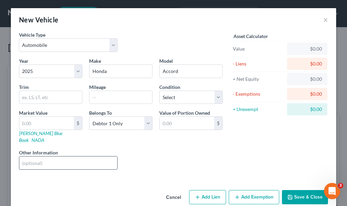
click at [47, 156] on input "text" at bounding box center [68, 162] width 98 height 13
click at [30, 121] on input "text" at bounding box center [46, 123] width 55 height 13
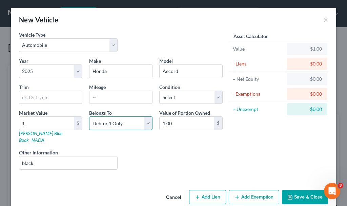
click at [107, 122] on select "Select Debtor 1 Only Debtor 2 Only Debtor 1 And Debtor 2 Only At Least One Of T…" at bounding box center [120, 123] width 63 height 14
click at [89, 116] on select "Select Debtor 1 Only Debtor 2 Only Debtor 1 And Debtor 2 Only At Least One Of T…" at bounding box center [120, 123] width 63 height 14
click at [301, 190] on button "Save & Close" at bounding box center [305, 197] width 46 height 14
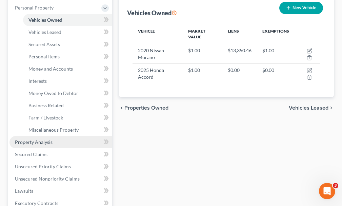
scroll to position [136, 0]
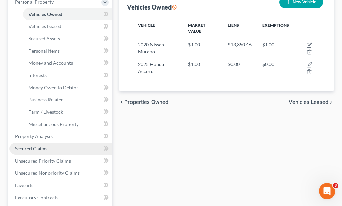
click at [33, 146] on span "Secured Claims" at bounding box center [31, 149] width 33 height 6
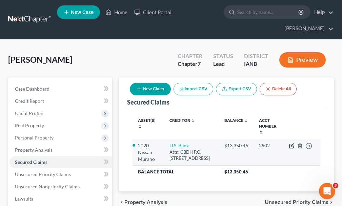
click at [292, 144] on icon "button" at bounding box center [292, 145] width 3 height 3
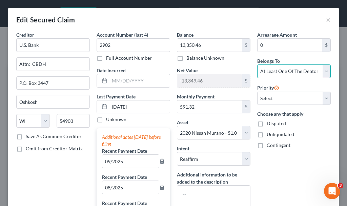
click at [291, 73] on select "Select Debtor 1 Only Debtor 2 Only Debtor 1 And Debtor 2 Only At Least One Of T…" at bounding box center [295, 71] width 74 height 14
click at [258, 64] on select "Select Debtor 1 Only Debtor 2 Only Debtor 1 And Debtor 2 Only At Least One Of T…" at bounding box center [295, 71] width 74 height 14
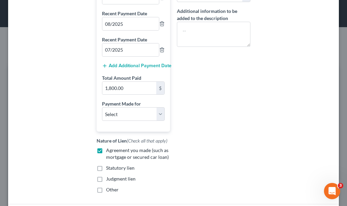
scroll to position [223, 0]
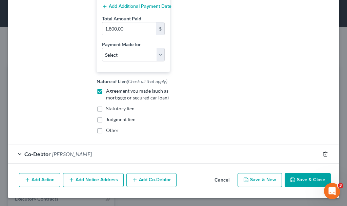
click at [323, 154] on icon "button" at bounding box center [325, 153] width 5 height 5
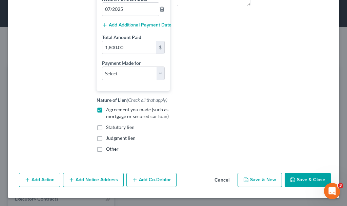
scroll to position [204, 0]
click at [255, 180] on button "Save & New" at bounding box center [260, 180] width 44 height 14
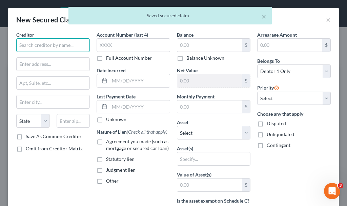
click at [61, 44] on input "text" at bounding box center [53, 45] width 74 height 14
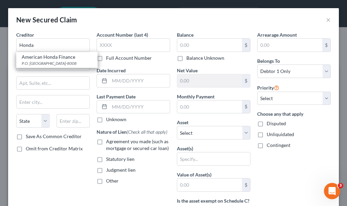
click at [106, 142] on label "Agreement you made (such as mortgage or secured car loan)" at bounding box center [138, 145] width 64 height 14
click at [109, 142] on input "Agreement you made (such as mortgage or secured car loan)" at bounding box center [111, 140] width 4 height 4
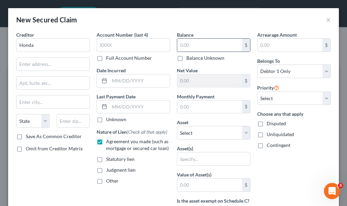
click at [189, 41] on input "text" at bounding box center [209, 45] width 65 height 13
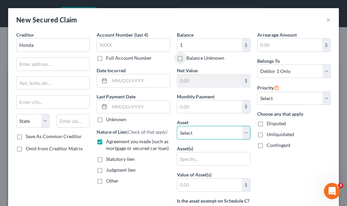
click at [194, 132] on select "Select Other Multiple Assets UBI (Checking Account) - $400.0 Jewelry - Earrings…" at bounding box center [214, 133] width 74 height 14
click at [177, 126] on select "Select Other Multiple Assets UBI (Checking Account) - $400.0 Jewelry - Earrings…" at bounding box center [214, 133] width 74 height 14
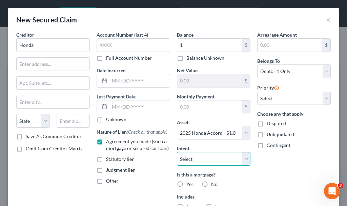
click at [193, 159] on select "Select Surrender Redeem Reaffirm Avoid Other" at bounding box center [214, 159] width 74 height 14
drag, startPoint x: 286, startPoint y: 171, endPoint x: 273, endPoint y: 170, distance: 12.6
click at [286, 171] on div "Arrearage Amount $ Belongs To * Select Debtor 1 Only Debtor 2 Only Debtor 1 And…" at bounding box center [294, 145] width 80 height 229
click at [211, 182] on label "No" at bounding box center [214, 184] width 6 height 7
click at [214, 182] on input "No" at bounding box center [216, 183] width 4 height 4
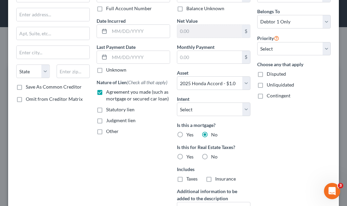
scroll to position [119, 0]
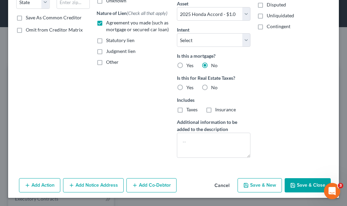
drag, startPoint x: 203, startPoint y: 85, endPoint x: 256, endPoint y: 113, distance: 59.8
click at [211, 86] on label "No" at bounding box center [214, 87] width 6 height 7
click at [214, 86] on input "No" at bounding box center [216, 86] width 4 height 4
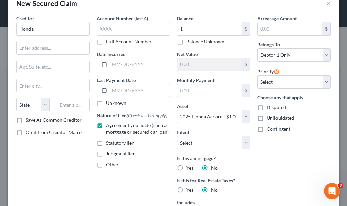
scroll to position [0, 0]
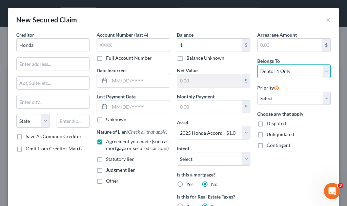
click at [281, 70] on select "Select Debtor 1 Only Debtor 2 Only Debtor 1 And Debtor 2 Only At Least One Of T…" at bounding box center [295, 71] width 74 height 14
click at [258, 64] on select "Select Debtor 1 Only Debtor 2 Only Debtor 1 And Debtor 2 Only At Least One Of T…" at bounding box center [295, 71] width 74 height 14
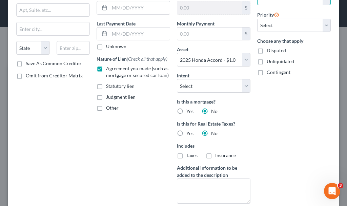
scroll to position [119, 0]
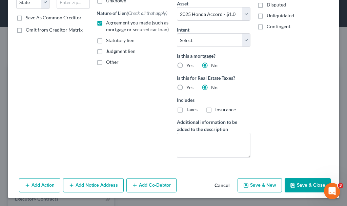
click at [159, 182] on button "Add Co-Debtor" at bounding box center [152, 185] width 50 height 14
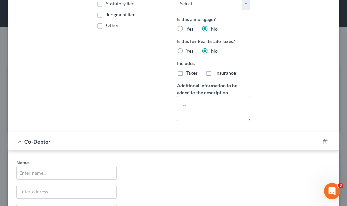
scroll to position [254, 0]
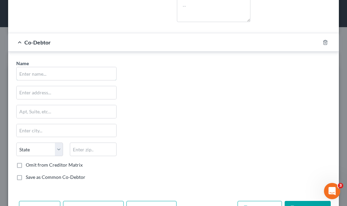
drag, startPoint x: 66, startPoint y: 75, endPoint x: 101, endPoint y: 21, distance: 64.0
click at [66, 75] on input "text" at bounding box center [67, 73] width 100 height 13
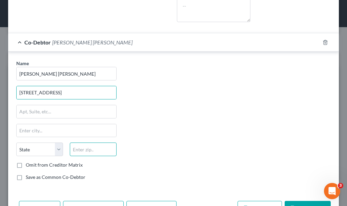
click at [79, 149] on input "text" at bounding box center [93, 149] width 47 height 14
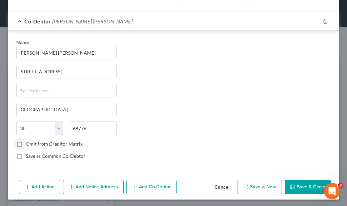
scroll to position [277, 0]
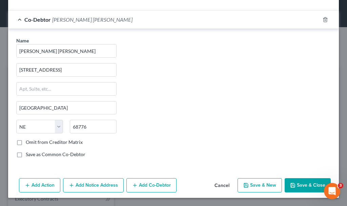
click at [301, 185] on button "Save & Close" at bounding box center [308, 185] width 46 height 14
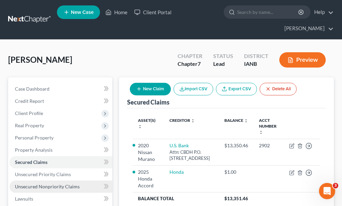
click at [54, 184] on span "Unsecured Nonpriority Claims" at bounding box center [47, 187] width 65 height 6
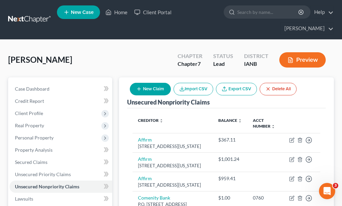
click at [156, 83] on button "New Claim" at bounding box center [150, 89] width 41 height 13
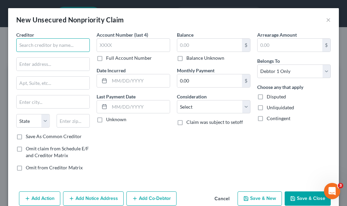
click at [48, 44] on input "text" at bounding box center [53, 45] width 74 height 14
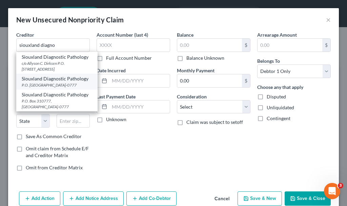
click at [47, 83] on div "P.O. [GEOGRAPHIC_DATA]-0777" at bounding box center [57, 85] width 71 height 6
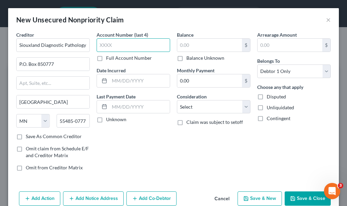
click at [117, 46] on input "text" at bounding box center [134, 45] width 74 height 14
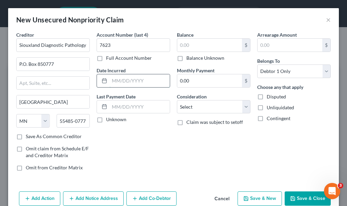
click at [123, 80] on input "text" at bounding box center [140, 80] width 60 height 13
click at [200, 45] on input "text" at bounding box center [209, 45] width 65 height 13
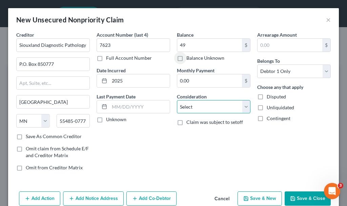
click at [194, 106] on select "Select Cable / Satellite Services Collection Agency Credit Card Debt Debt Couns…" at bounding box center [214, 107] width 74 height 14
click at [177, 100] on select "Select Cable / Satellite Services Collection Agency Credit Card Debt Debt Couns…" at bounding box center [214, 107] width 74 height 14
click at [261, 196] on button "Save & New" at bounding box center [260, 198] width 44 height 14
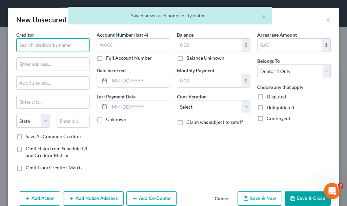
click at [62, 45] on input "text" at bounding box center [53, 45] width 74 height 14
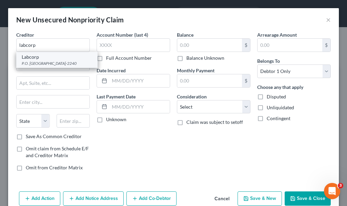
click at [43, 62] on div "P.O. [GEOGRAPHIC_DATA]-2240" at bounding box center [57, 63] width 71 height 6
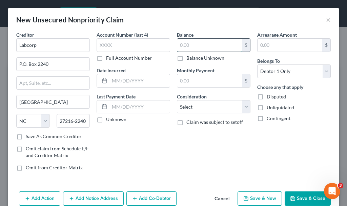
click at [192, 46] on input "text" at bounding box center [209, 45] width 65 height 13
click at [204, 105] on select "Select Cable / Satellite Services Collection Agency Credit Card Debt Debt Couns…" at bounding box center [214, 107] width 74 height 14
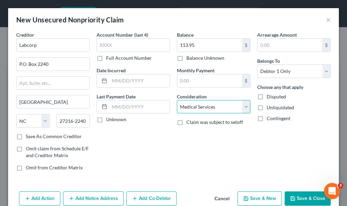
click at [177, 100] on select "Select Cable / Satellite Services Collection Agency Credit Card Debt Debt Couns…" at bounding box center [214, 107] width 74 height 14
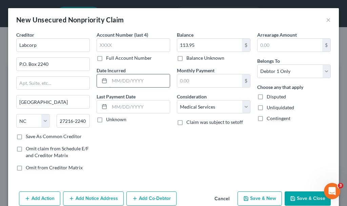
click at [124, 82] on input "text" at bounding box center [140, 80] width 60 height 13
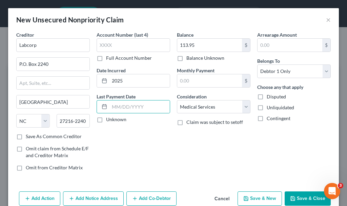
click at [294, 198] on button "Save & Close" at bounding box center [308, 198] width 46 height 14
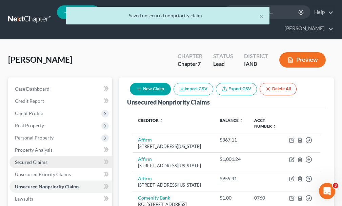
click at [40, 159] on span "Secured Claims" at bounding box center [31, 162] width 33 height 6
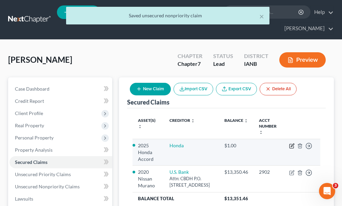
click at [291, 143] on icon "button" at bounding box center [291, 145] width 5 height 5
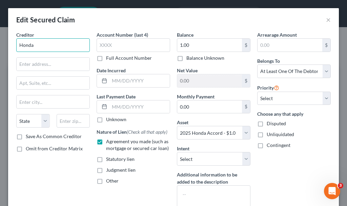
drag, startPoint x: 49, startPoint y: 46, endPoint x: 11, endPoint y: 47, distance: 38.0
click at [11, 47] on div "Creditor * Honda State [US_STATE] AK AR AZ CA CO [GEOGRAPHIC_DATA] DE DC [GEOGR…" at bounding box center [173, 138] width 331 height 215
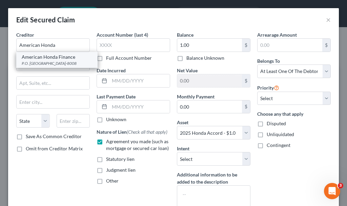
click at [41, 63] on div "P.O. [GEOGRAPHIC_DATA]-8008" at bounding box center [57, 63] width 71 height 6
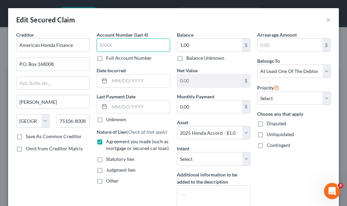
click at [130, 45] on input "text" at bounding box center [134, 45] width 74 height 14
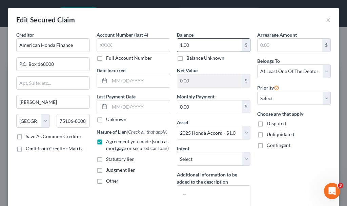
click at [199, 44] on input "1.00" at bounding box center [209, 45] width 65 height 13
click at [192, 109] on input "0.00" at bounding box center [209, 106] width 65 height 13
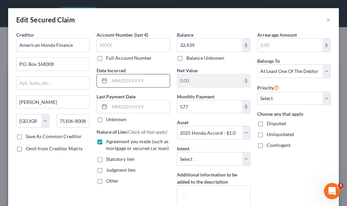
click at [129, 79] on input "text" at bounding box center [140, 80] width 60 height 13
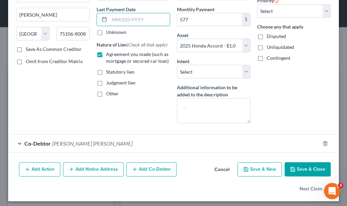
scroll to position [91, 0]
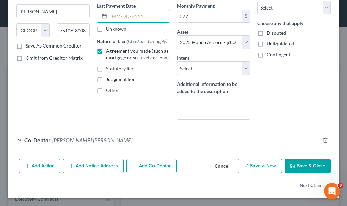
click at [302, 165] on button "Save & Close" at bounding box center [308, 166] width 46 height 14
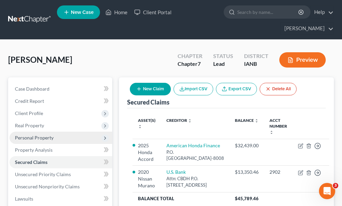
click at [26, 135] on span "Personal Property" at bounding box center [34, 138] width 39 height 6
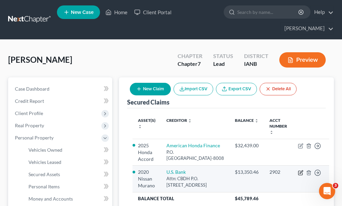
click at [300, 172] on icon "button" at bounding box center [301, 171] width 3 height 3
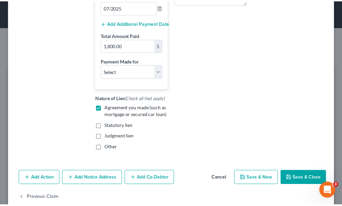
scroll to position [218, 0]
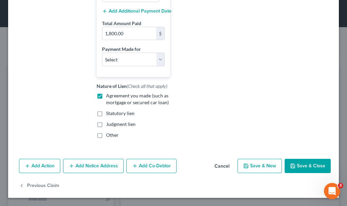
click at [301, 165] on button "Save & Close" at bounding box center [308, 166] width 46 height 14
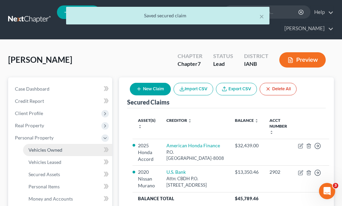
click at [42, 147] on span "Vehicles Owned" at bounding box center [45, 150] width 34 height 6
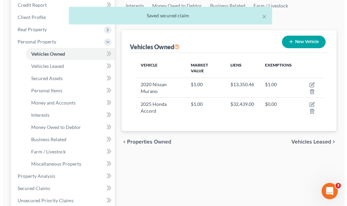
scroll to position [102, 0]
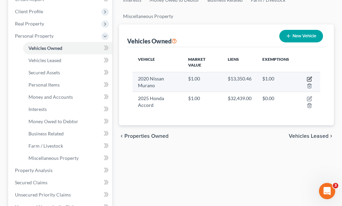
click at [312, 76] on icon "button" at bounding box center [309, 78] width 5 height 5
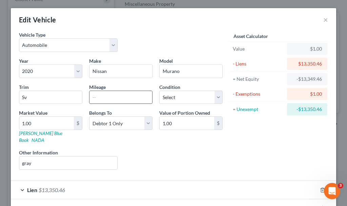
click at [118, 97] on input "text" at bounding box center [121, 97] width 63 height 13
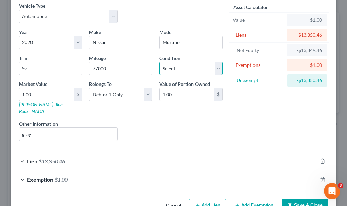
scroll to position [42, 0]
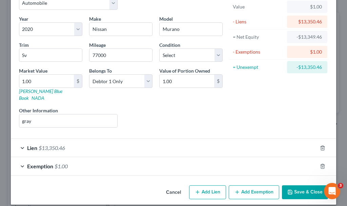
click at [302, 185] on button "Save & Close" at bounding box center [305, 192] width 46 height 14
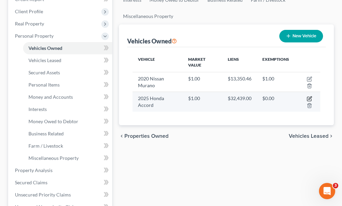
click at [309, 96] on icon "button" at bounding box center [309, 98] width 5 height 5
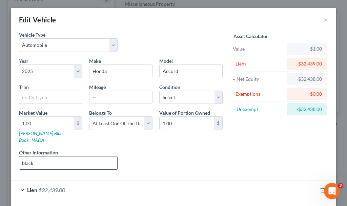
click at [71, 157] on input "black" at bounding box center [68, 162] width 98 height 13
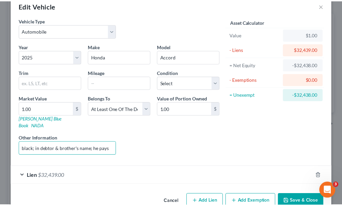
scroll to position [24, 0]
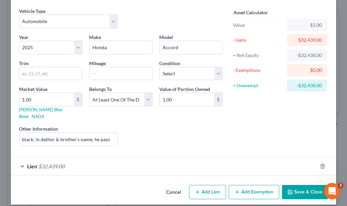
click at [298, 185] on button "Save & Close" at bounding box center [305, 192] width 46 height 14
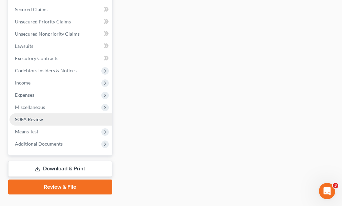
scroll to position [277, 0]
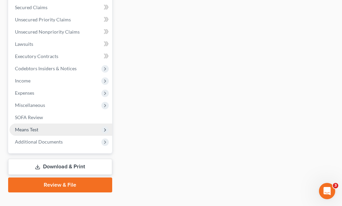
click at [30, 127] on span "Means Test" at bounding box center [26, 130] width 23 height 6
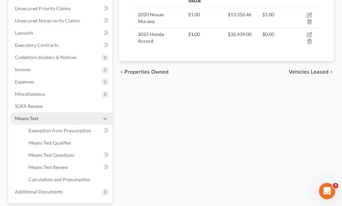
scroll to position [155, 0]
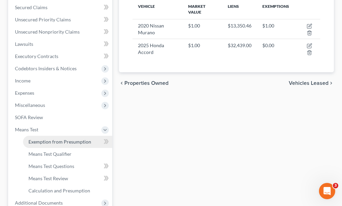
click at [47, 139] on span "Exemption from Presumption" at bounding box center [59, 142] width 63 height 6
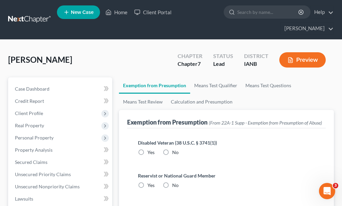
click at [172, 149] on label "No" at bounding box center [175, 152] width 6 height 7
click at [175, 149] on input "No" at bounding box center [177, 151] width 4 height 4
click at [172, 182] on label "No" at bounding box center [175, 185] width 6 height 7
click at [175, 182] on input "No" at bounding box center [177, 184] width 4 height 4
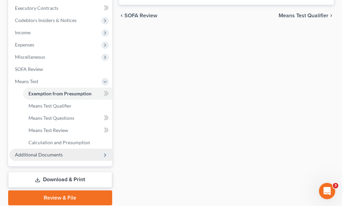
scroll to position [216, 0]
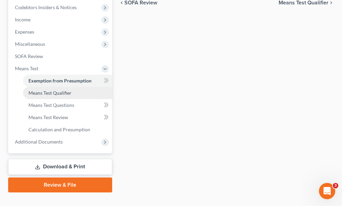
click at [47, 90] on span "Means Test Qualifier" at bounding box center [49, 93] width 43 height 6
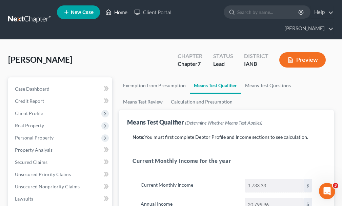
click at [119, 13] on link "Home" at bounding box center [116, 12] width 29 height 12
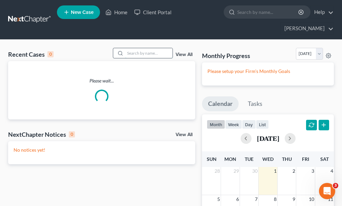
click at [145, 48] on input "search" at bounding box center [148, 53] width 47 height 10
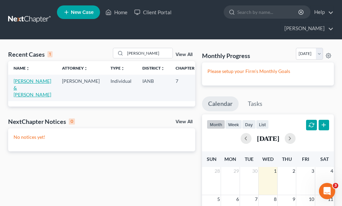
click at [19, 78] on link "[PERSON_NAME] & [PERSON_NAME]" at bounding box center [33, 87] width 38 height 19
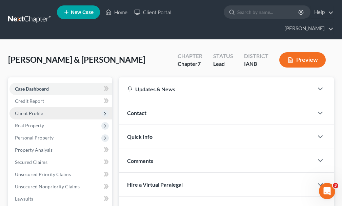
click at [29, 110] on span "Client Profile" at bounding box center [29, 113] width 28 height 6
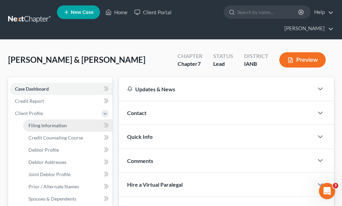
click at [34, 122] on span "Filing Information" at bounding box center [47, 125] width 38 height 6
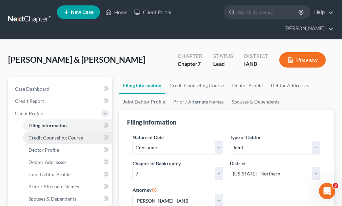
click at [43, 132] on link "Credit Counseling Course" at bounding box center [67, 138] width 89 height 12
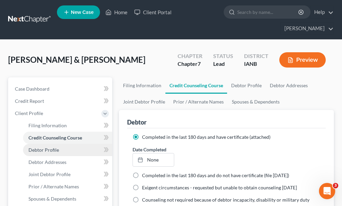
click at [42, 147] on span "Debtor Profile" at bounding box center [43, 150] width 31 height 6
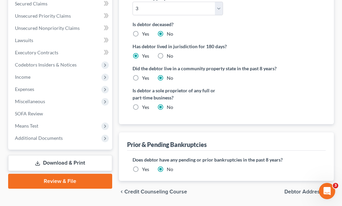
scroll to position [254, 0]
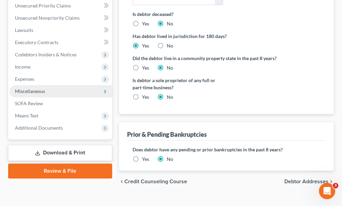
click at [28, 88] on span "Miscellaneous" at bounding box center [30, 91] width 30 height 6
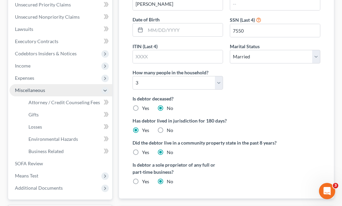
scroll to position [169, 0]
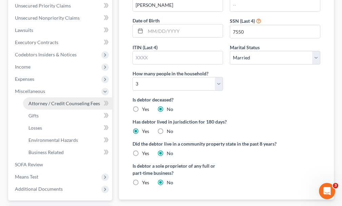
click at [37, 100] on span "Attorney / Credit Counseling Fees" at bounding box center [64, 103] width 72 height 6
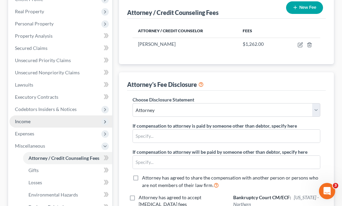
scroll to position [136, 0]
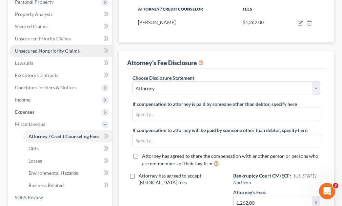
click at [42, 48] on span "Unsecured Nonpriority Claims" at bounding box center [47, 51] width 65 height 6
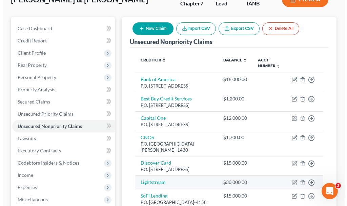
scroll to position [54, 0]
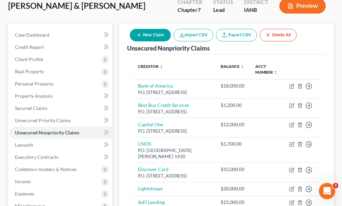
click at [149, 29] on button "New Claim" at bounding box center [150, 35] width 41 height 13
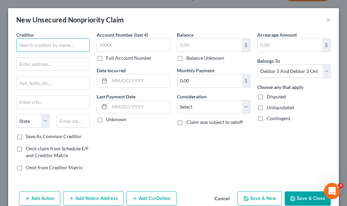
drag, startPoint x: 59, startPoint y: 43, endPoint x: 60, endPoint y: 51, distance: 7.7
click at [60, 50] on input "text" at bounding box center [53, 45] width 74 height 14
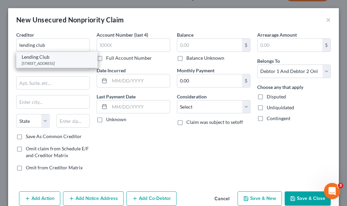
click at [29, 66] on div "[STREET_ADDRESS]" at bounding box center [57, 63] width 71 height 6
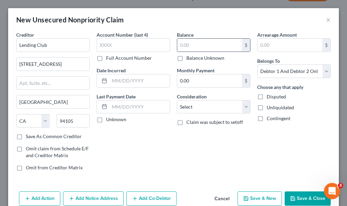
click at [188, 46] on input "text" at bounding box center [209, 45] width 65 height 13
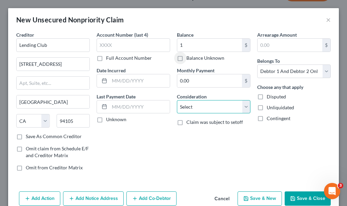
click at [193, 108] on select "Select Cable / Satellite Services Collection Agency Credit Card Debt Debt Couns…" at bounding box center [214, 107] width 74 height 14
click at [177, 100] on select "Select Cable / Satellite Services Collection Agency Credit Card Debt Debt Couns…" at bounding box center [214, 107] width 74 height 14
click at [300, 194] on button "Save & Close" at bounding box center [308, 198] width 46 height 14
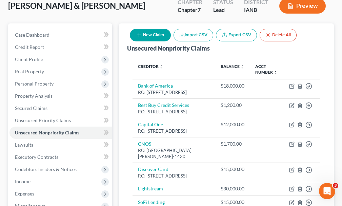
click at [142, 29] on button "New Claim" at bounding box center [150, 35] width 41 height 13
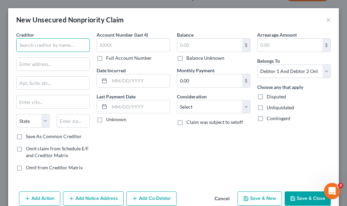
click at [55, 47] on input "text" at bounding box center [53, 45] width 74 height 14
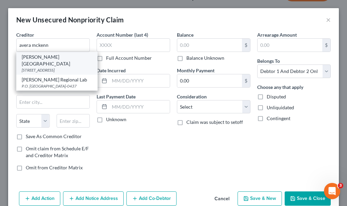
click at [52, 59] on div "[PERSON_NAME][GEOGRAPHIC_DATA]" at bounding box center [57, 61] width 71 height 14
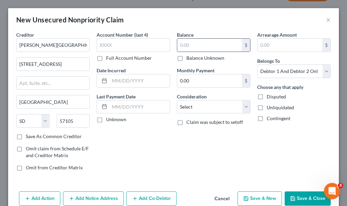
click at [193, 47] on input "text" at bounding box center [209, 45] width 65 height 13
click at [207, 108] on select "Select Cable / Satellite Services Collection Agency Credit Card Debt Debt Couns…" at bounding box center [214, 107] width 74 height 14
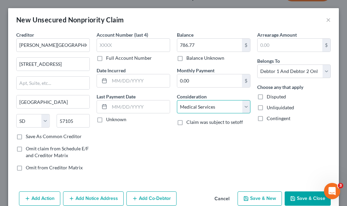
click at [177, 100] on select "Select Cable / Satellite Services Collection Agency Credit Card Debt Debt Couns…" at bounding box center [214, 107] width 74 height 14
click at [104, 199] on button "Add Notice Address" at bounding box center [93, 198] width 61 height 14
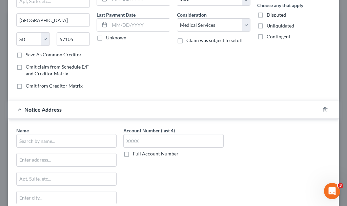
scroll to position [102, 0]
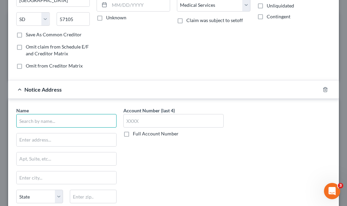
click at [73, 117] on input "text" at bounding box center [66, 121] width 100 height 14
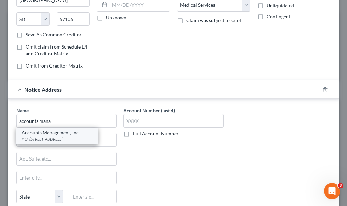
click at [56, 137] on div "P.O. [STREET_ADDRESS]" at bounding box center [57, 139] width 71 height 6
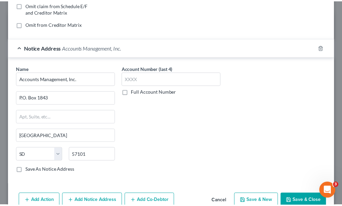
scroll to position [159, 0]
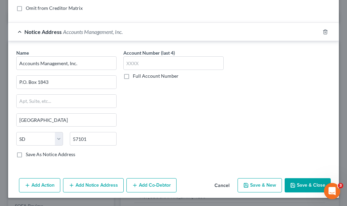
click at [257, 183] on button "Save & New" at bounding box center [260, 185] width 44 height 14
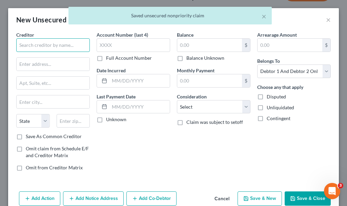
click at [46, 45] on input "text" at bounding box center [53, 45] width 74 height 14
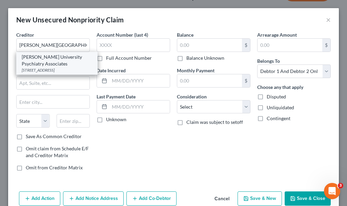
click at [41, 73] on div "[STREET_ADDRESS]" at bounding box center [57, 70] width 71 height 6
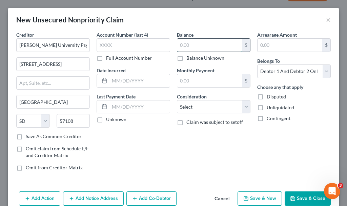
click at [192, 44] on input "text" at bounding box center [209, 45] width 65 height 13
click at [202, 107] on select "Select Cable / Satellite Services Collection Agency Credit Card Debt Debt Couns…" at bounding box center [214, 107] width 74 height 14
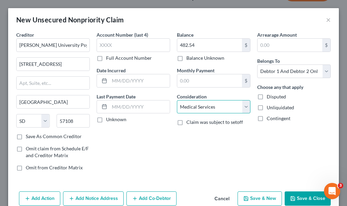
click at [177, 100] on select "Select Cable / Satellite Services Collection Agency Credit Card Debt Debt Couns…" at bounding box center [214, 107] width 74 height 14
click at [301, 194] on button "Save & Close" at bounding box center [308, 198] width 46 height 14
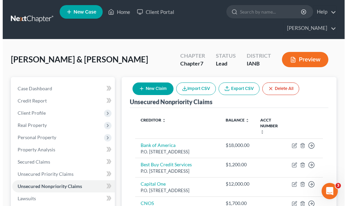
scroll to position [0, 0]
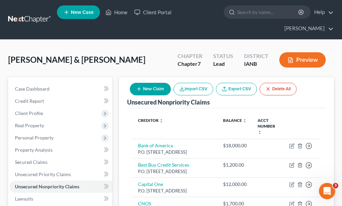
click at [154, 83] on button "New Claim" at bounding box center [150, 89] width 41 height 13
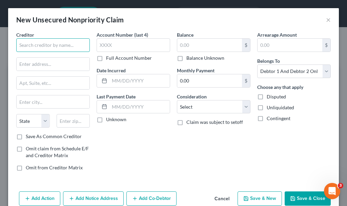
click at [56, 45] on input "text" at bounding box center [53, 45] width 74 height 14
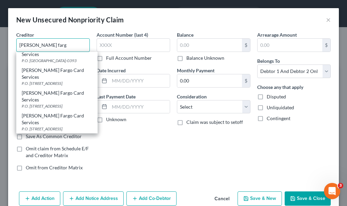
scroll to position [136, 0]
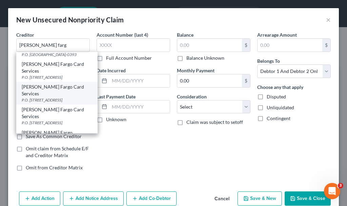
click at [50, 97] on div "P.O. [STREET_ADDRESS]" at bounding box center [57, 100] width 71 height 6
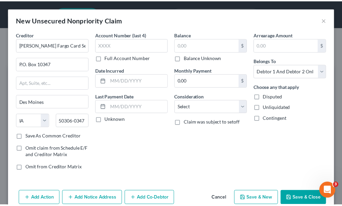
scroll to position [0, 0]
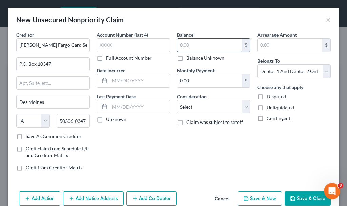
click at [195, 43] on input "text" at bounding box center [209, 45] width 65 height 13
click at [130, 45] on input "text" at bounding box center [134, 45] width 74 height 14
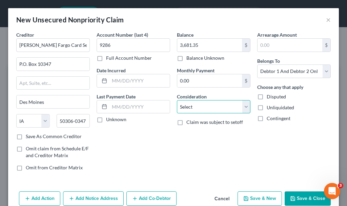
click at [198, 108] on select "Select Cable / Satellite Services Collection Agency Credit Card Debt Debt Couns…" at bounding box center [214, 107] width 74 height 14
click at [177, 100] on select "Select Cable / Satellite Services Collection Agency Credit Card Debt Debt Couns…" at bounding box center [214, 107] width 74 height 14
click at [311, 195] on button "Save & Close" at bounding box center [308, 198] width 46 height 14
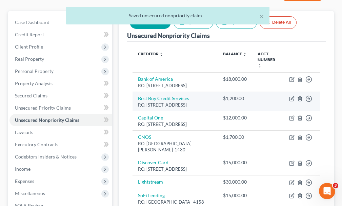
scroll to position [68, 0]
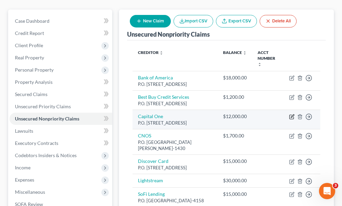
click at [293, 114] on icon "button" at bounding box center [292, 115] width 3 height 3
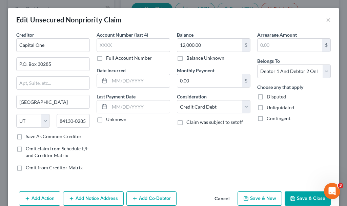
click at [292, 197] on button "Save & Close" at bounding box center [308, 198] width 46 height 14
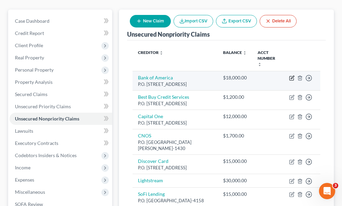
click at [291, 75] on icon "button" at bounding box center [291, 77] width 5 height 5
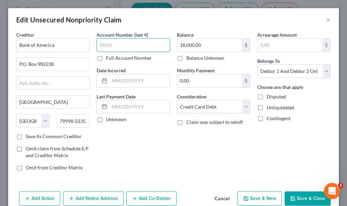
click at [125, 47] on input "text" at bounding box center [134, 45] width 74 height 14
click at [292, 195] on button "Save & Close" at bounding box center [308, 198] width 46 height 14
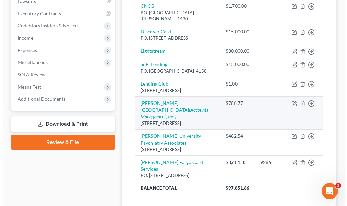
scroll to position [170, 0]
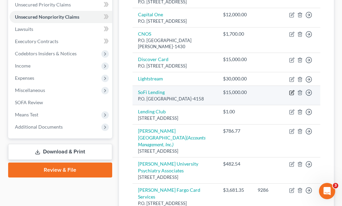
click at [293, 94] on icon "button" at bounding box center [292, 92] width 3 height 3
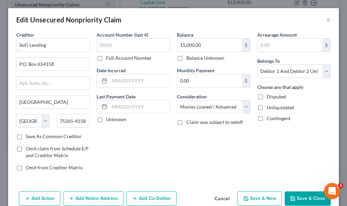
click at [101, 196] on button "Add Notice Address" at bounding box center [93, 198] width 61 height 14
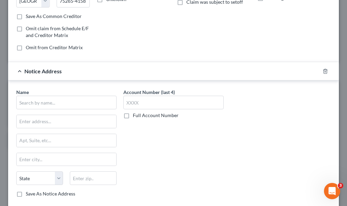
scroll to position [136, 0]
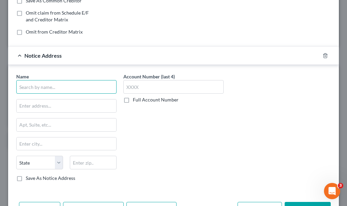
click at [85, 92] on input "text" at bounding box center [66, 87] width 100 height 14
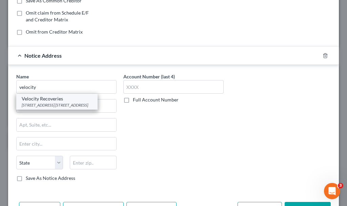
click at [61, 104] on div "[STREET_ADDRESS] [STREET_ADDRESS]" at bounding box center [57, 105] width 71 height 6
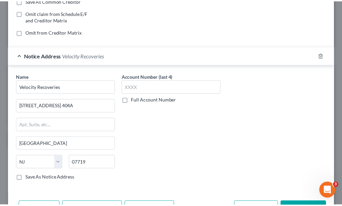
scroll to position [179, 0]
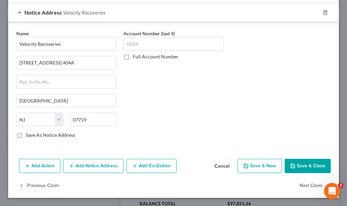
click at [303, 165] on button "Save & Close" at bounding box center [308, 166] width 46 height 14
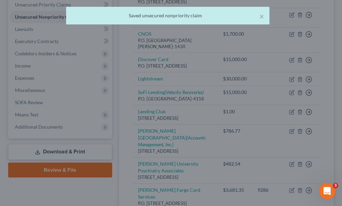
scroll to position [0, 0]
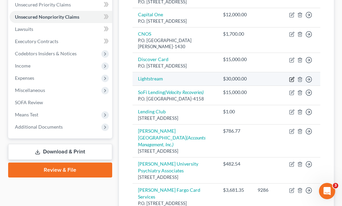
click at [292, 82] on icon "button" at bounding box center [291, 79] width 5 height 5
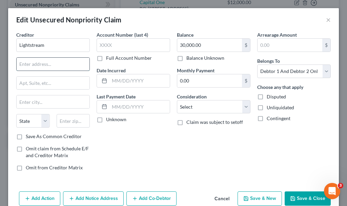
click at [49, 66] on input "text" at bounding box center [53, 64] width 73 height 13
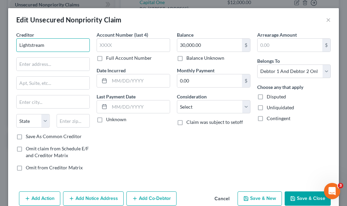
click at [57, 44] on input "Lightstream" at bounding box center [53, 45] width 74 height 14
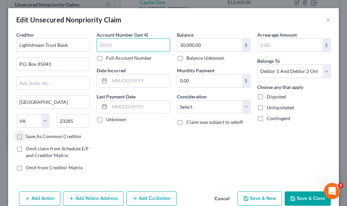
click at [120, 44] on input "text" at bounding box center [134, 45] width 74 height 14
click at [305, 199] on button "Save & Close" at bounding box center [308, 198] width 46 height 14
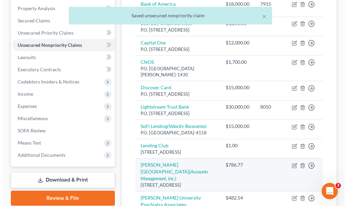
scroll to position [136, 0]
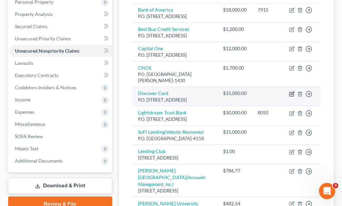
click at [291, 93] on icon "button" at bounding box center [292, 94] width 4 height 4
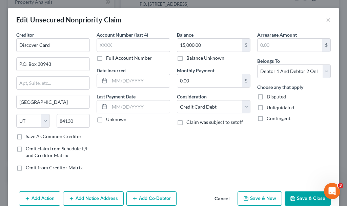
click at [92, 195] on button "Add Notice Address" at bounding box center [93, 198] width 61 height 14
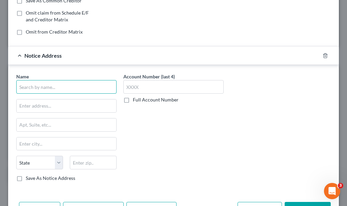
click at [77, 86] on input "text" at bounding box center [66, 87] width 100 height 14
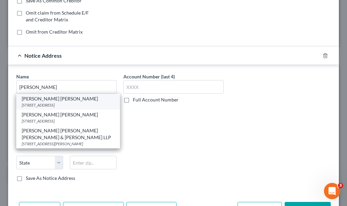
click at [31, 105] on div "[STREET_ADDRESS]" at bounding box center [68, 105] width 93 height 6
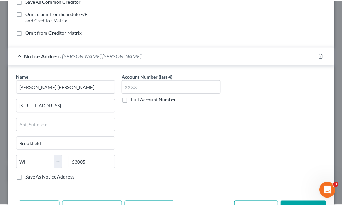
scroll to position [179, 0]
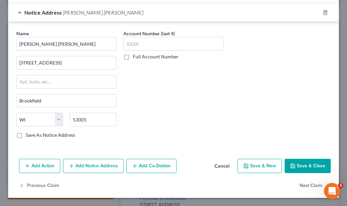
click at [293, 163] on button "Save & Close" at bounding box center [308, 166] width 46 height 14
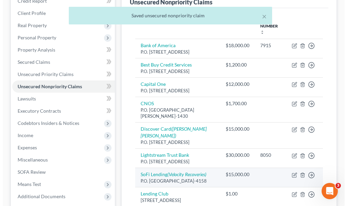
scroll to position [34, 0]
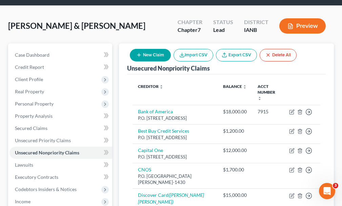
click at [158, 49] on button "New Claim" at bounding box center [150, 55] width 41 height 13
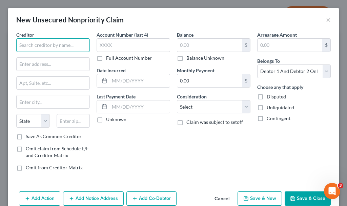
click at [59, 48] on input "text" at bounding box center [53, 45] width 74 height 14
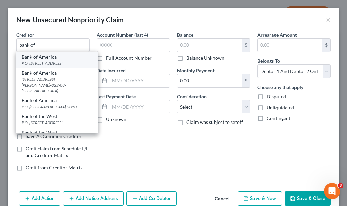
click at [41, 61] on div "P.O. [STREET_ADDRESS]" at bounding box center [57, 63] width 71 height 6
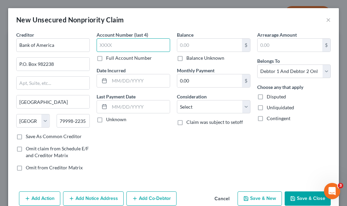
click at [134, 45] on input "text" at bounding box center [134, 45] width 74 height 14
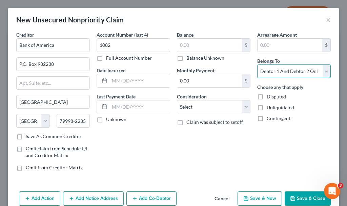
click at [282, 73] on select "Select Debtor 1 Only Debtor 2 Only Debtor 1 And Debtor 2 Only At Least One Of T…" at bounding box center [295, 71] width 74 height 14
click at [258, 64] on select "Select Debtor 1 Only Debtor 2 Only Debtor 1 And Debtor 2 Only At Least One Of T…" at bounding box center [295, 71] width 74 height 14
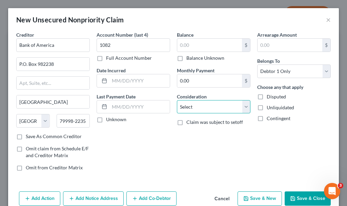
click at [213, 108] on select "Select Cable / Satellite Services Collection Agency Credit Card Debt Debt Couns…" at bounding box center [214, 107] width 74 height 14
click at [177, 100] on select "Select Cable / Satellite Services Collection Agency Credit Card Debt Debt Couns…" at bounding box center [214, 107] width 74 height 14
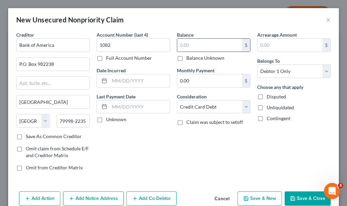
click at [198, 45] on input "text" at bounding box center [209, 45] width 65 height 13
click at [95, 195] on button "Add Notice Address" at bounding box center [93, 198] width 61 height 14
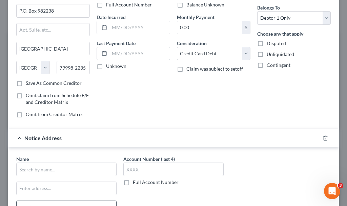
scroll to position [102, 0]
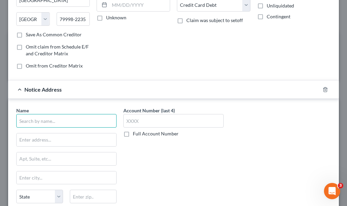
click at [64, 120] on input "text" at bounding box center [66, 121] width 100 height 14
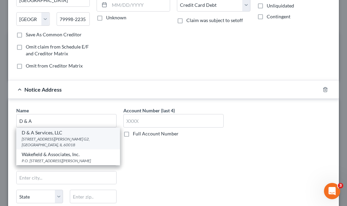
click at [50, 139] on div "[STREET_ADDRESS][PERSON_NAME] G2, [GEOGRAPHIC_DATA], IL 60018" at bounding box center [68, 142] width 93 height 12
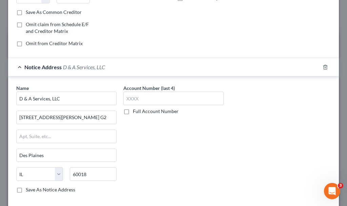
scroll to position [159, 0]
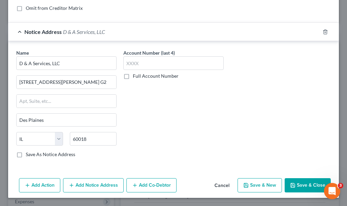
click at [309, 191] on button "Save & Close" at bounding box center [308, 185] width 46 height 14
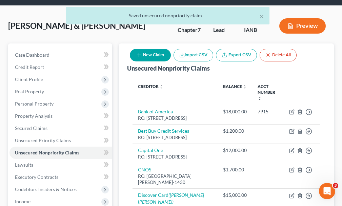
click at [145, 49] on button "New Claim" at bounding box center [150, 55] width 41 height 13
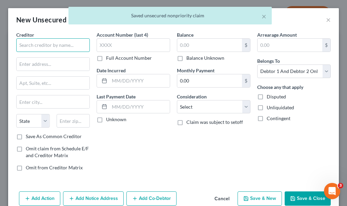
click at [60, 47] on input "text" at bounding box center [53, 45] width 74 height 14
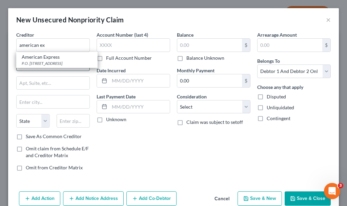
click at [43, 61] on div "P.O. [STREET_ADDRESS]" at bounding box center [57, 63] width 71 height 6
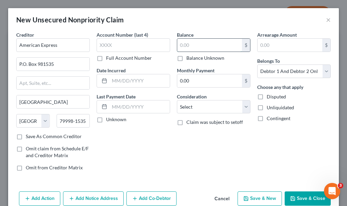
click at [191, 44] on input "text" at bounding box center [209, 45] width 65 height 13
click at [202, 107] on select "Select Cable / Satellite Services Collection Agency Credit Card Debt Debt Couns…" at bounding box center [214, 107] width 74 height 14
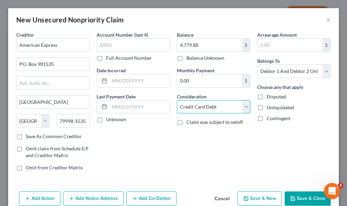
click at [177, 100] on select "Select Cable / Satellite Services Collection Agency Credit Card Debt Debt Couns…" at bounding box center [214, 107] width 74 height 14
click at [293, 197] on button "Save & Close" at bounding box center [308, 198] width 46 height 14
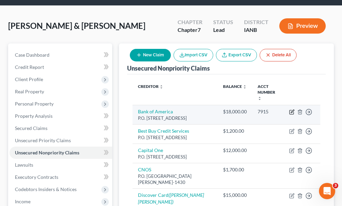
click at [292, 109] on icon "button" at bounding box center [291, 111] width 5 height 5
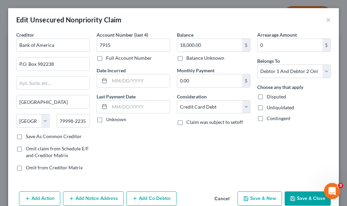
click at [99, 198] on button "Add Notice Address" at bounding box center [93, 198] width 61 height 14
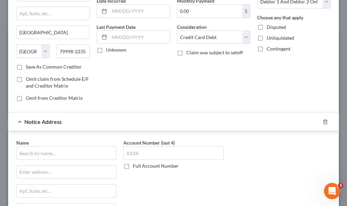
scroll to position [102, 0]
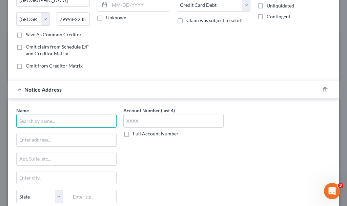
click at [63, 120] on input "text" at bounding box center [66, 121] width 100 height 14
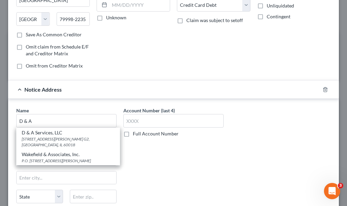
click at [33, 137] on div "[STREET_ADDRESS][PERSON_NAME] G2, [GEOGRAPHIC_DATA], IL 60018" at bounding box center [68, 142] width 93 height 12
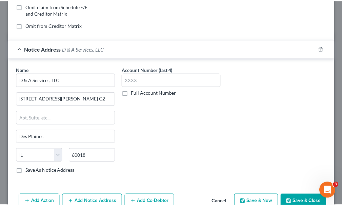
scroll to position [179, 0]
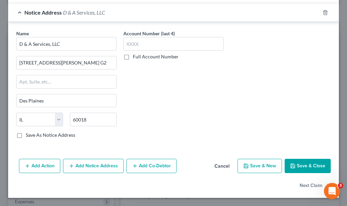
click at [298, 164] on button "Save & Close" at bounding box center [308, 166] width 46 height 14
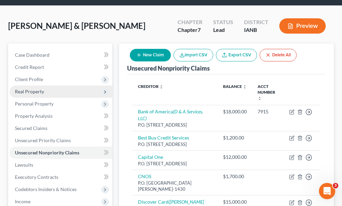
click at [28, 85] on span "Real Property" at bounding box center [60, 91] width 103 height 12
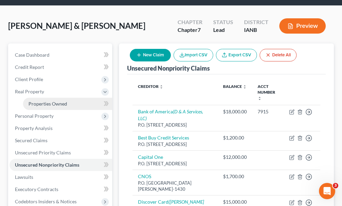
click at [41, 101] on span "Properties Owned" at bounding box center [47, 104] width 39 height 6
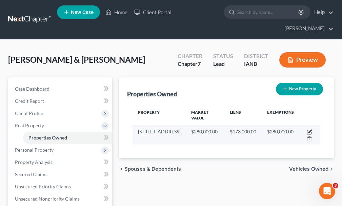
click at [310, 129] on icon "button" at bounding box center [309, 131] width 5 height 5
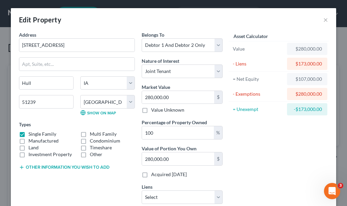
click at [65, 165] on button "Other information you wish to add" at bounding box center [64, 167] width 91 height 5
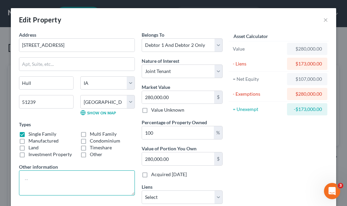
click at [69, 175] on textarea at bounding box center [77, 182] width 116 height 25
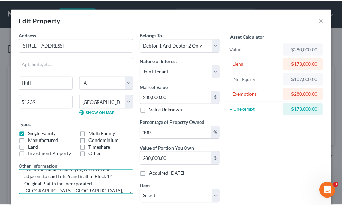
scroll to position [101, 0]
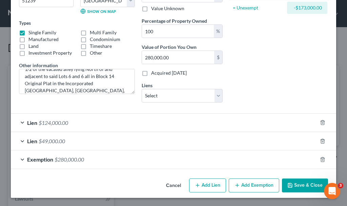
click at [297, 185] on button "Save & Close" at bounding box center [305, 185] width 46 height 14
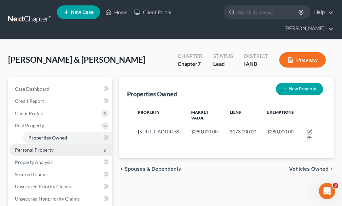
click at [24, 147] on span "Personal Property" at bounding box center [34, 150] width 39 height 6
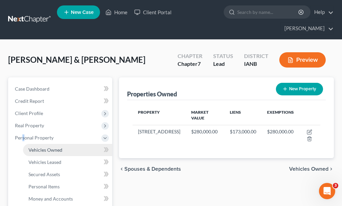
click at [47, 147] on span "Vehicles Owned" at bounding box center [45, 150] width 34 height 6
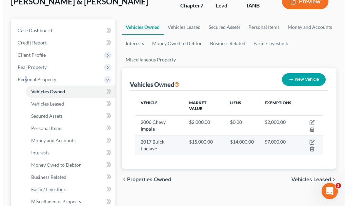
scroll to position [68, 0]
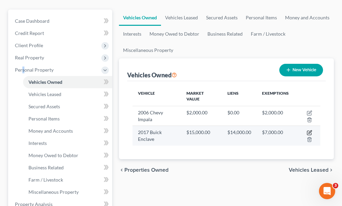
click at [309, 130] on icon "button" at bounding box center [309, 132] width 5 height 5
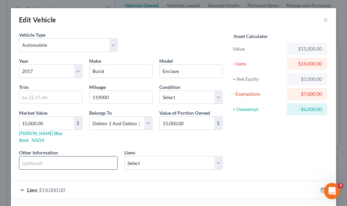
click at [45, 156] on input "text" at bounding box center [68, 162] width 98 height 13
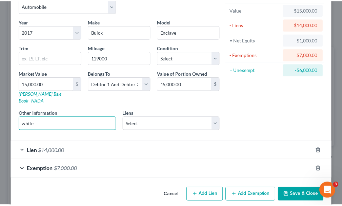
scroll to position [42, 0]
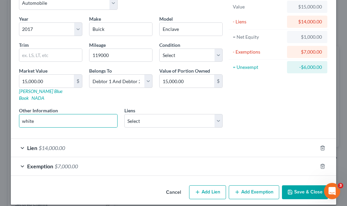
click at [301, 185] on button "Save & Close" at bounding box center [305, 192] width 46 height 14
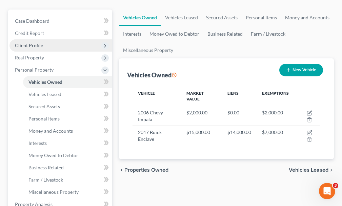
click at [35, 42] on span "Client Profile" at bounding box center [29, 45] width 28 height 6
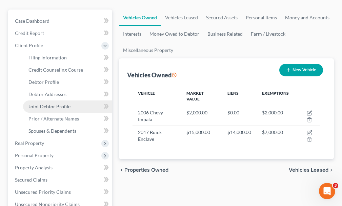
click at [41, 103] on span "Joint Debtor Profile" at bounding box center [49, 106] width 42 height 6
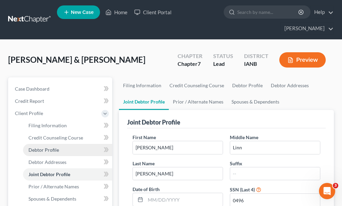
click at [48, 147] on span "Debtor Profile" at bounding box center [43, 150] width 31 height 6
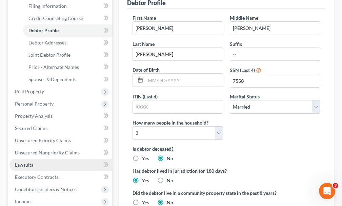
scroll to position [136, 0]
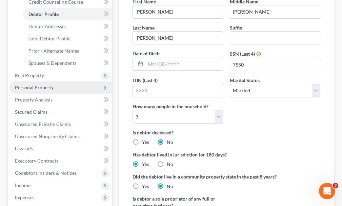
click at [33, 84] on span "Personal Property" at bounding box center [34, 87] width 39 height 6
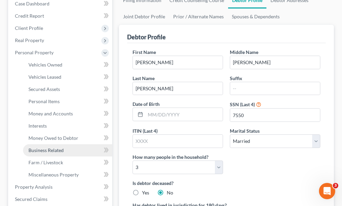
scroll to position [34, 0]
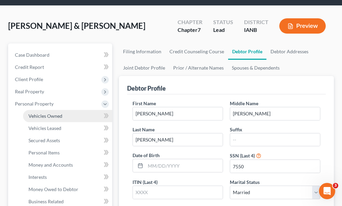
click at [44, 113] on span "Vehicles Owned" at bounding box center [45, 116] width 34 height 6
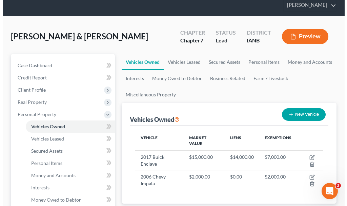
scroll to position [34, 0]
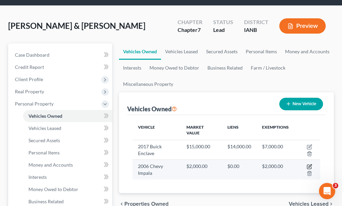
click at [310, 165] on icon "button" at bounding box center [310, 166] width 3 height 3
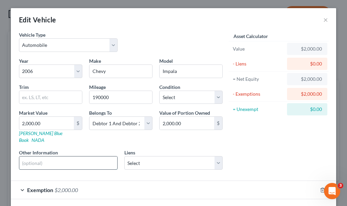
click at [78, 156] on input "text" at bounding box center [68, 162] width 98 height 13
click at [29, 99] on input "text" at bounding box center [50, 97] width 63 height 13
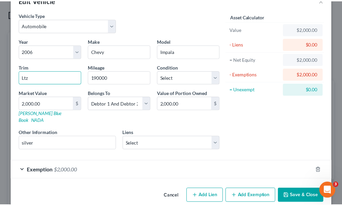
scroll to position [24, 0]
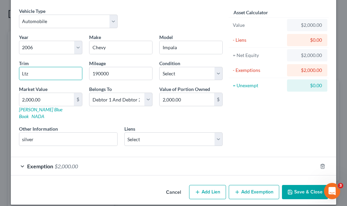
click at [302, 185] on button "Save & Close" at bounding box center [305, 192] width 46 height 14
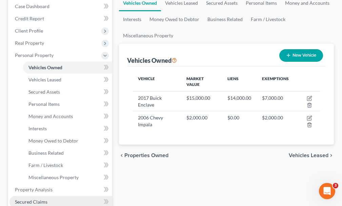
scroll to position [170, 0]
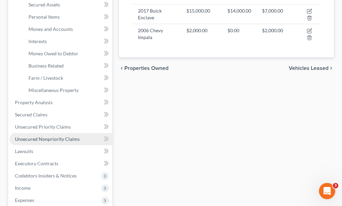
click at [46, 136] on span "Unsecured Nonpriority Claims" at bounding box center [47, 139] width 65 height 6
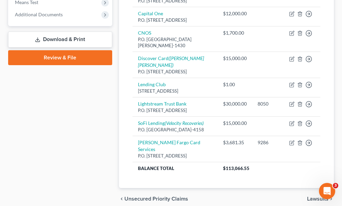
scroll to position [281, 0]
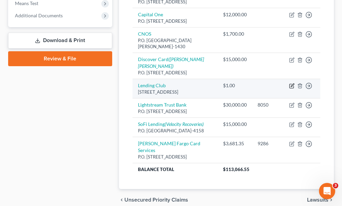
click at [291, 89] on icon "button" at bounding box center [291, 85] width 5 height 5
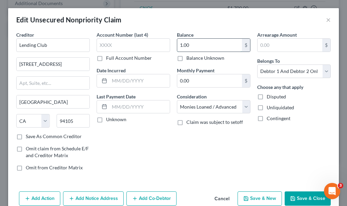
click at [196, 44] on input "1.00" at bounding box center [209, 45] width 65 height 13
click at [297, 197] on button "Save & Close" at bounding box center [308, 198] width 46 height 14
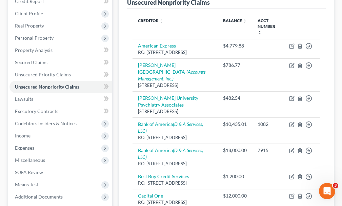
scroll to position [43, 0]
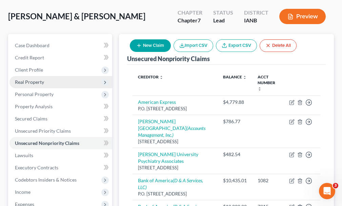
click at [35, 79] on span "Real Property" at bounding box center [29, 82] width 29 height 6
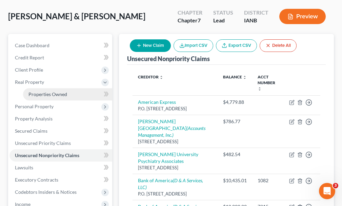
click at [48, 91] on span "Properties Owned" at bounding box center [47, 94] width 39 height 6
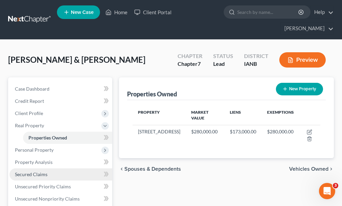
click at [40, 171] on span "Secured Claims" at bounding box center [31, 174] width 33 height 6
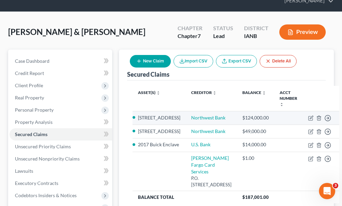
scroll to position [34, 0]
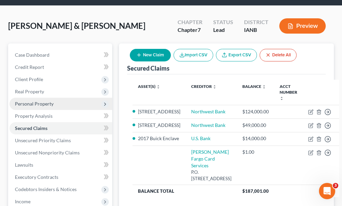
click at [35, 101] on span "Personal Property" at bounding box center [34, 104] width 39 height 6
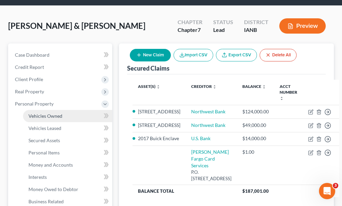
click at [46, 113] on span "Vehicles Owned" at bounding box center [45, 116] width 34 height 6
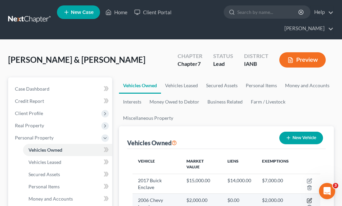
click at [308, 198] on icon "button" at bounding box center [309, 200] width 5 height 5
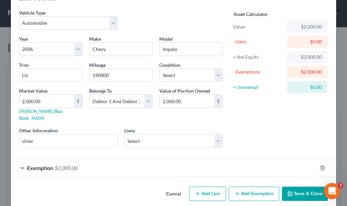
scroll to position [24, 0]
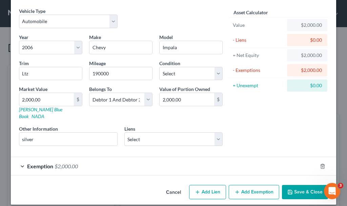
click at [306, 186] on button "Save & Close" at bounding box center [305, 192] width 46 height 14
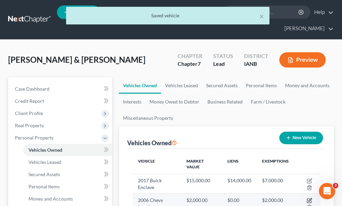
click at [310, 198] on icon "button" at bounding box center [309, 200] width 5 height 5
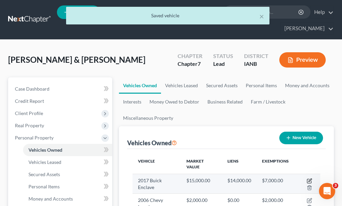
click at [309, 178] on icon "button" at bounding box center [309, 180] width 5 height 5
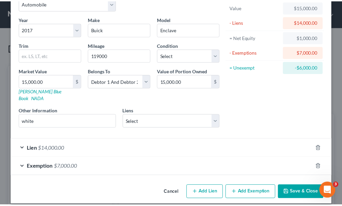
scroll to position [42, 0]
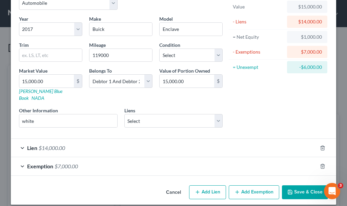
click at [296, 185] on button "Save & Close" at bounding box center [305, 192] width 46 height 14
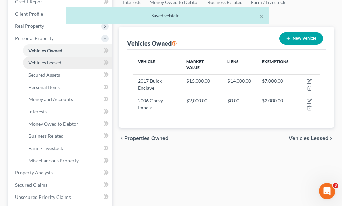
scroll to position [136, 0]
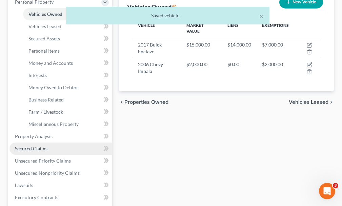
click at [27, 146] on span "Secured Claims" at bounding box center [31, 149] width 33 height 6
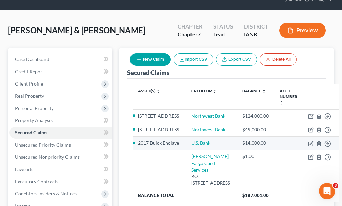
scroll to position [34, 0]
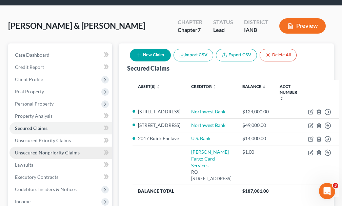
click at [60, 150] on span "Unsecured Nonpriority Claims" at bounding box center [47, 153] width 65 height 6
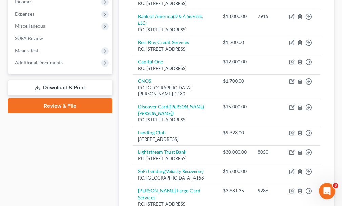
scroll to position [145, 0]
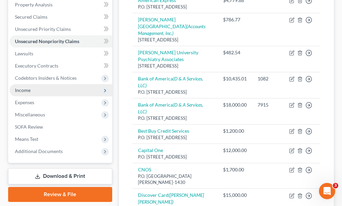
click at [24, 87] on span "Income" at bounding box center [23, 90] width 16 height 6
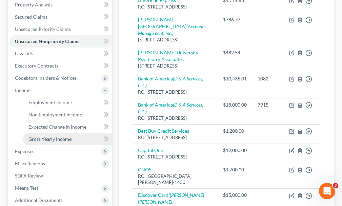
click at [40, 136] on span "Gross Yearly Income" at bounding box center [49, 139] width 43 height 6
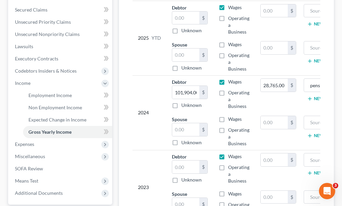
scroll to position [170, 0]
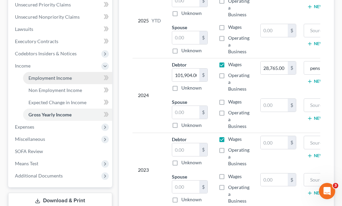
click at [52, 75] on span "Employment Income" at bounding box center [49, 78] width 43 height 6
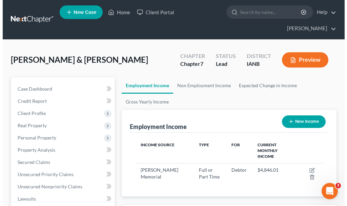
scroll to position [94, 202]
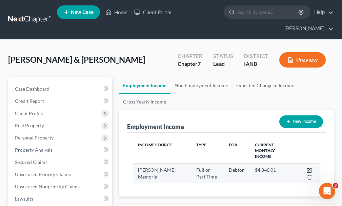
click at [308, 168] on icon "button" at bounding box center [309, 170] width 5 height 5
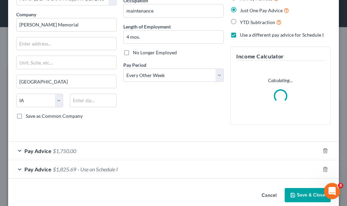
scroll to position [56, 0]
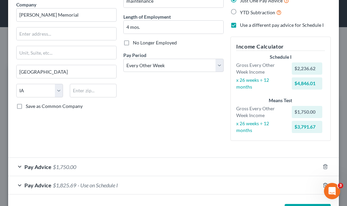
click at [99, 186] on span "- Use on Schedule I" at bounding box center [98, 185] width 40 height 6
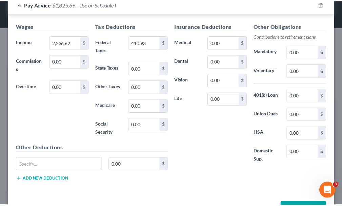
scroll to position [262, 0]
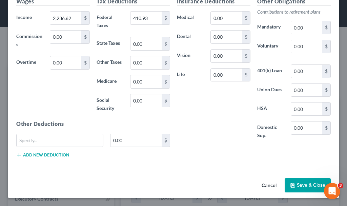
click at [301, 182] on button "Save & Close" at bounding box center [308, 185] width 46 height 14
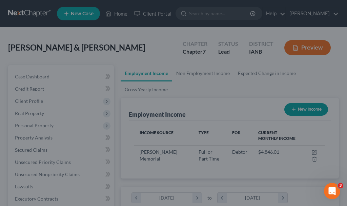
scroll to position [339191, 339083]
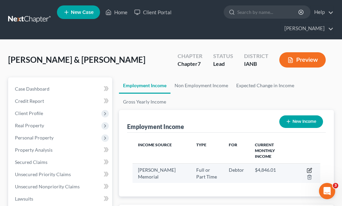
click at [309, 168] on icon "button" at bounding box center [309, 170] width 5 height 5
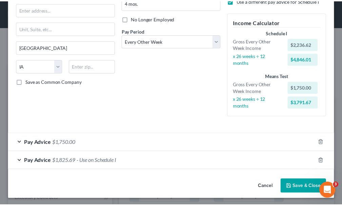
scroll to position [82, 0]
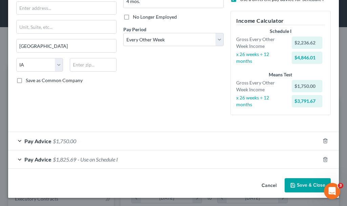
click at [294, 183] on button "Save & Close" at bounding box center [308, 185] width 46 height 14
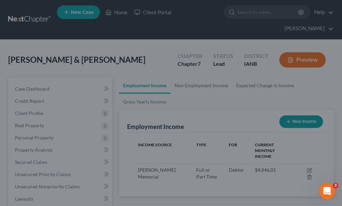
scroll to position [339191, 339083]
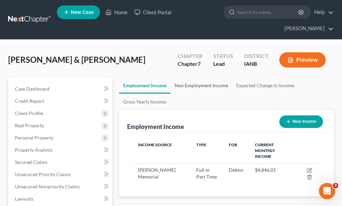
click at [198, 77] on link "Non Employment Income" at bounding box center [202, 85] width 62 height 16
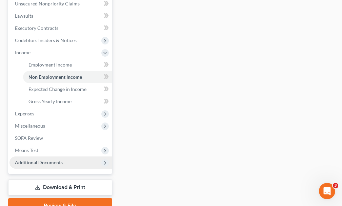
scroll to position [204, 0]
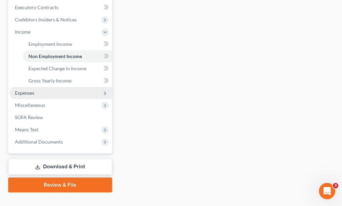
click at [27, 90] on span "Expenses" at bounding box center [24, 93] width 19 height 6
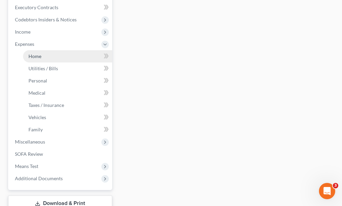
click at [38, 53] on span "Home" at bounding box center [34, 56] width 13 height 6
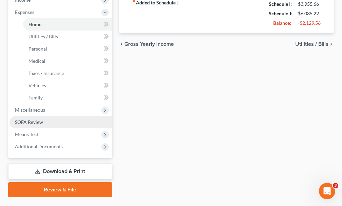
scroll to position [237, 0]
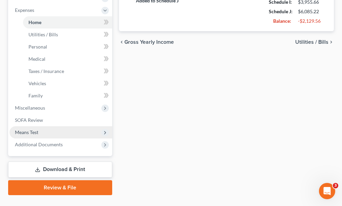
click at [25, 129] on span "Means Test" at bounding box center [26, 132] width 23 height 6
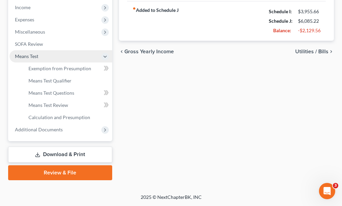
scroll to position [216, 0]
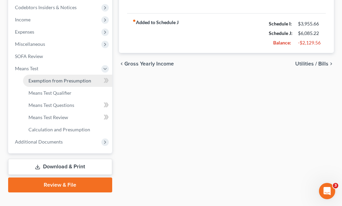
click at [55, 78] on span "Exemption from Presumption" at bounding box center [59, 81] width 63 height 6
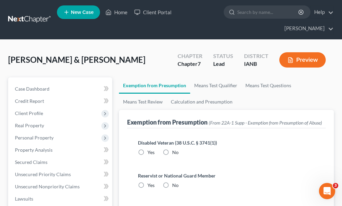
click at [172, 149] on label "No" at bounding box center [175, 152] width 6 height 7
click at [175, 149] on input "No" at bounding box center [177, 151] width 4 height 4
click at [172, 182] on label "No" at bounding box center [175, 185] width 6 height 7
click at [175, 182] on input "No" at bounding box center [177, 184] width 4 height 4
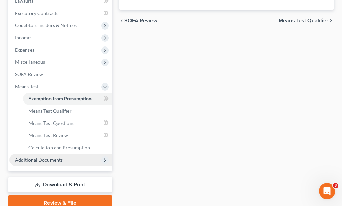
scroll to position [204, 0]
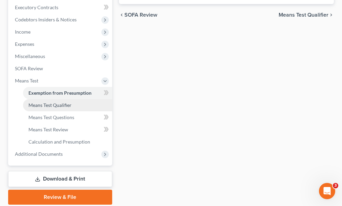
click at [51, 102] on span "Means Test Qualifier" at bounding box center [49, 105] width 43 height 6
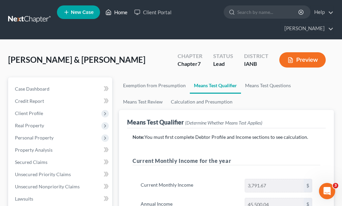
click at [121, 13] on link "Home" at bounding box center [116, 12] width 29 height 12
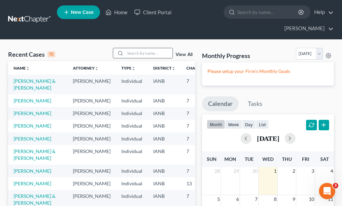
click at [143, 48] on input "search" at bounding box center [148, 53] width 47 height 10
